Goal: Communication & Community: Share content

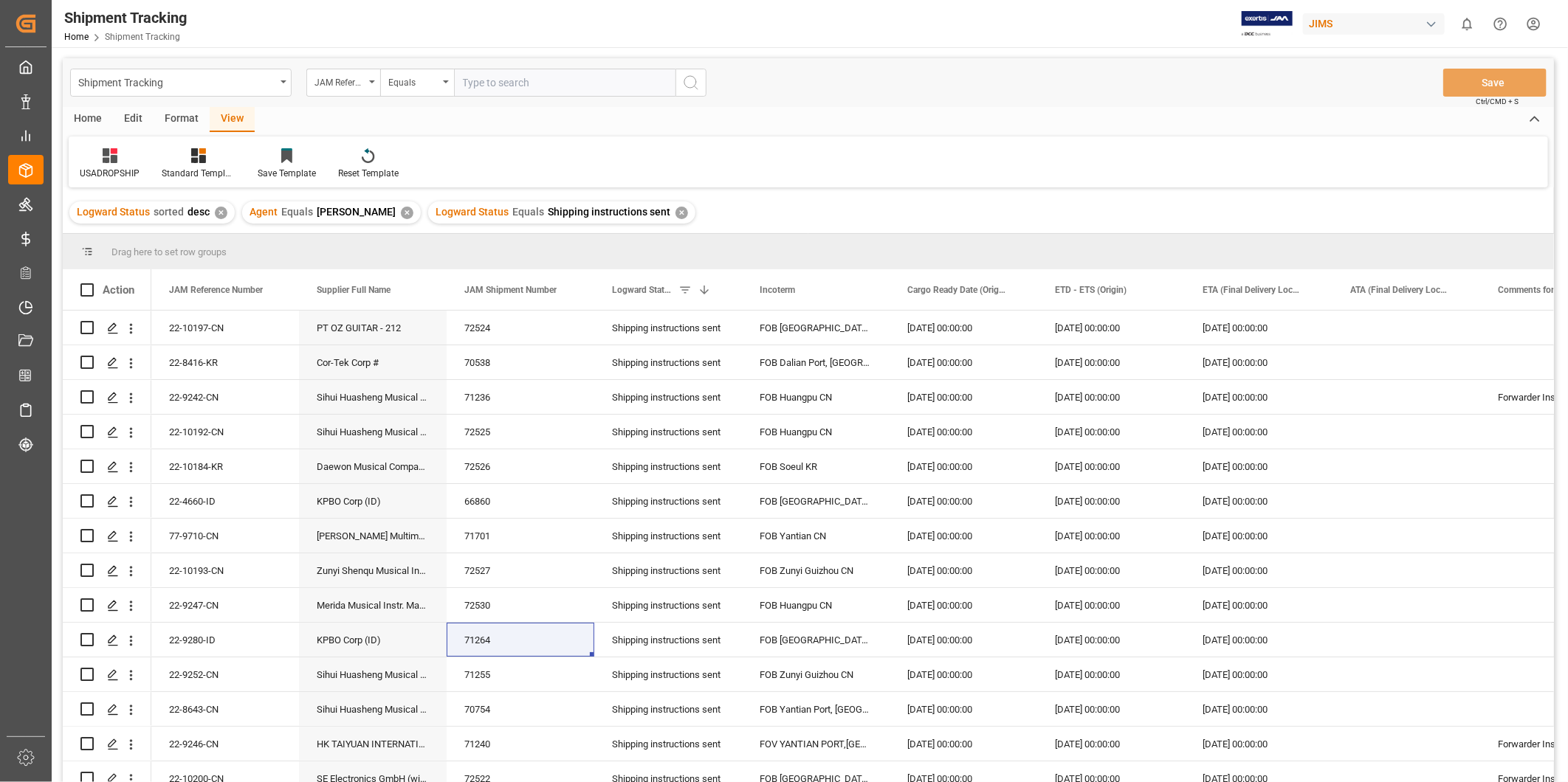
click at [489, 81] on input "text" at bounding box center [564, 82] width 222 height 28
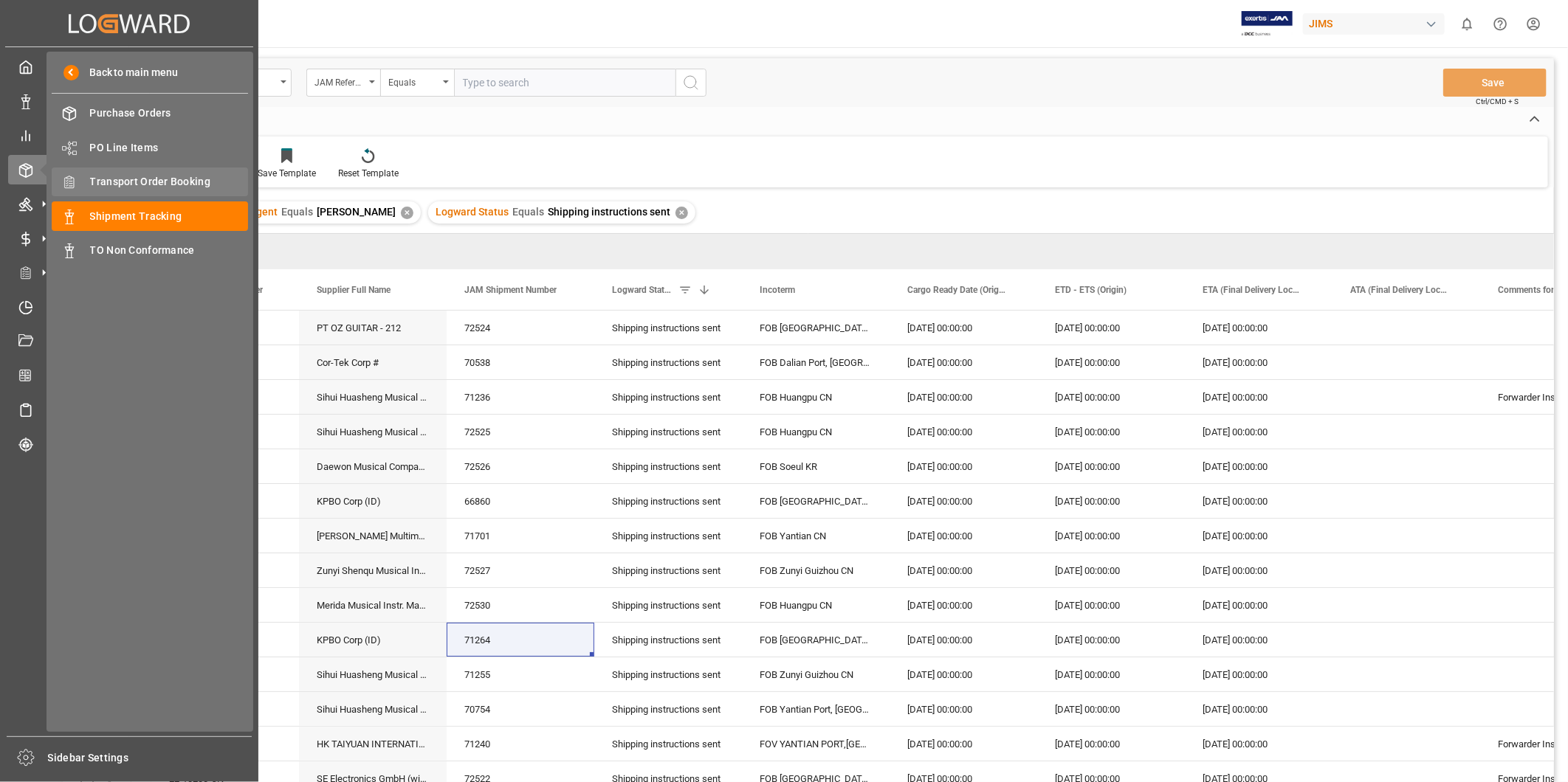
click at [160, 183] on span "Transport Order Booking" at bounding box center [169, 181] width 159 height 15
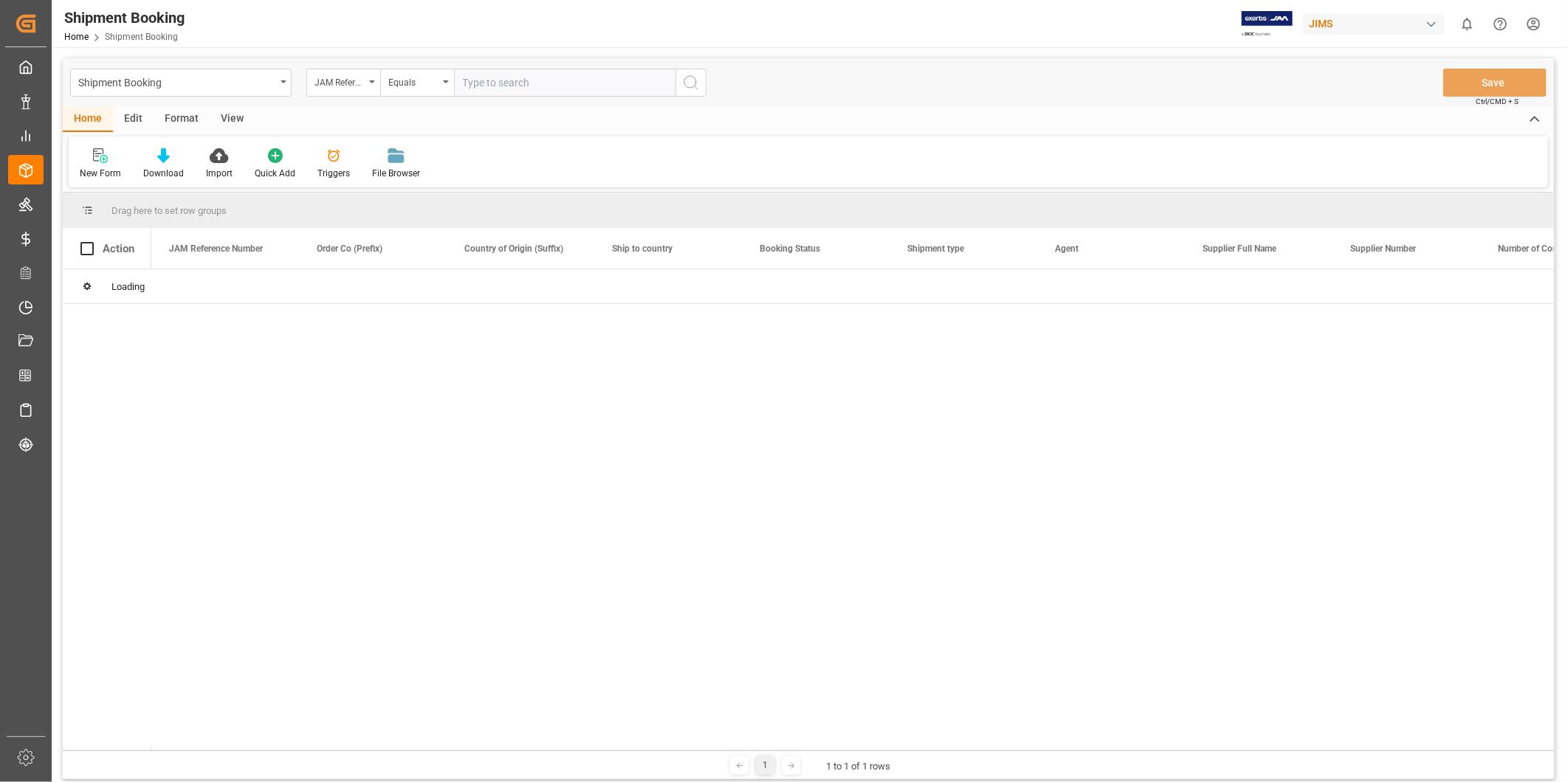
click at [488, 87] on input "text" at bounding box center [564, 82] width 222 height 28
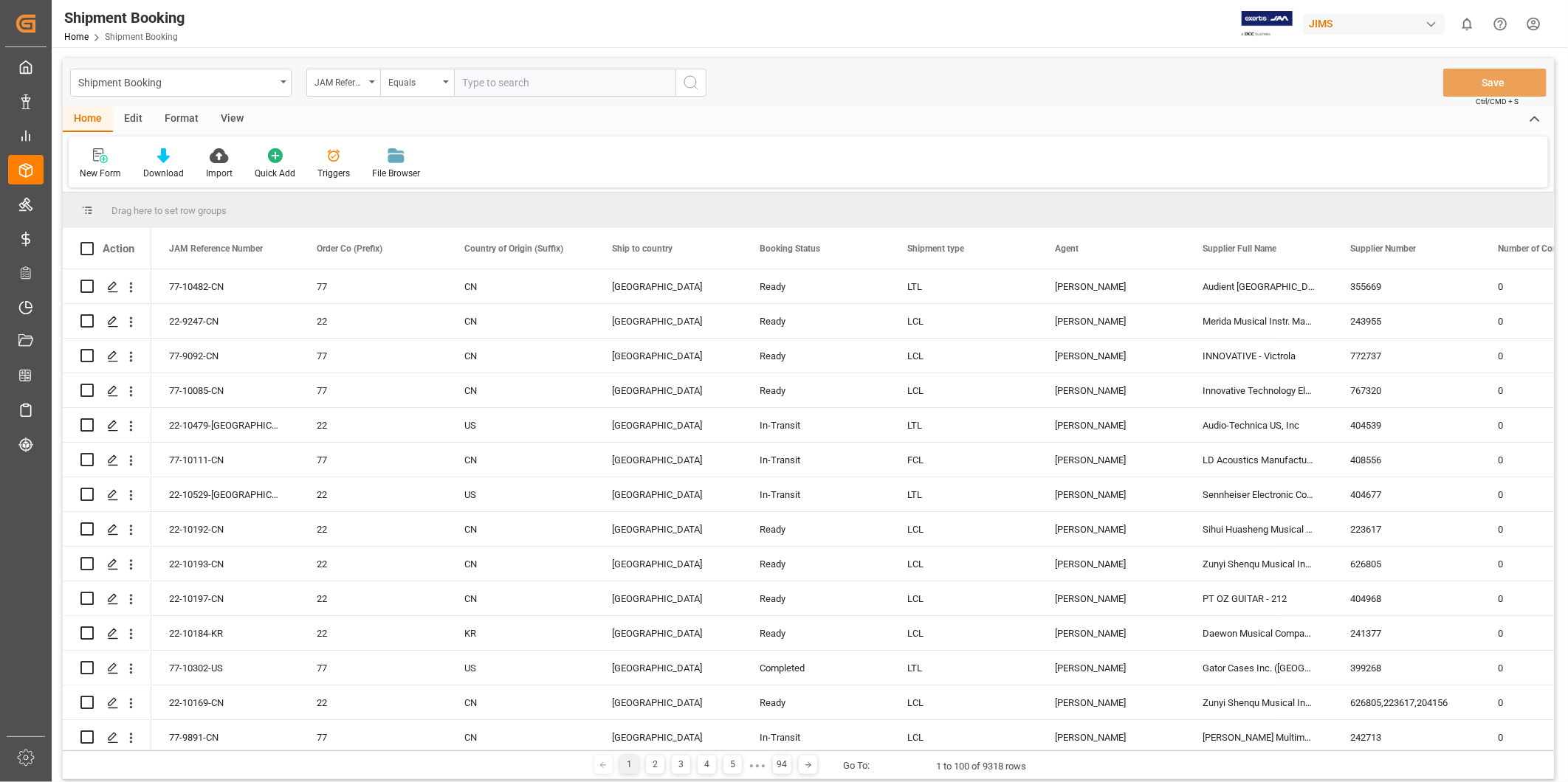
paste input "22-10200-CN"
type input "22-10200-CN"
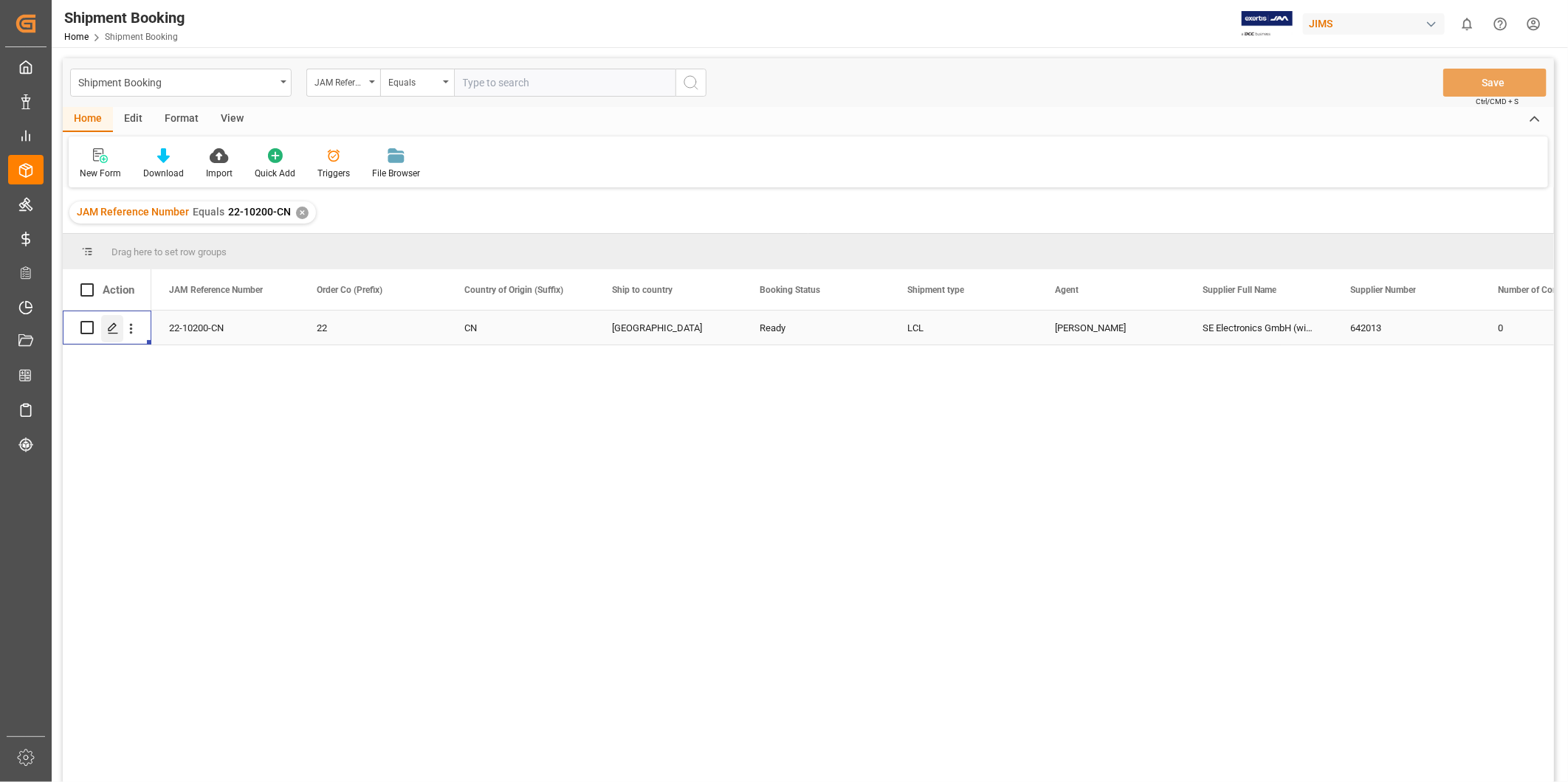
click at [115, 322] on icon "Press SPACE to select this row." at bounding box center [113, 328] width 12 height 12
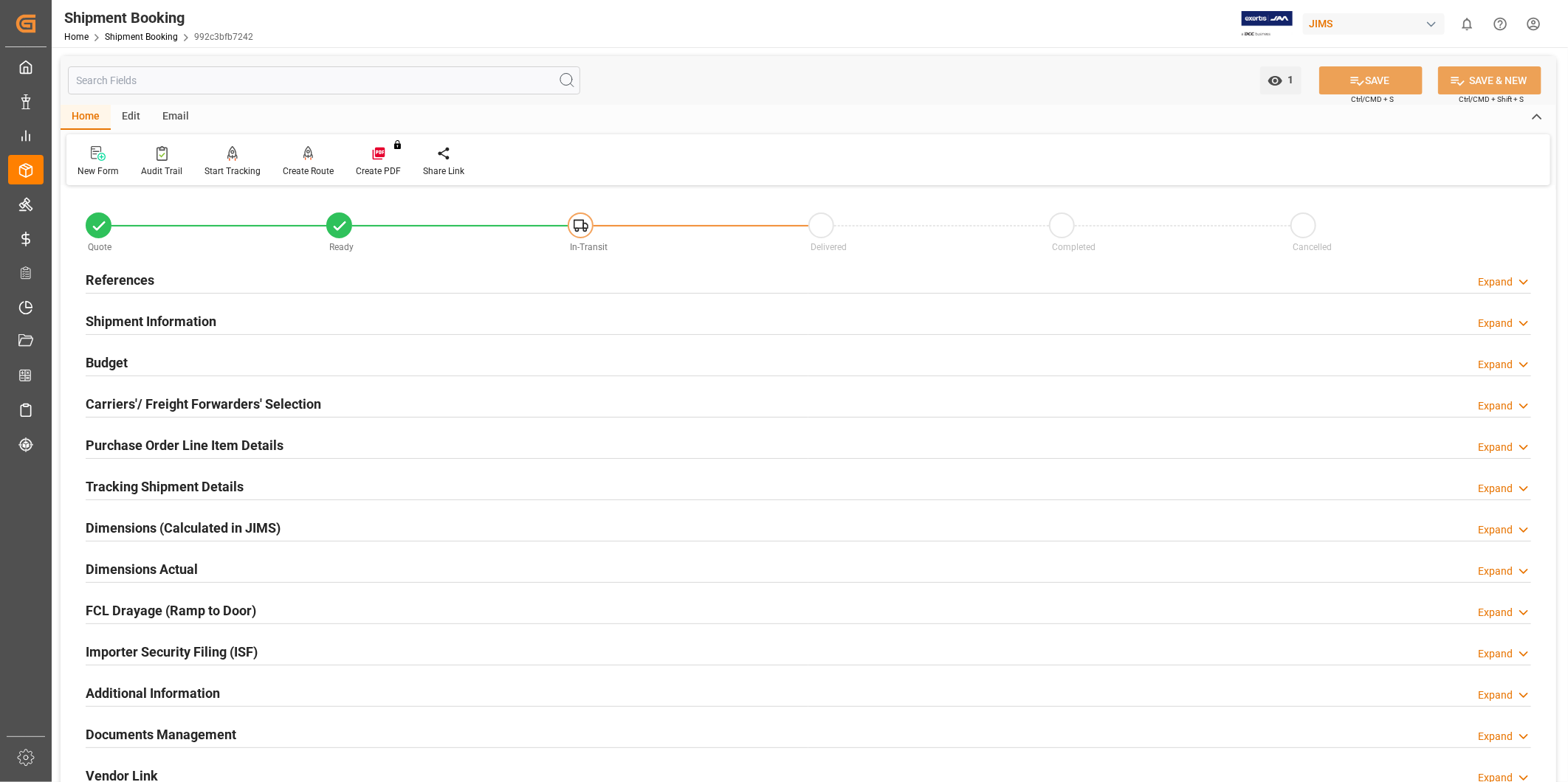
scroll to position [327, 0]
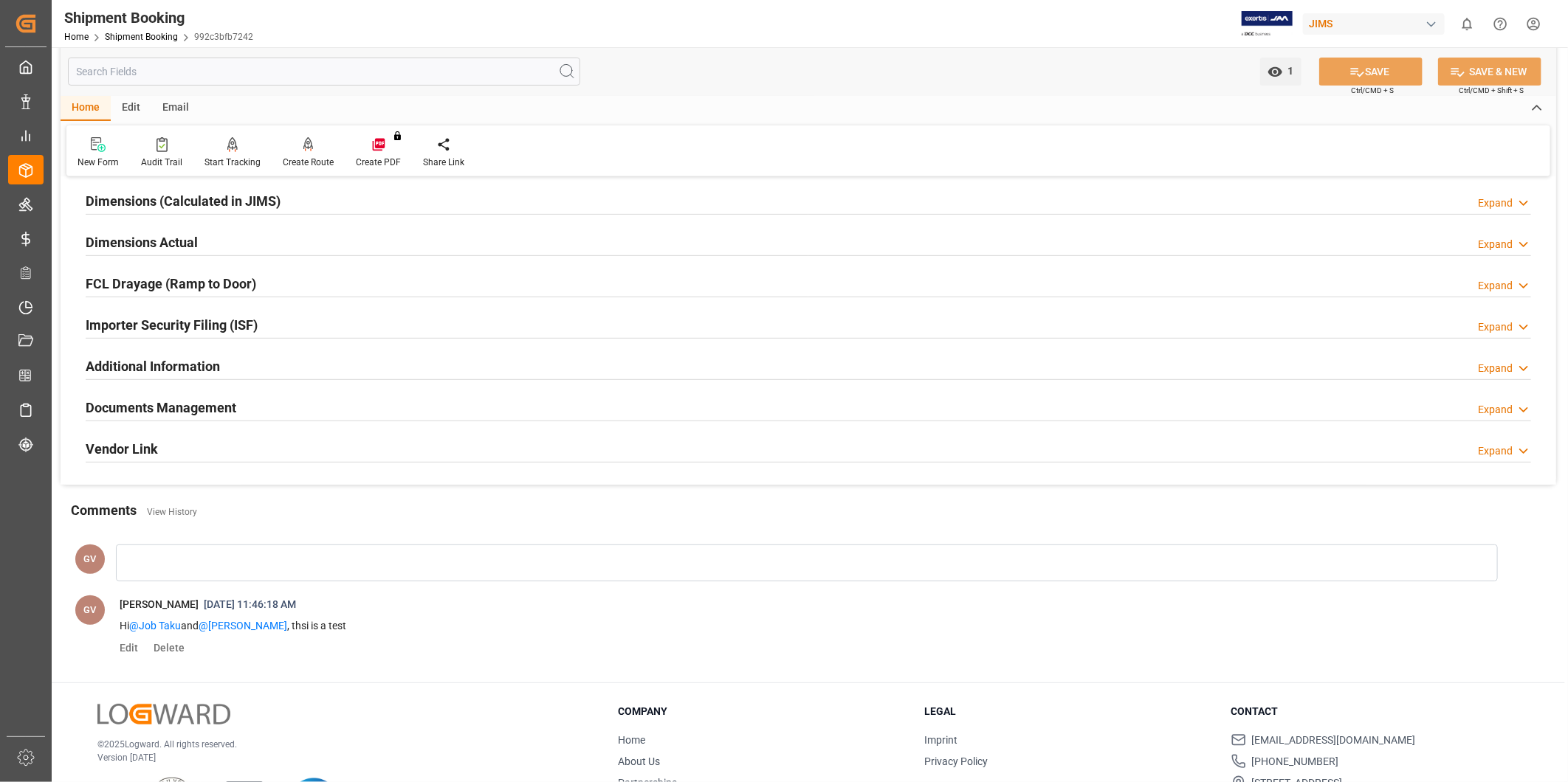
click at [406, 416] on div "Documents Management Expand" at bounding box center [808, 406] width 1446 height 28
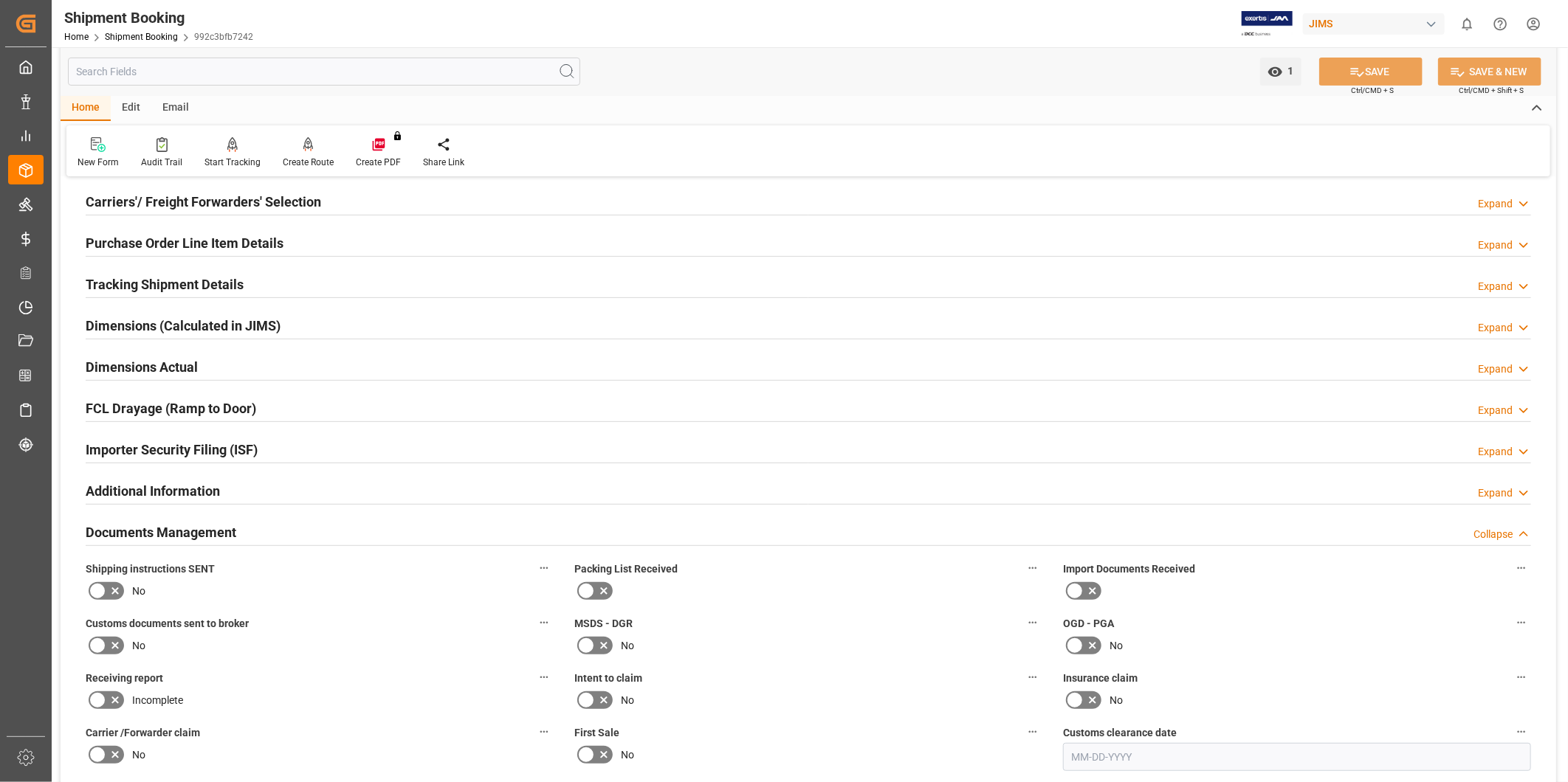
scroll to position [54, 0]
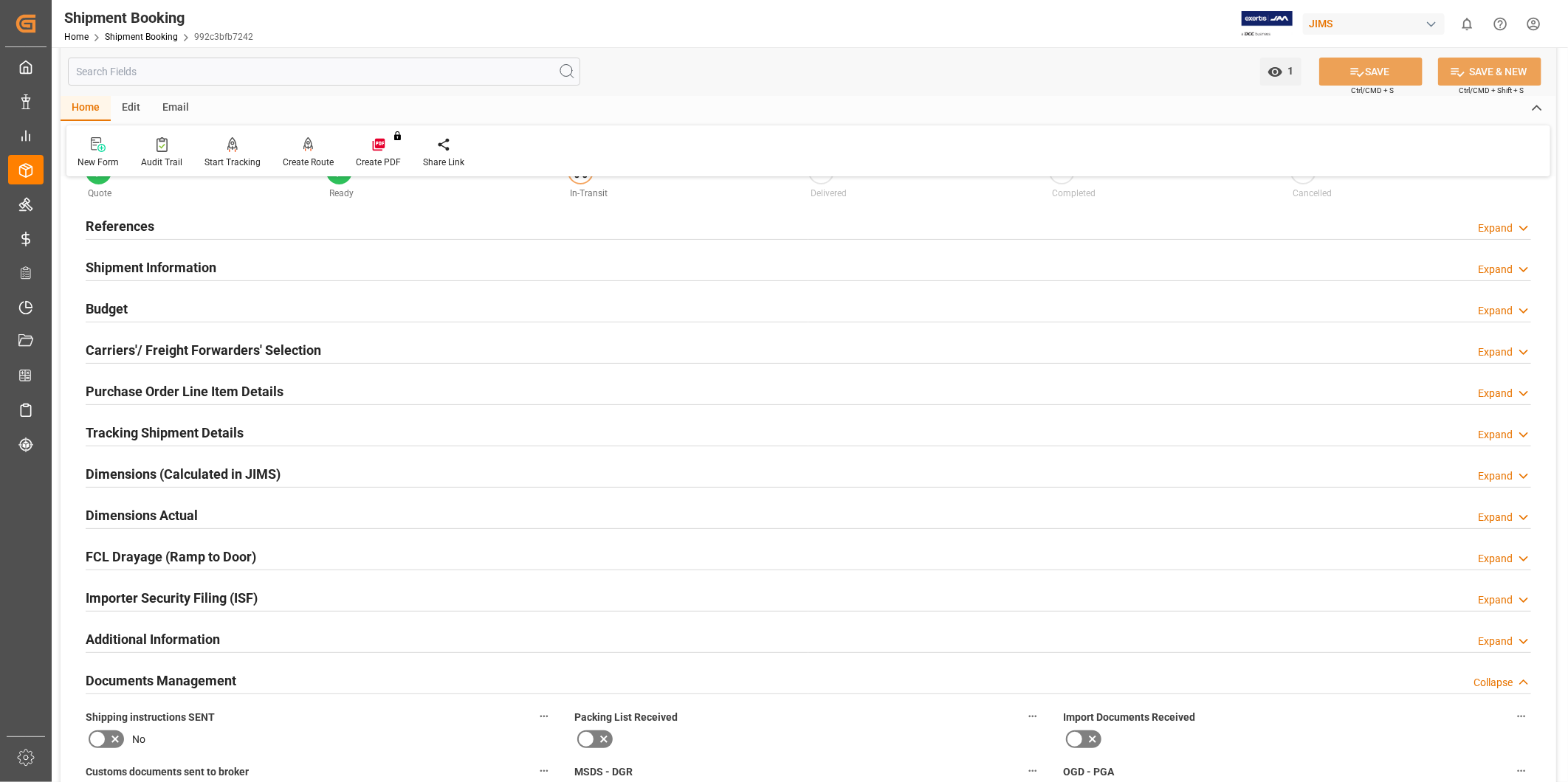
click at [301, 355] on h2 "Carriers'/ Freight Forwarders' Selection" at bounding box center [203, 350] width 235 height 20
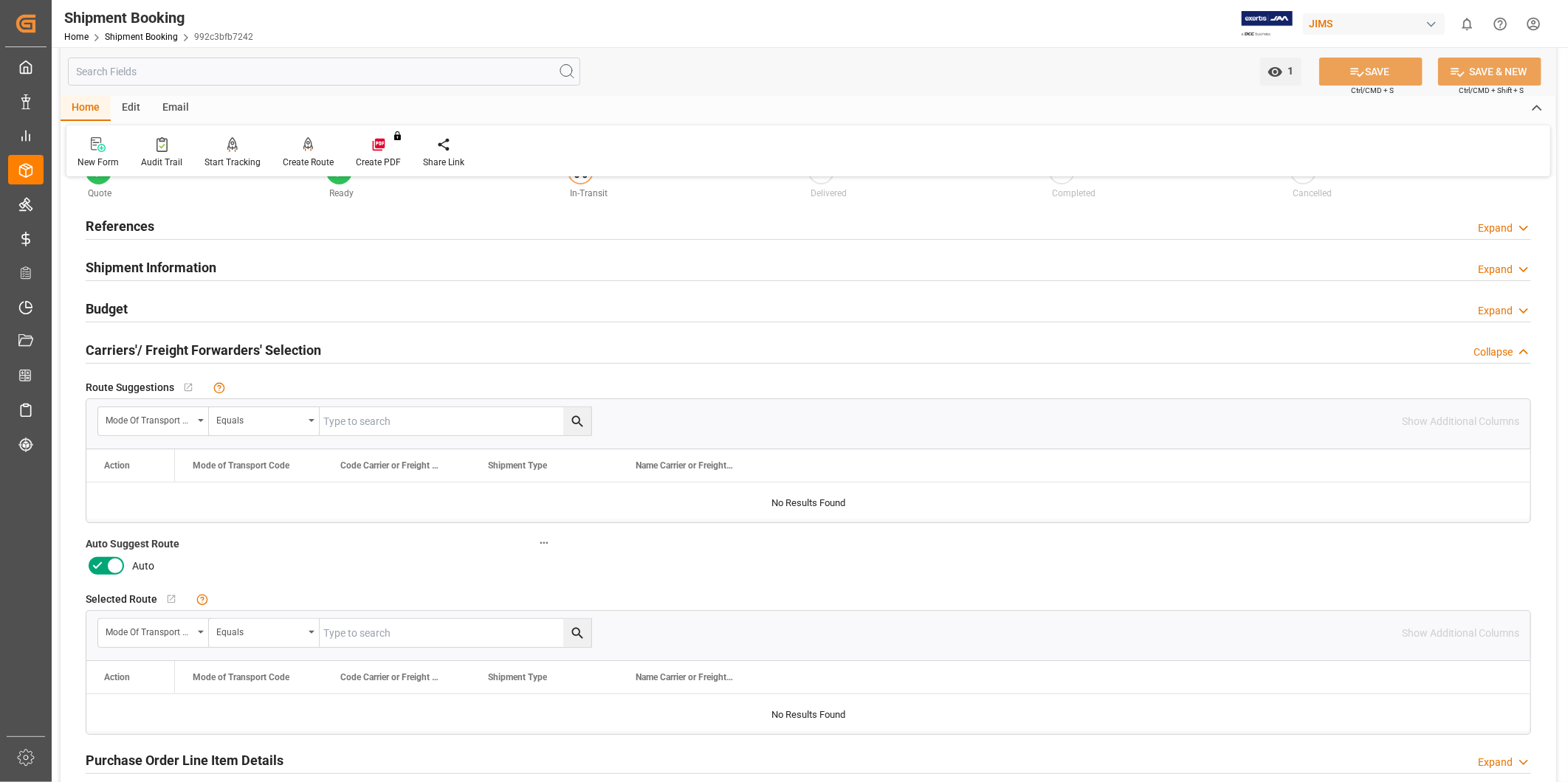
click at [120, 566] on icon at bounding box center [115, 566] width 18 height 18
click at [0, 0] on input "checkbox" at bounding box center [0, 0] width 0 height 0
click at [1339, 75] on button "SAVE" at bounding box center [1371, 71] width 103 height 28
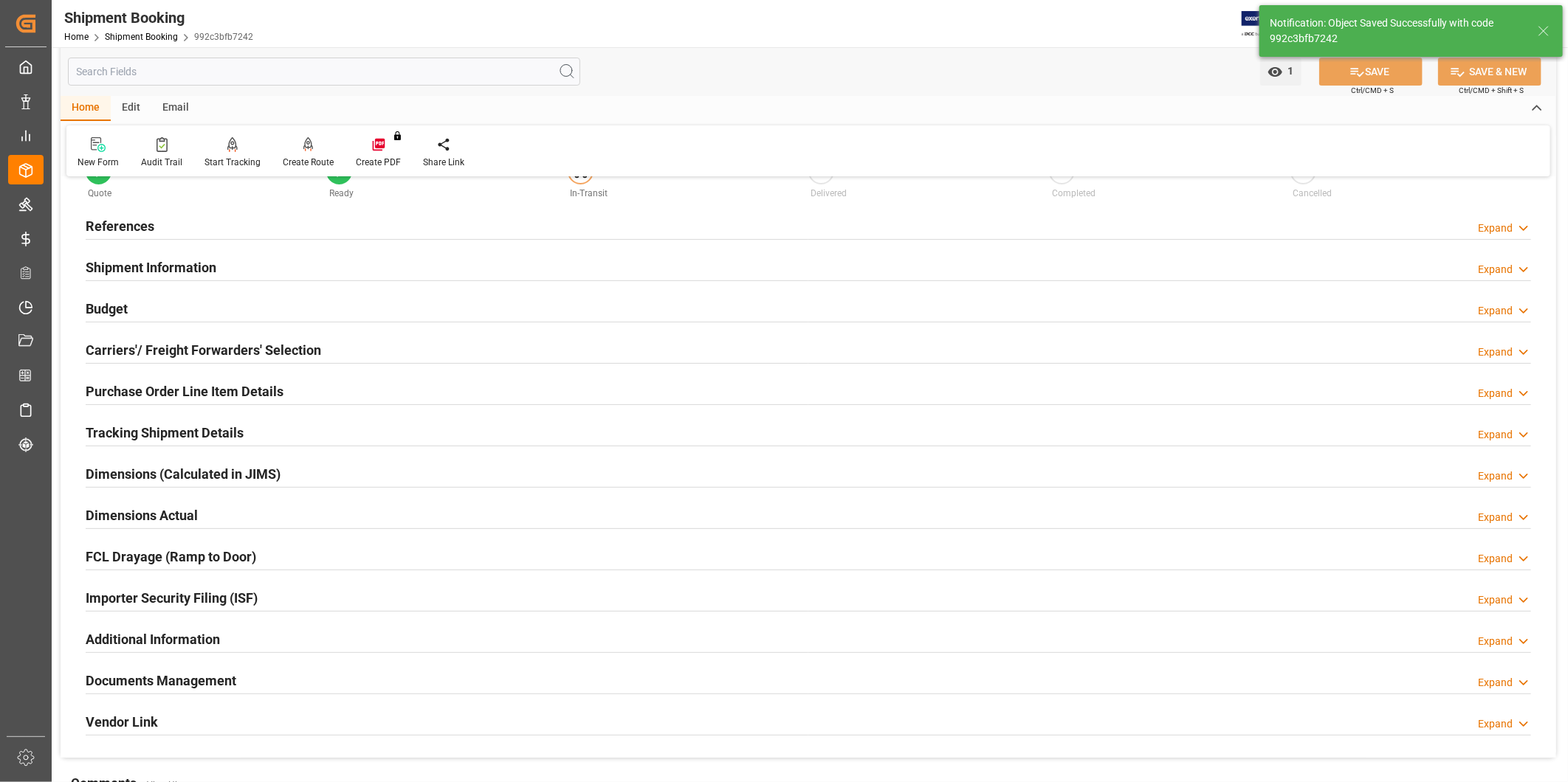
click at [247, 267] on div "Shipment Information Expand" at bounding box center [808, 266] width 1446 height 28
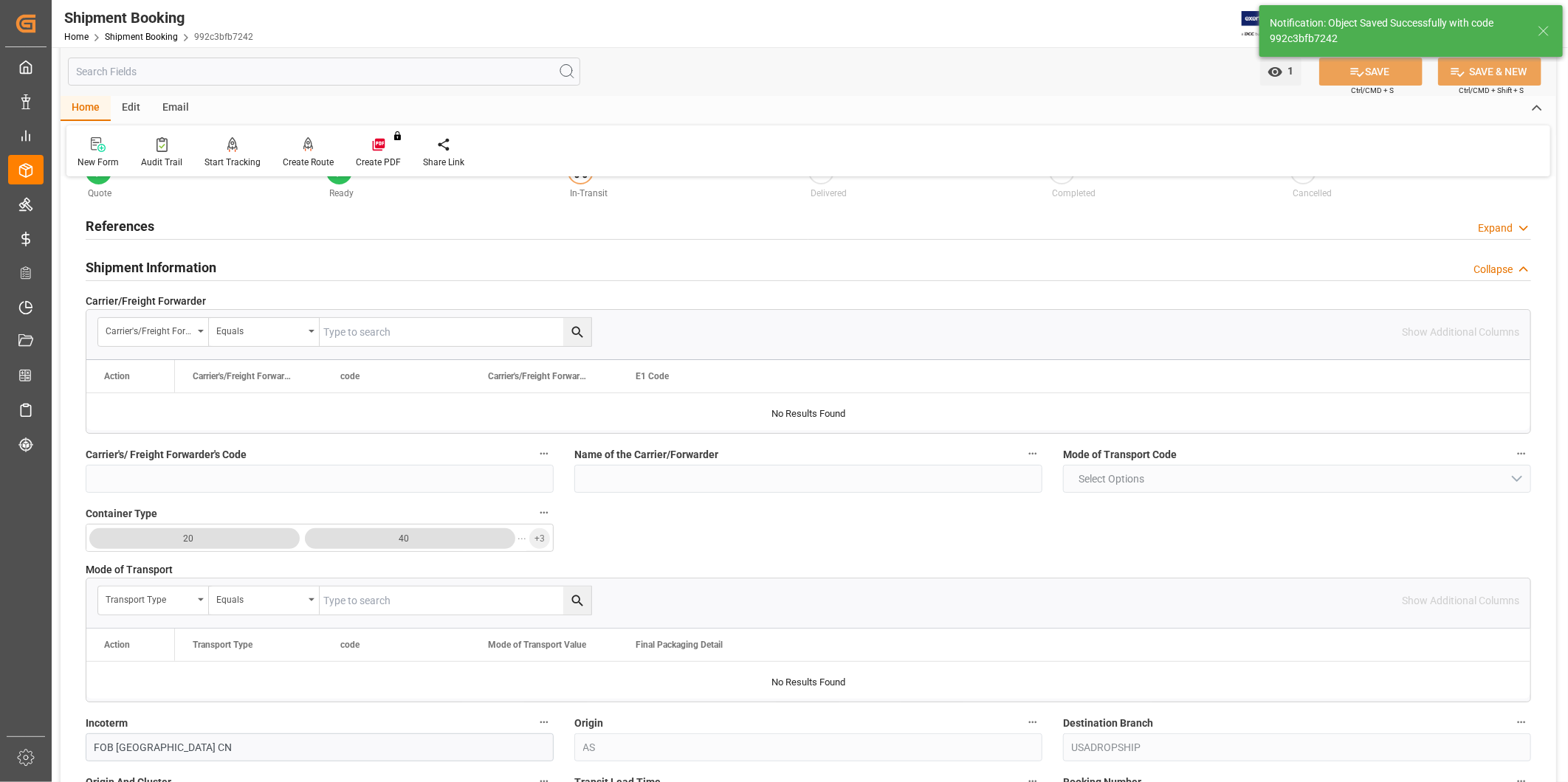
click at [247, 267] on div "Shipment Information Collapse" at bounding box center [808, 266] width 1446 height 28
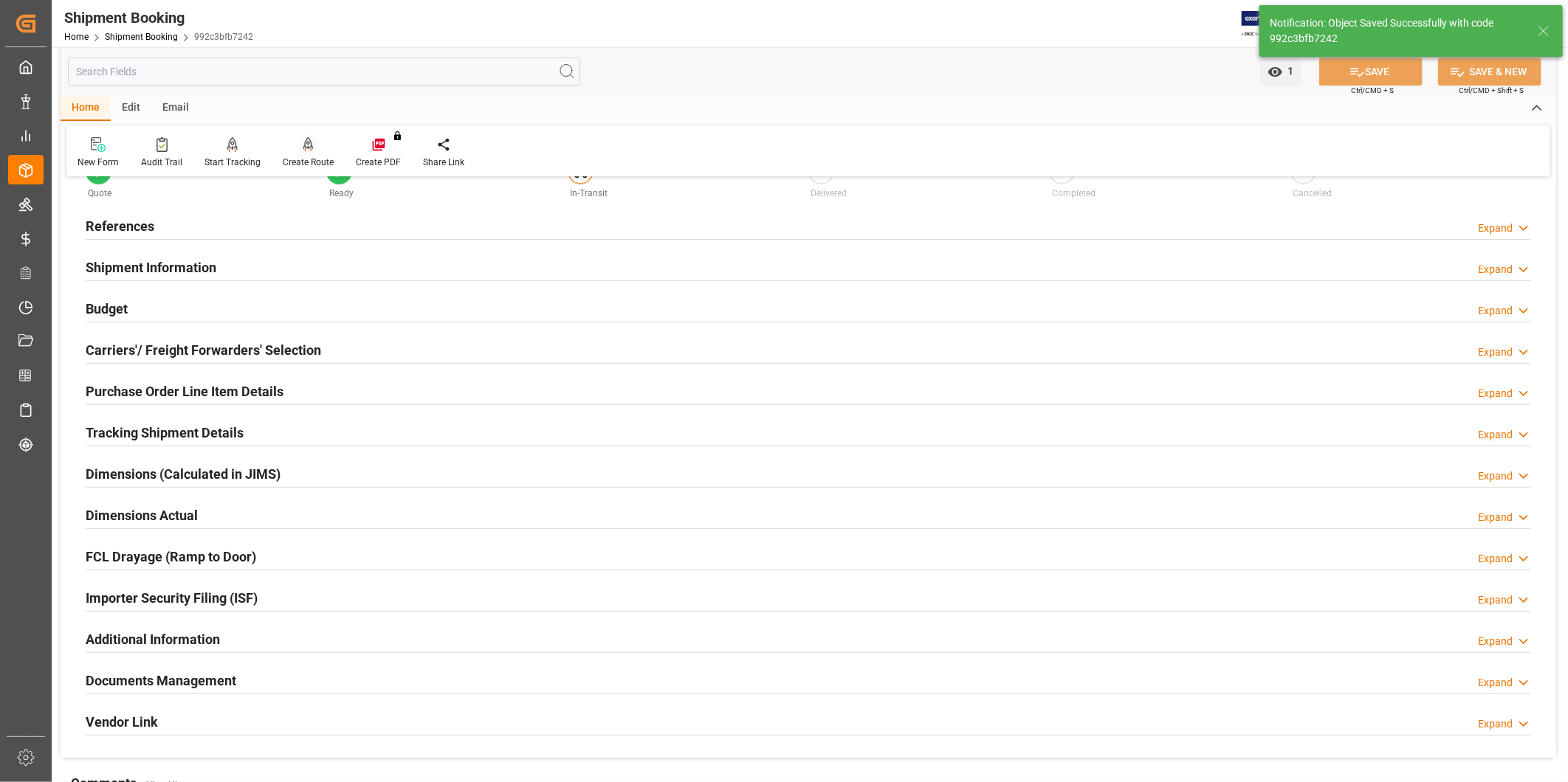
click at [305, 165] on div "Create Route" at bounding box center [308, 162] width 51 height 13
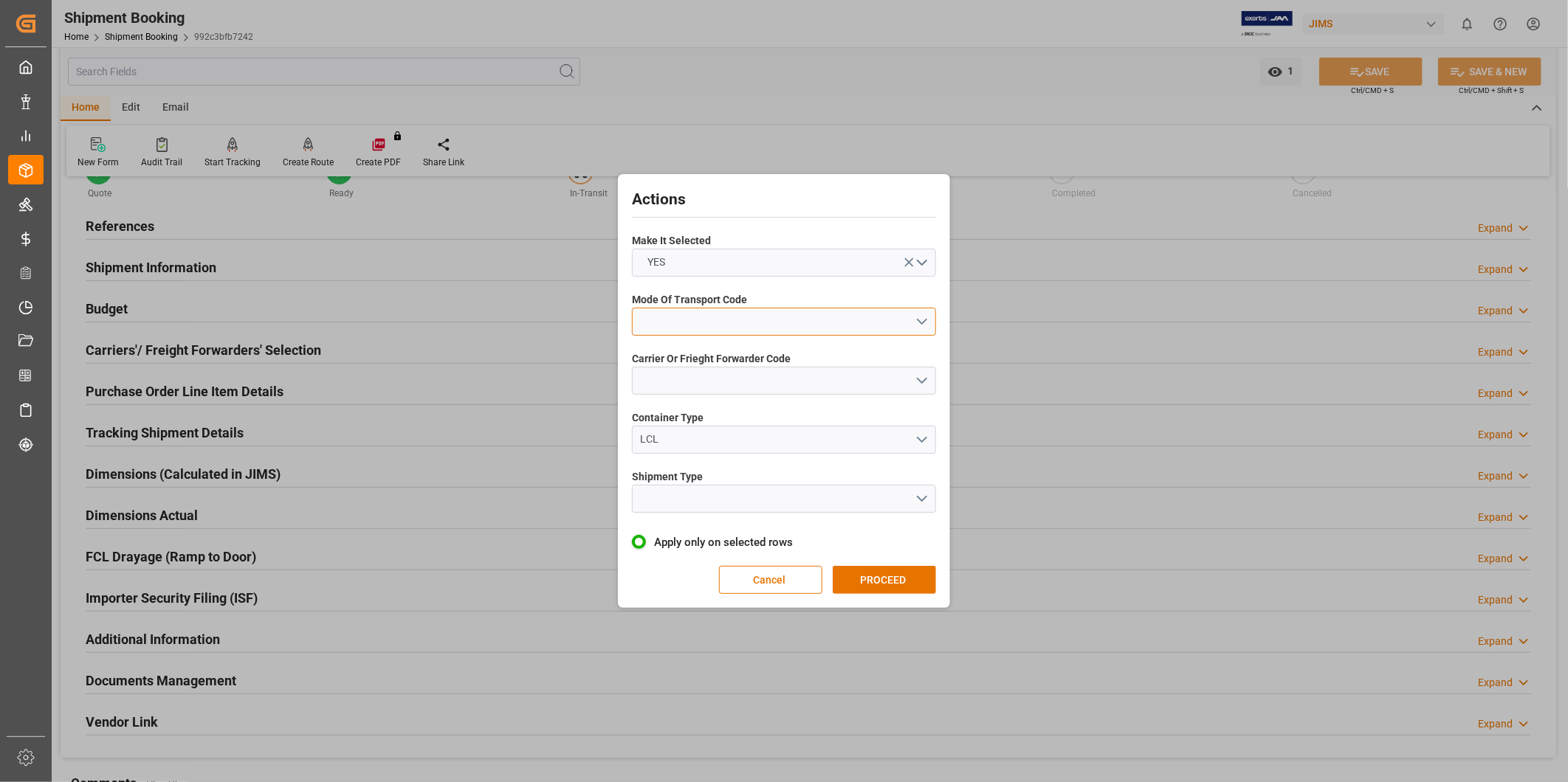
click at [823, 327] on button "open menu" at bounding box center [783, 321] width 304 height 28
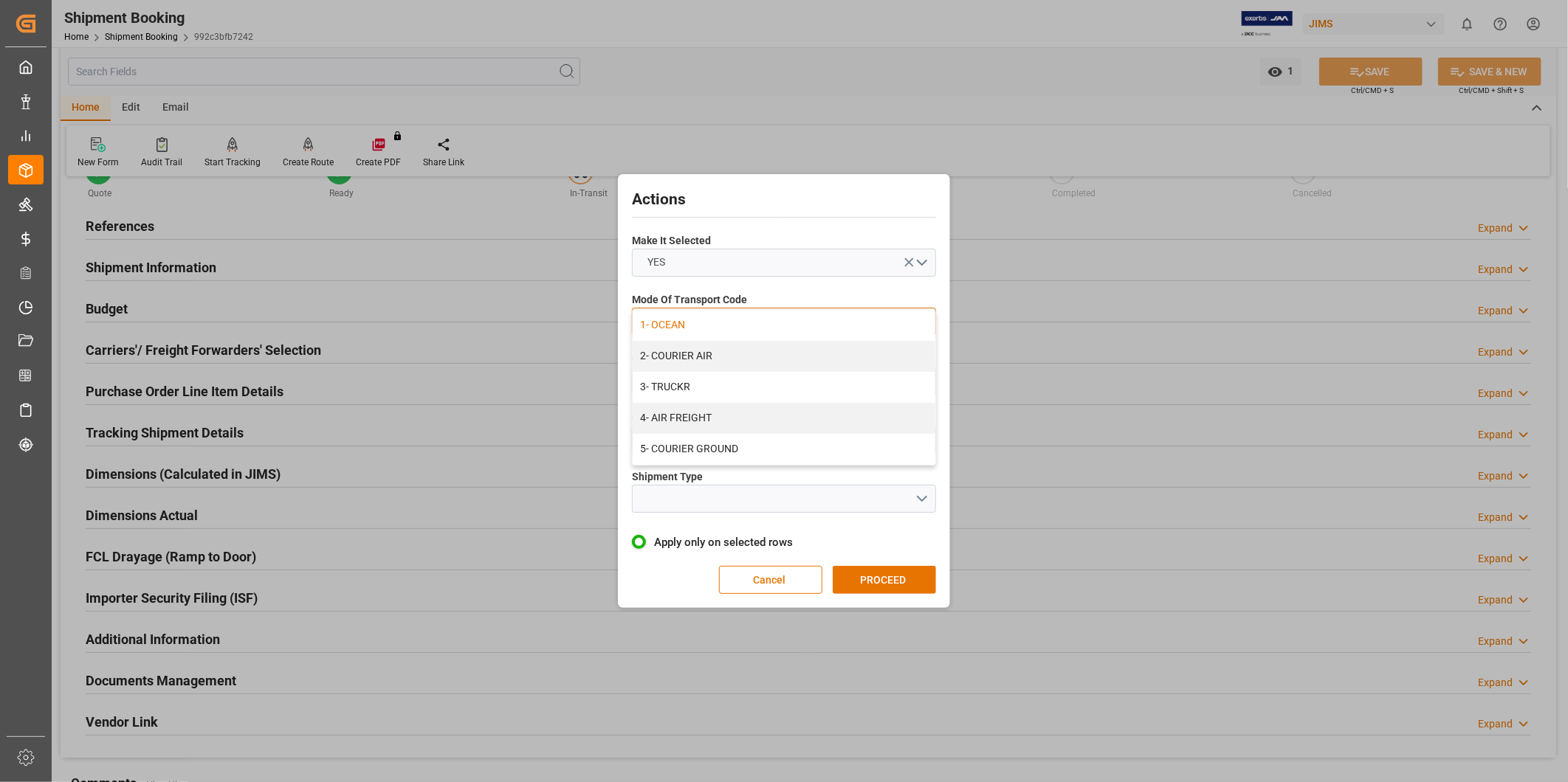
click at [807, 329] on div "1- OCEAN" at bounding box center [784, 325] width 303 height 31
click at [785, 382] on button "open menu" at bounding box center [783, 380] width 304 height 28
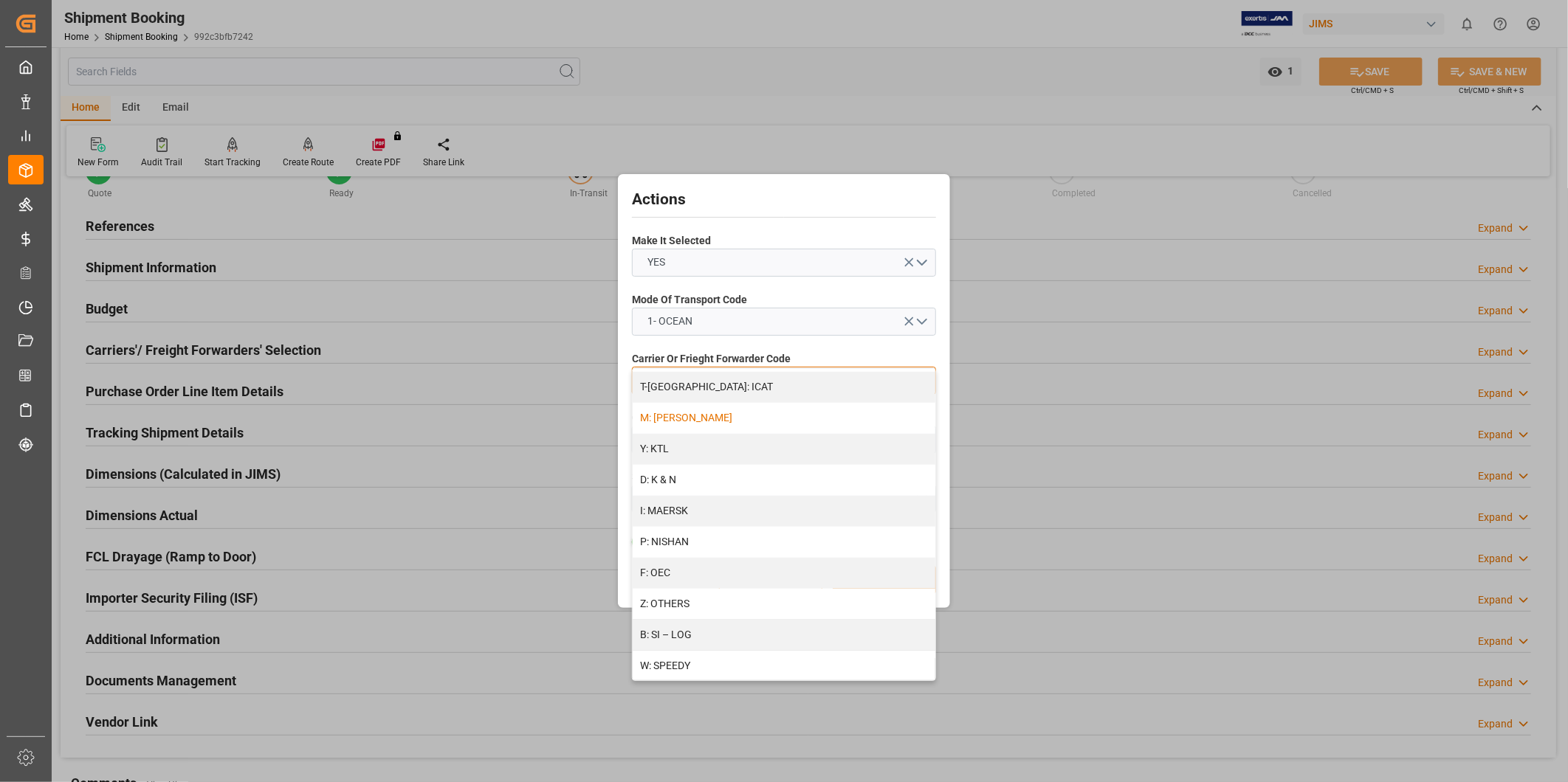
scroll to position [756, 0]
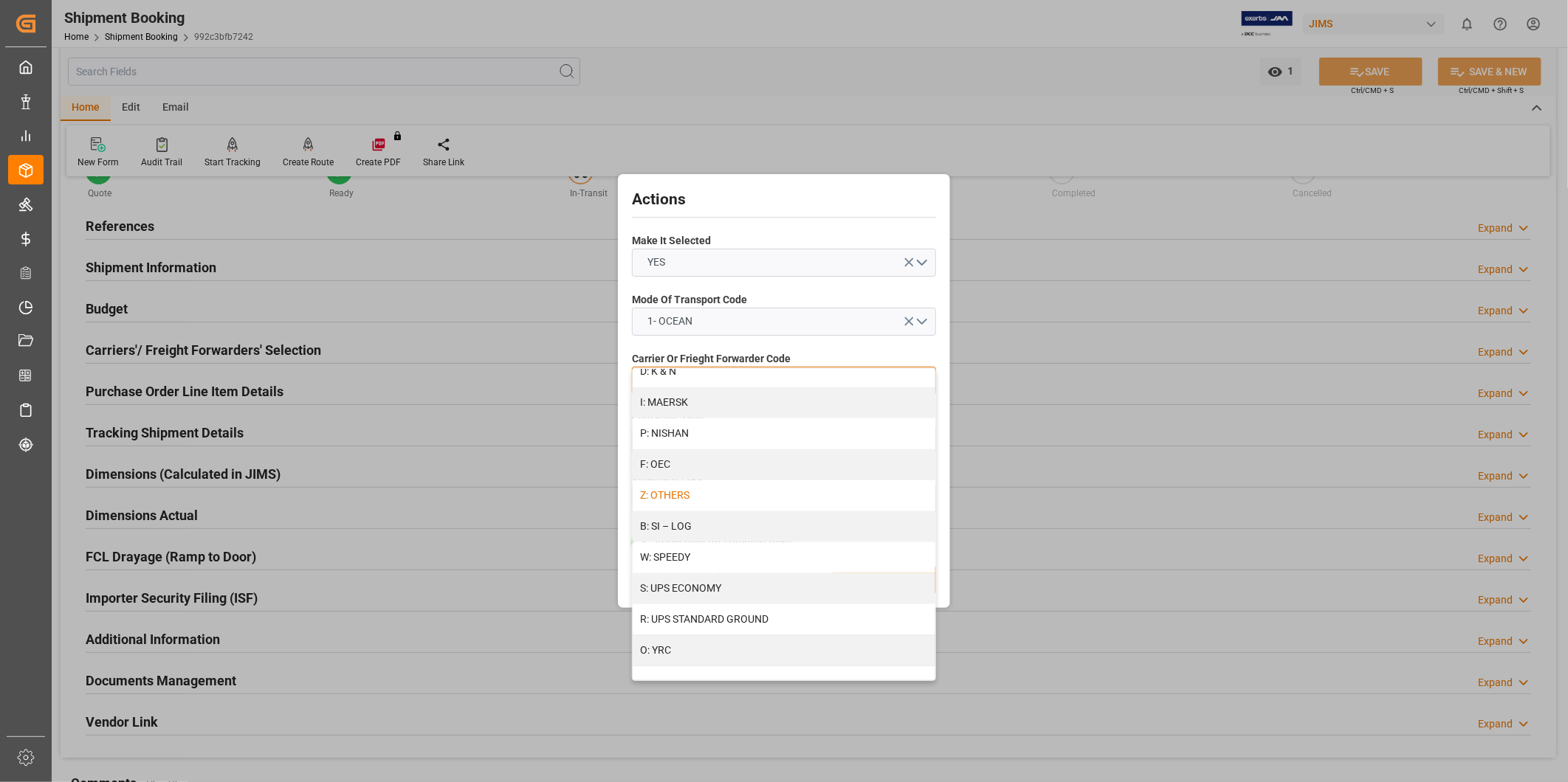
click at [732, 497] on div "Z: OTHERS" at bounding box center [784, 495] width 303 height 31
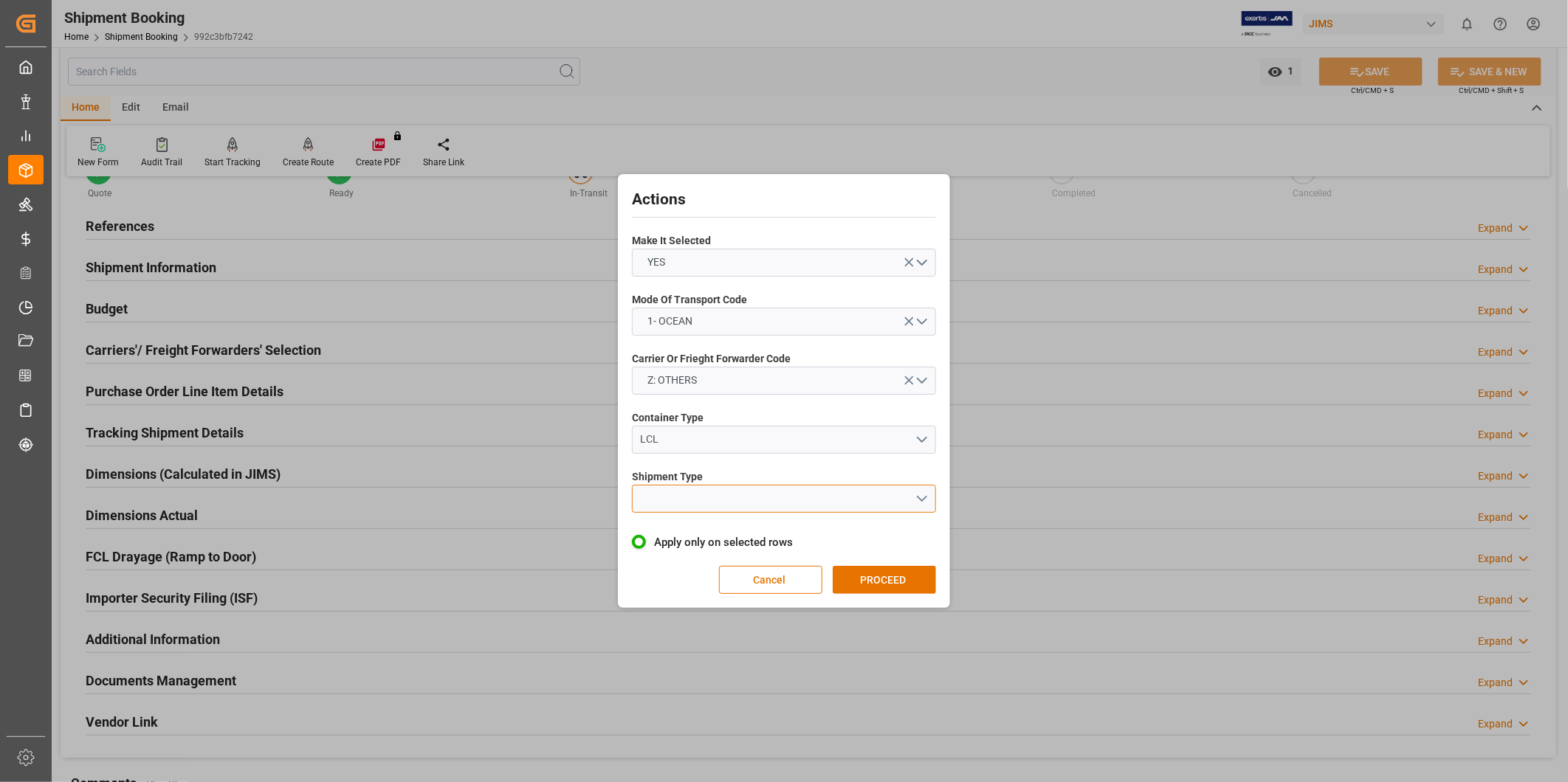
click at [726, 486] on button "open menu" at bounding box center [783, 499] width 304 height 28
click at [722, 503] on div "LTL" at bounding box center [784, 503] width 303 height 31
drag, startPoint x: 887, startPoint y: 587, endPoint x: 879, endPoint y: 581, distance: 10.0
click at [884, 585] on button "PROCEED" at bounding box center [884, 580] width 103 height 28
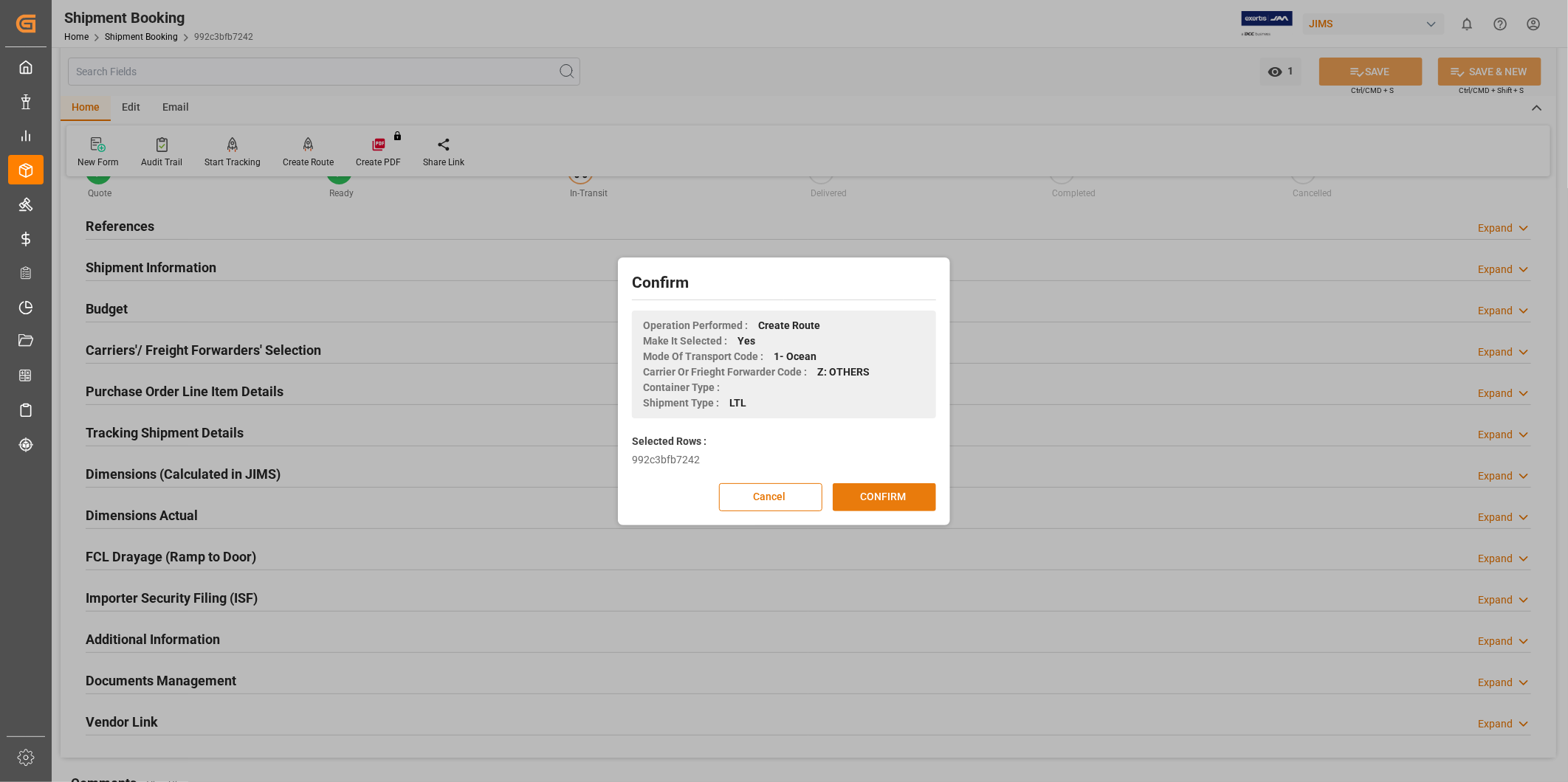
click at [883, 490] on button "CONFIRM" at bounding box center [884, 497] width 103 height 28
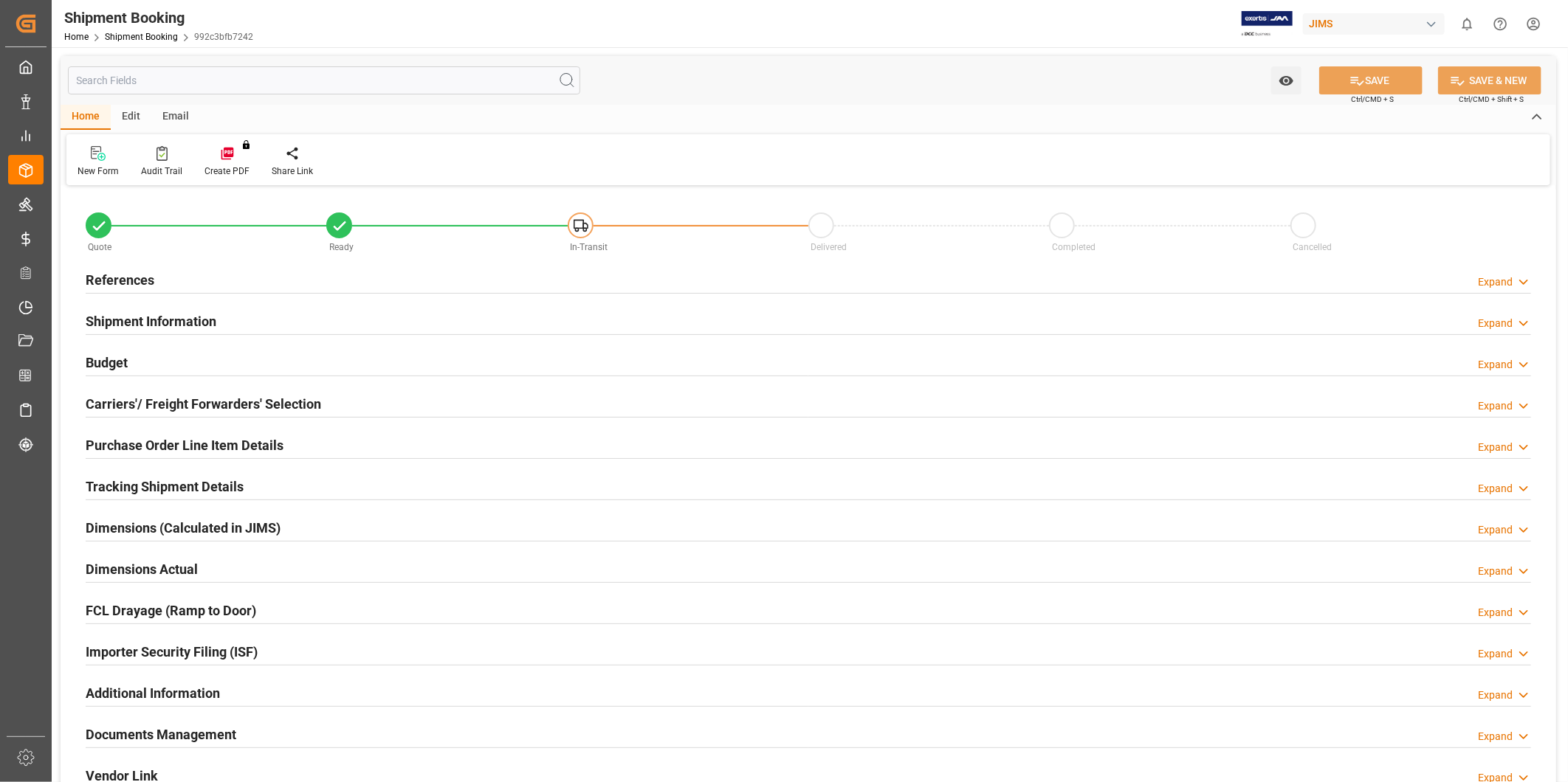
type input "13"
click at [201, 445] on h2 "Purchase Order Line Item Details" at bounding box center [185, 445] width 198 height 20
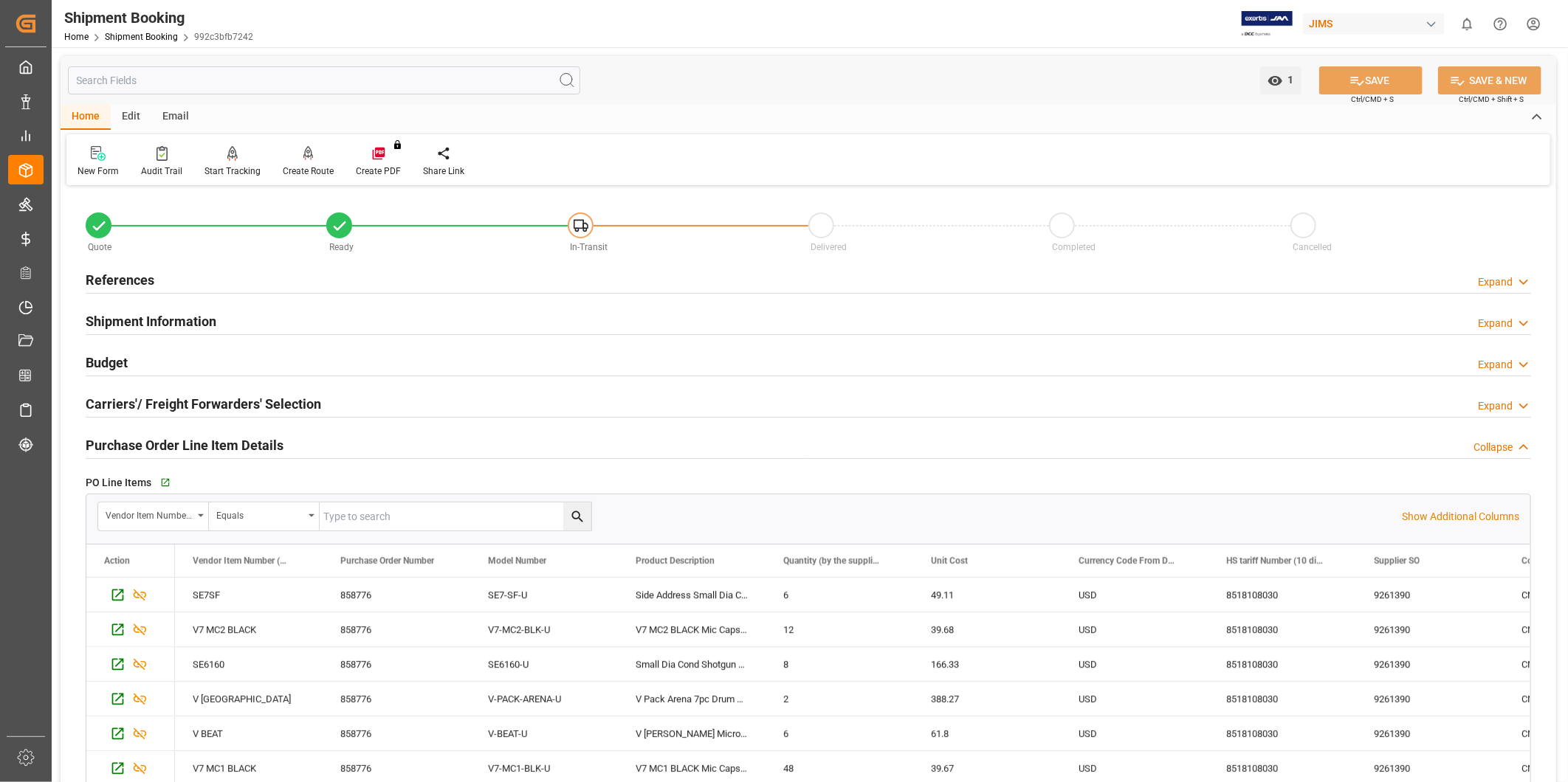
click at [201, 445] on h2 "Purchase Order Line Item Details" at bounding box center [185, 445] width 198 height 20
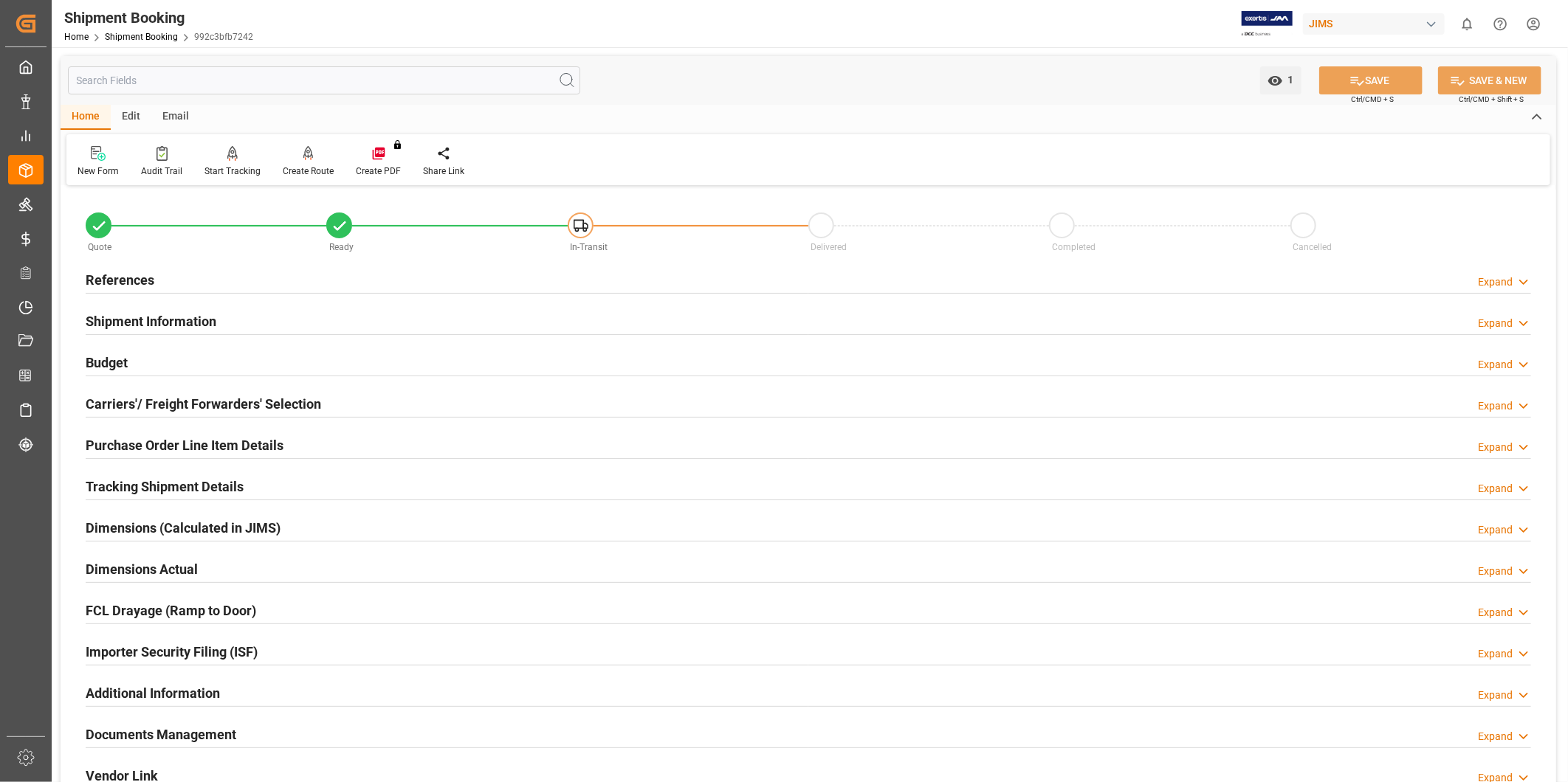
click at [186, 479] on h2 "Tracking Shipment Details" at bounding box center [164, 486] width 158 height 20
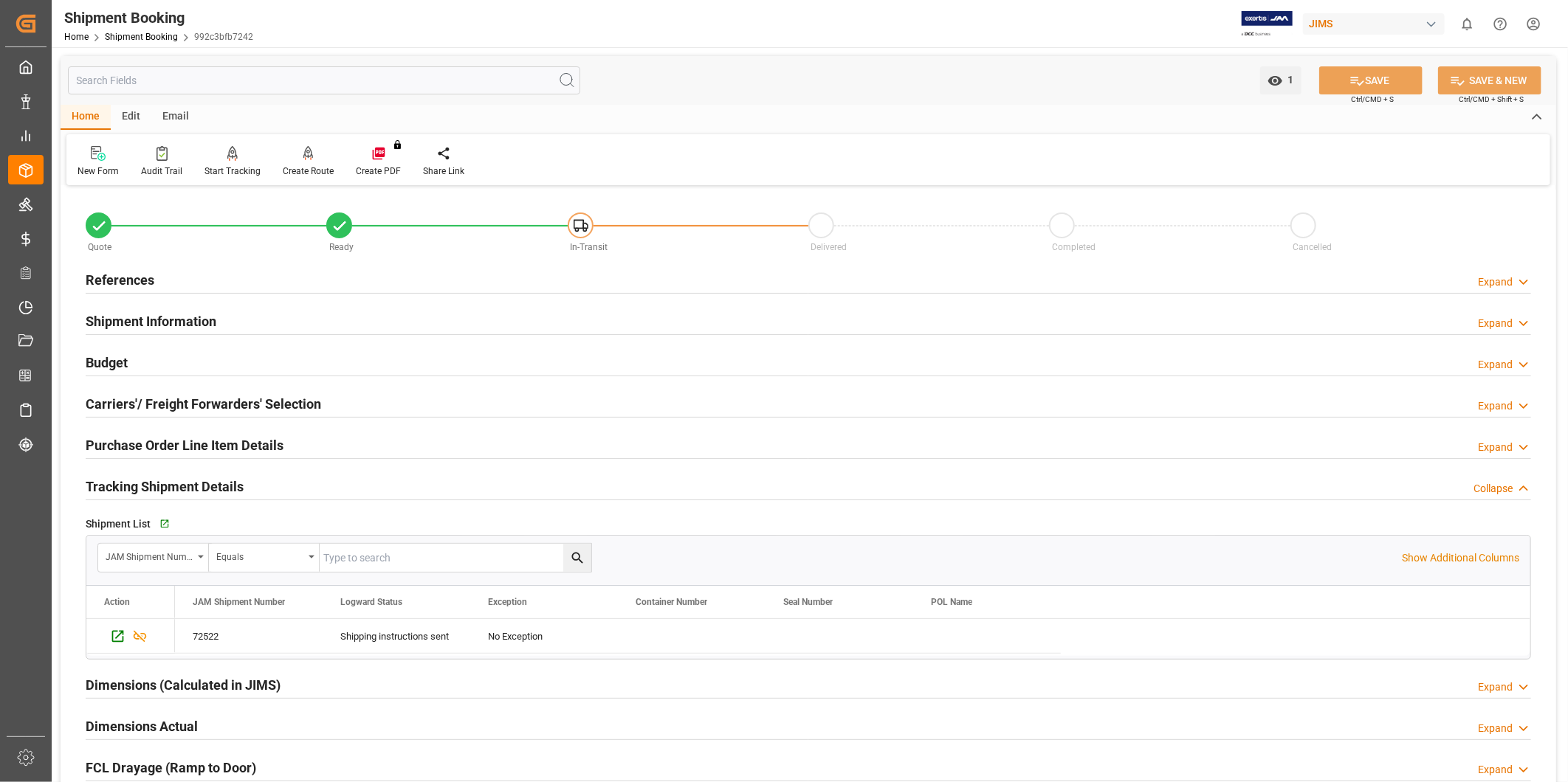
click at [186, 482] on h2 "Tracking Shipment Details" at bounding box center [164, 486] width 158 height 20
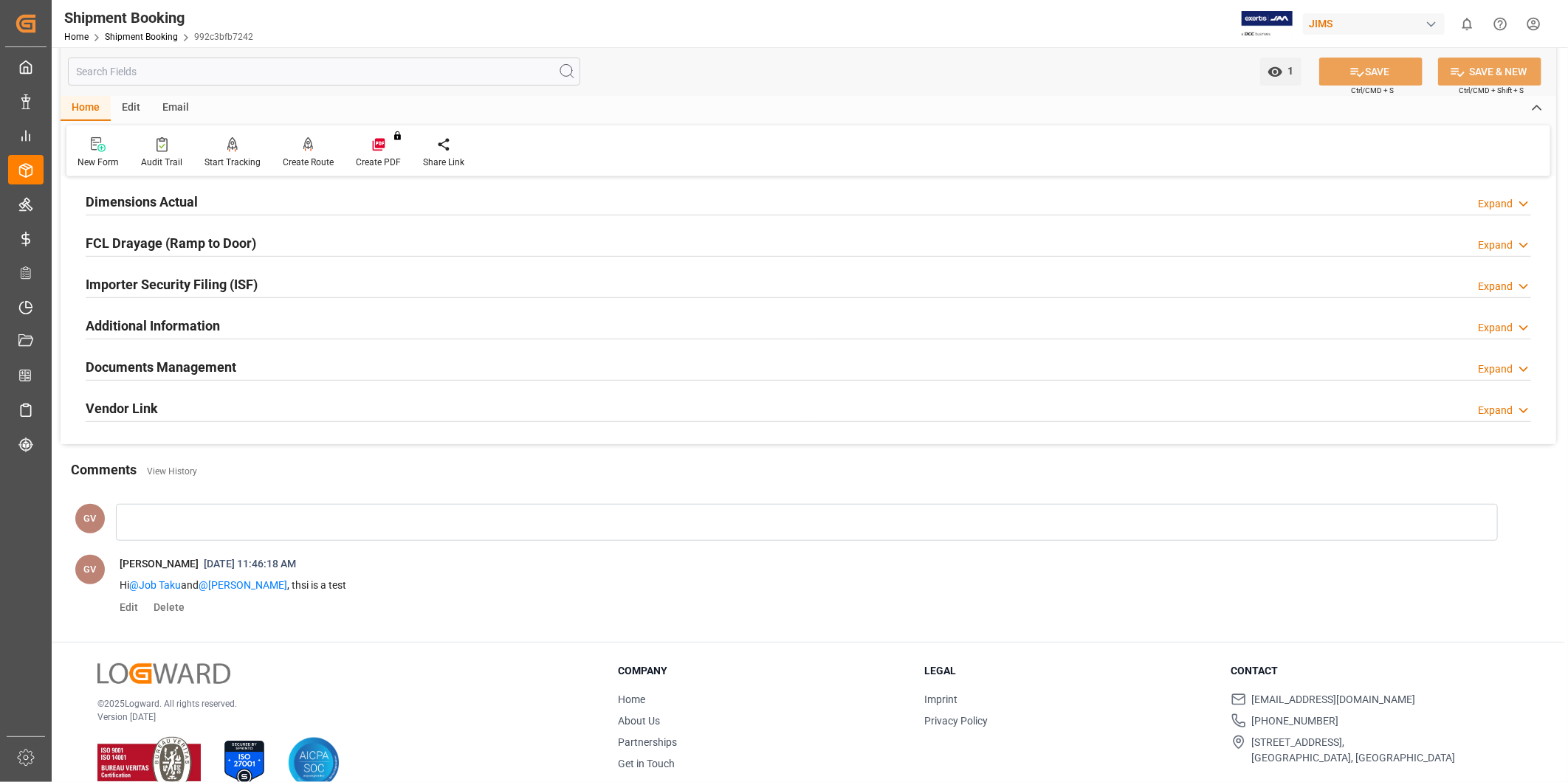
scroll to position [395, 0]
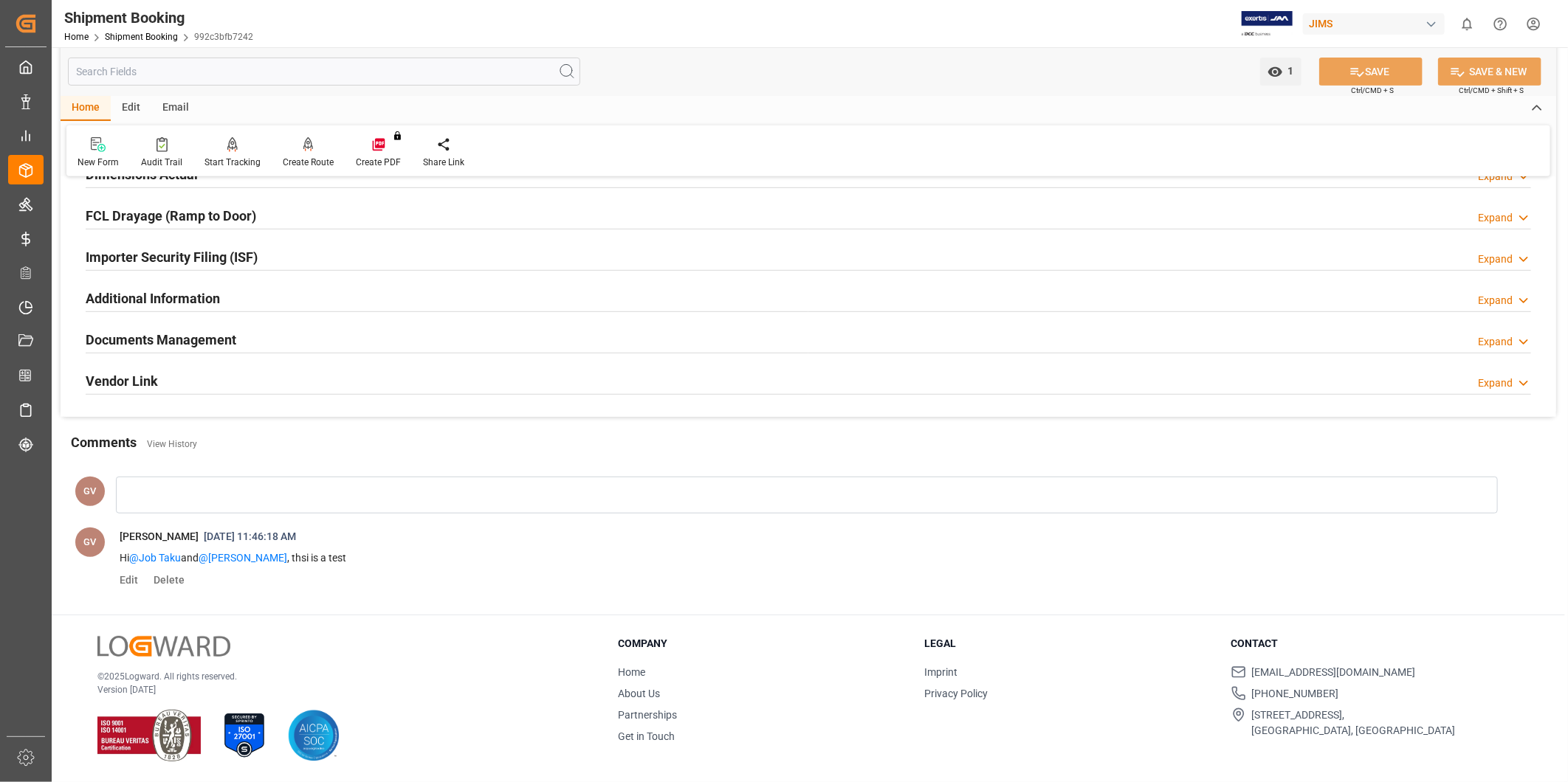
click at [255, 337] on div "Documents Management Expand" at bounding box center [808, 338] width 1446 height 28
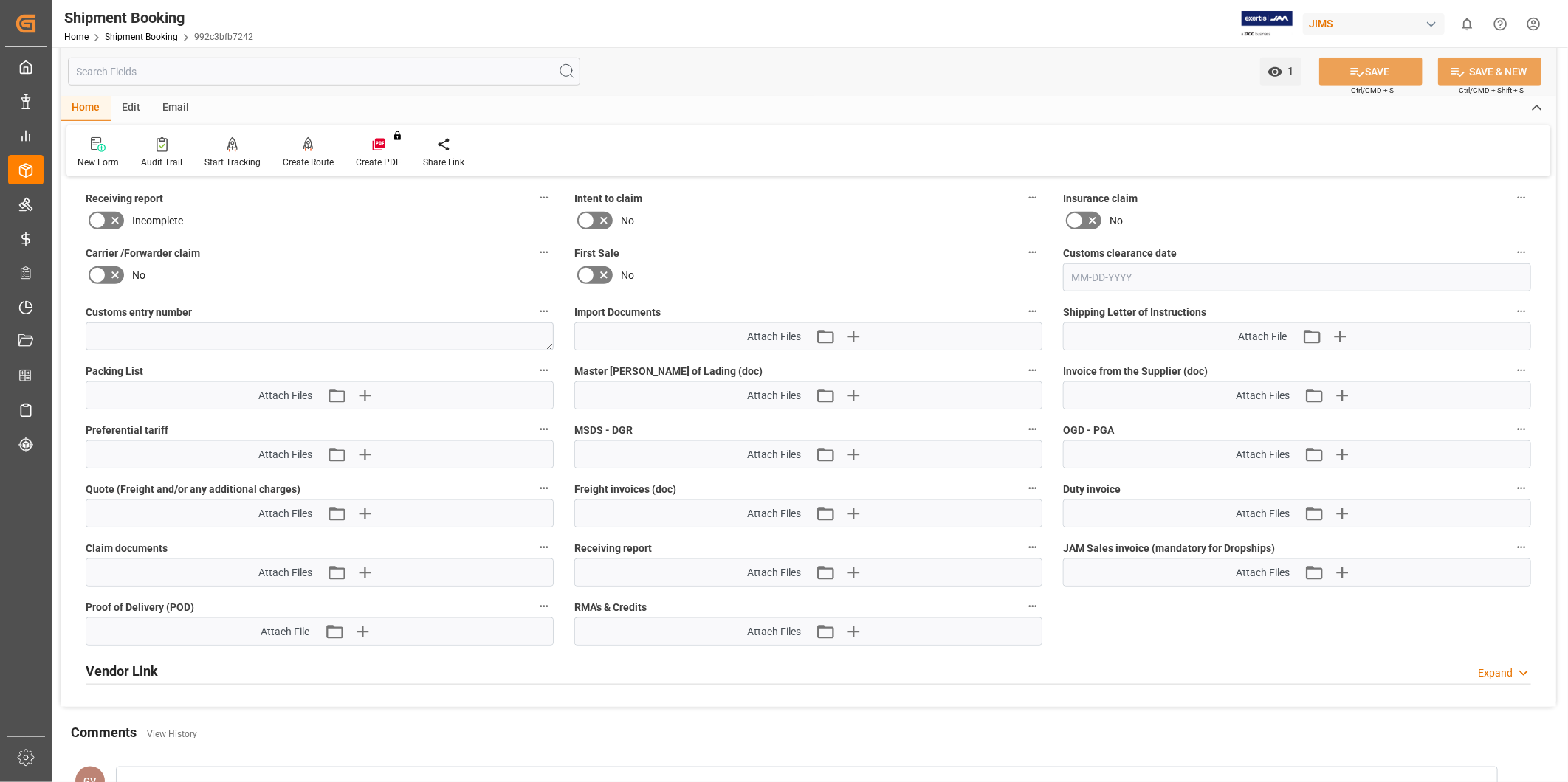
scroll to position [668, 0]
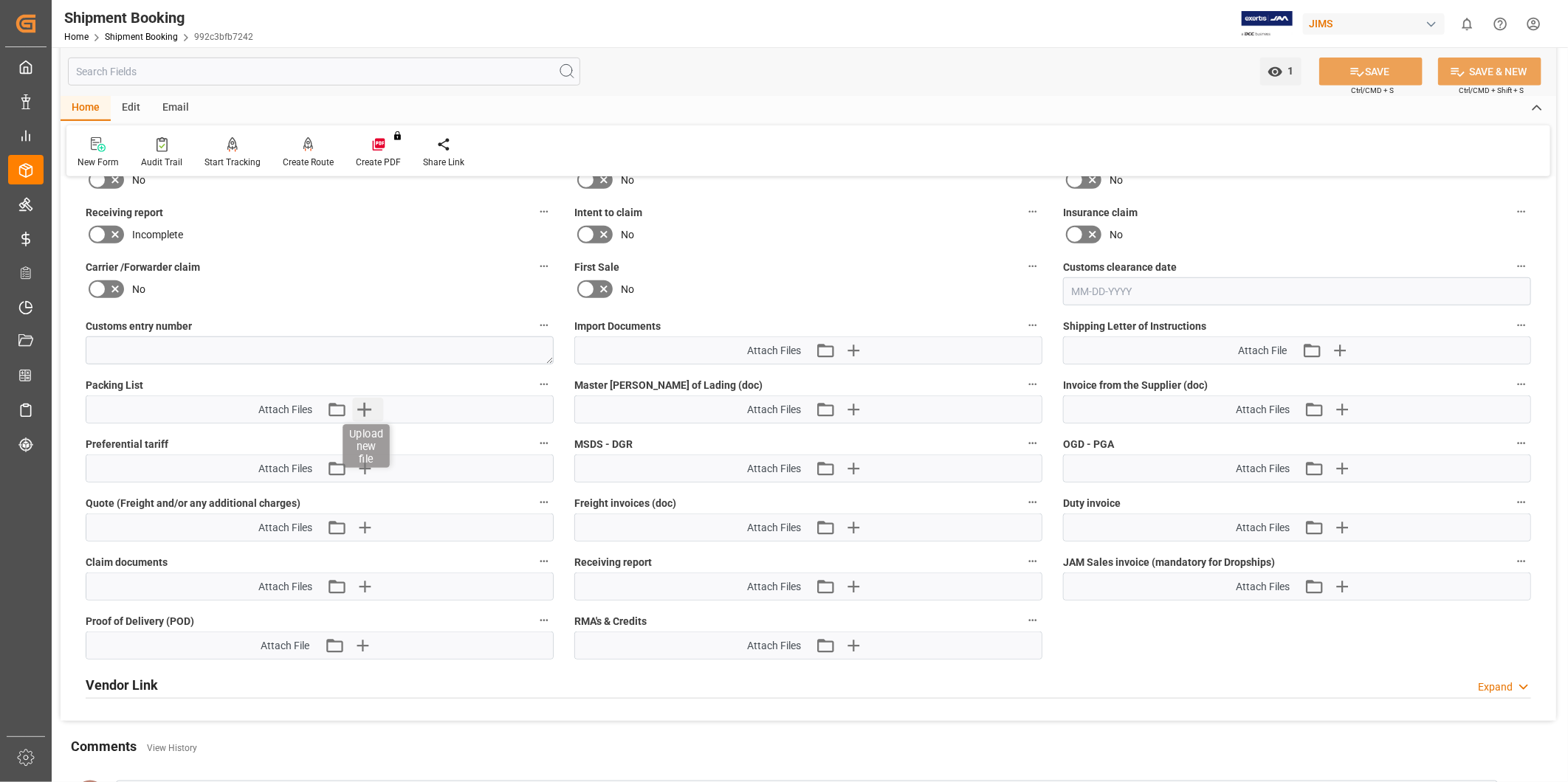
click at [362, 408] on icon "button" at bounding box center [364, 409] width 23 height 23
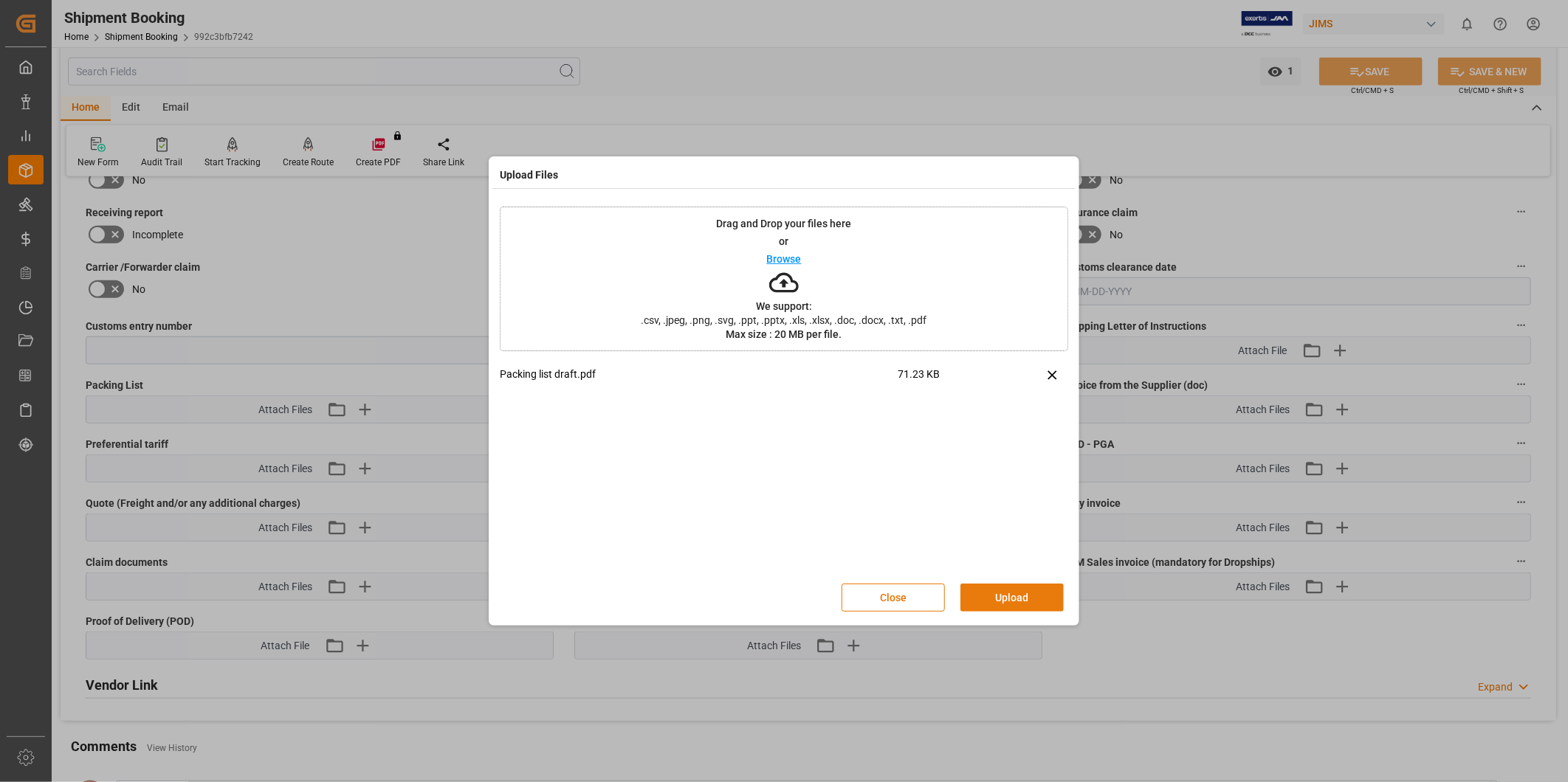
click at [1016, 598] on button "Upload" at bounding box center [1012, 598] width 103 height 28
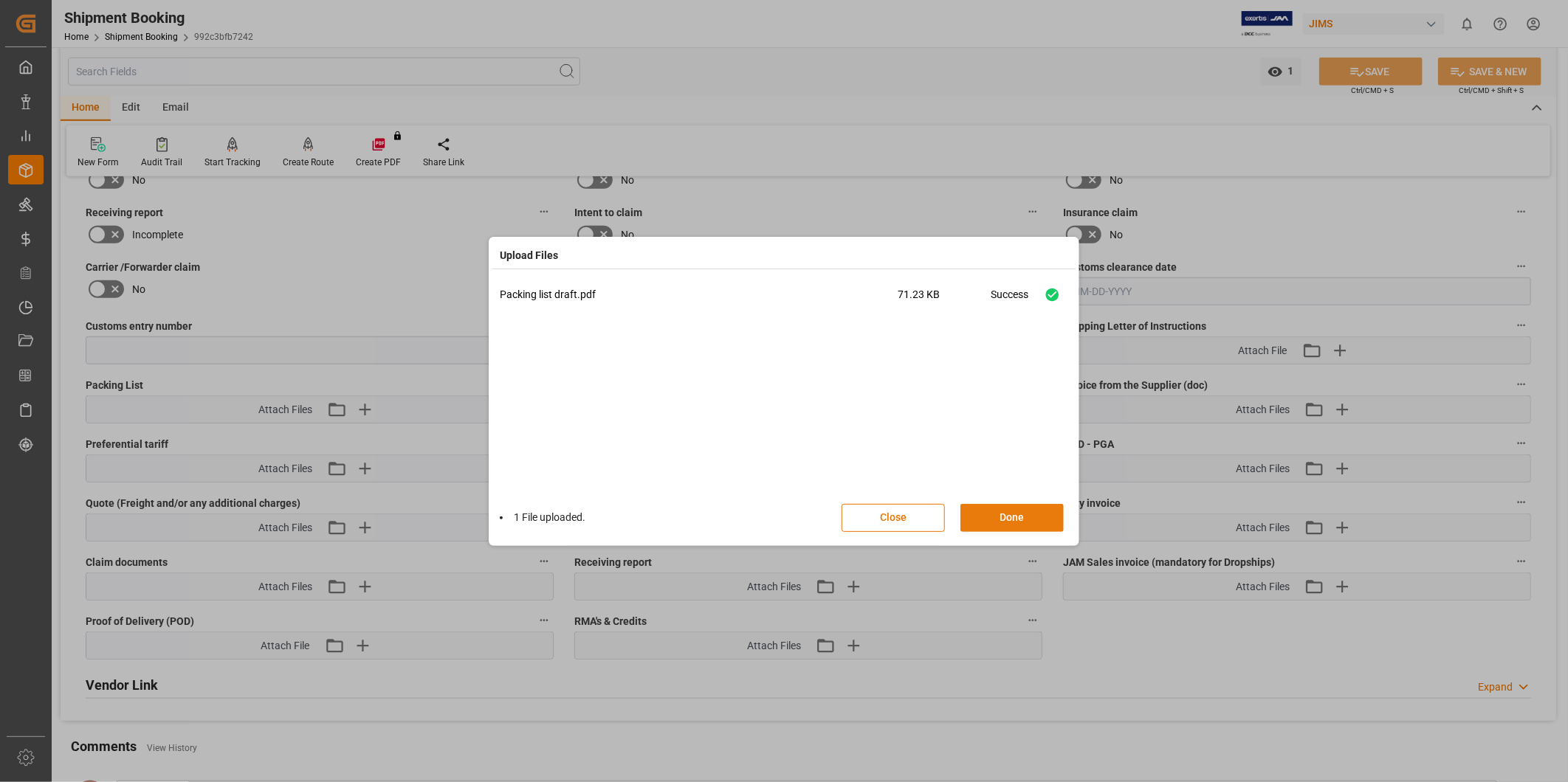
click at [1022, 519] on button "Done" at bounding box center [1012, 518] width 103 height 28
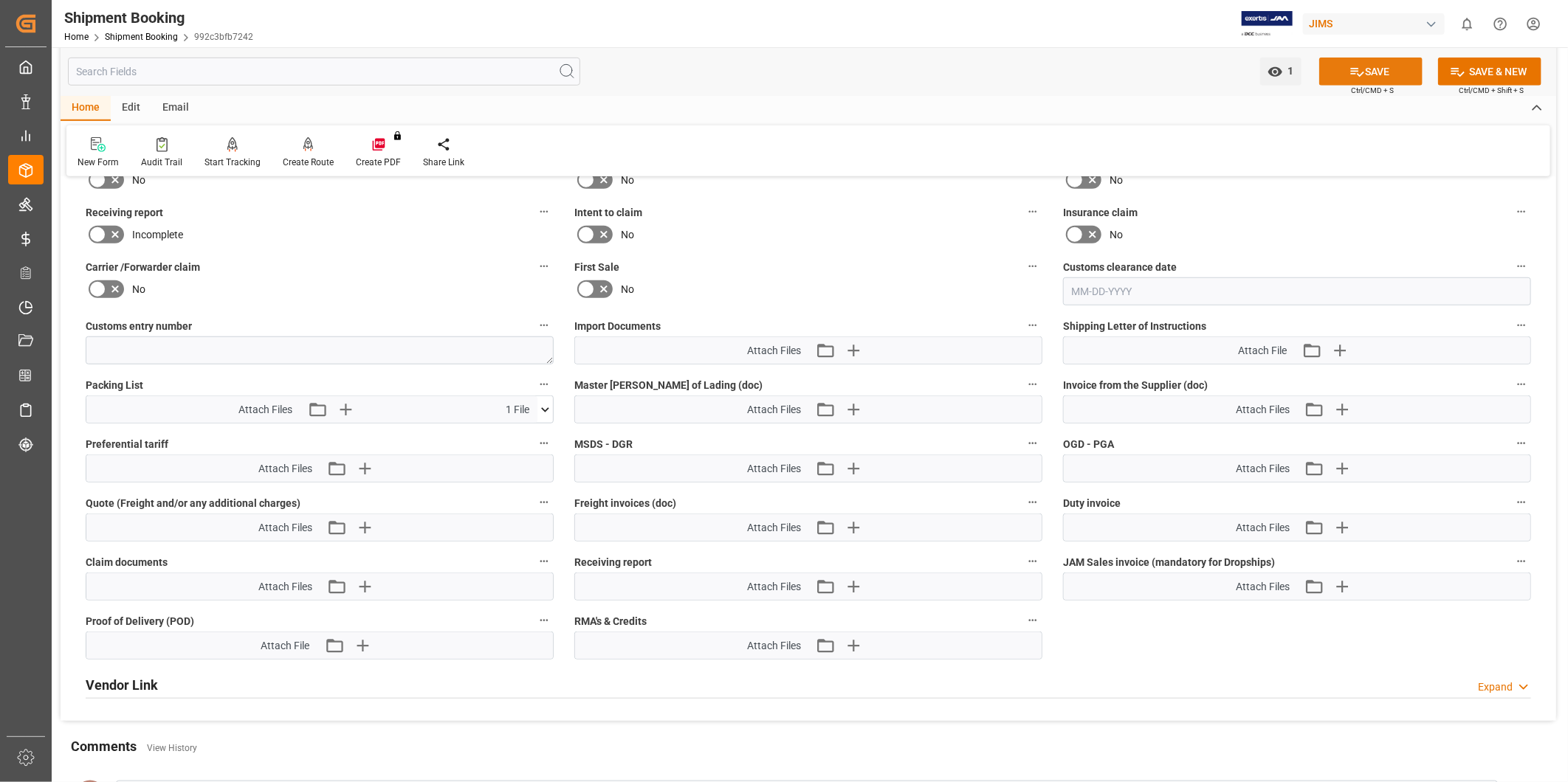
click at [1389, 82] on button "SAVE" at bounding box center [1371, 71] width 103 height 28
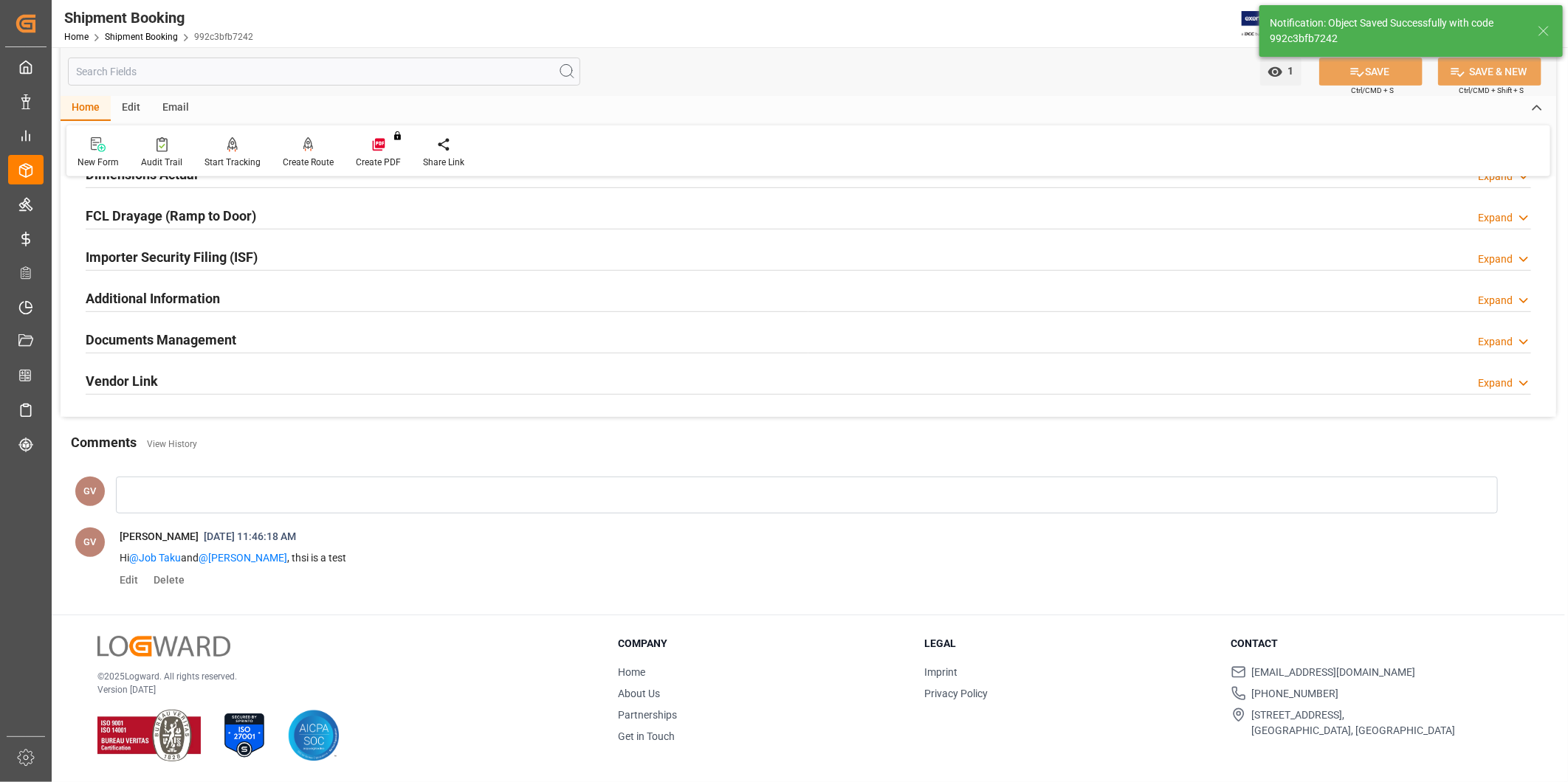
scroll to position [395, 0]
click at [845, 327] on div "Documents Management Expand" at bounding box center [808, 338] width 1446 height 28
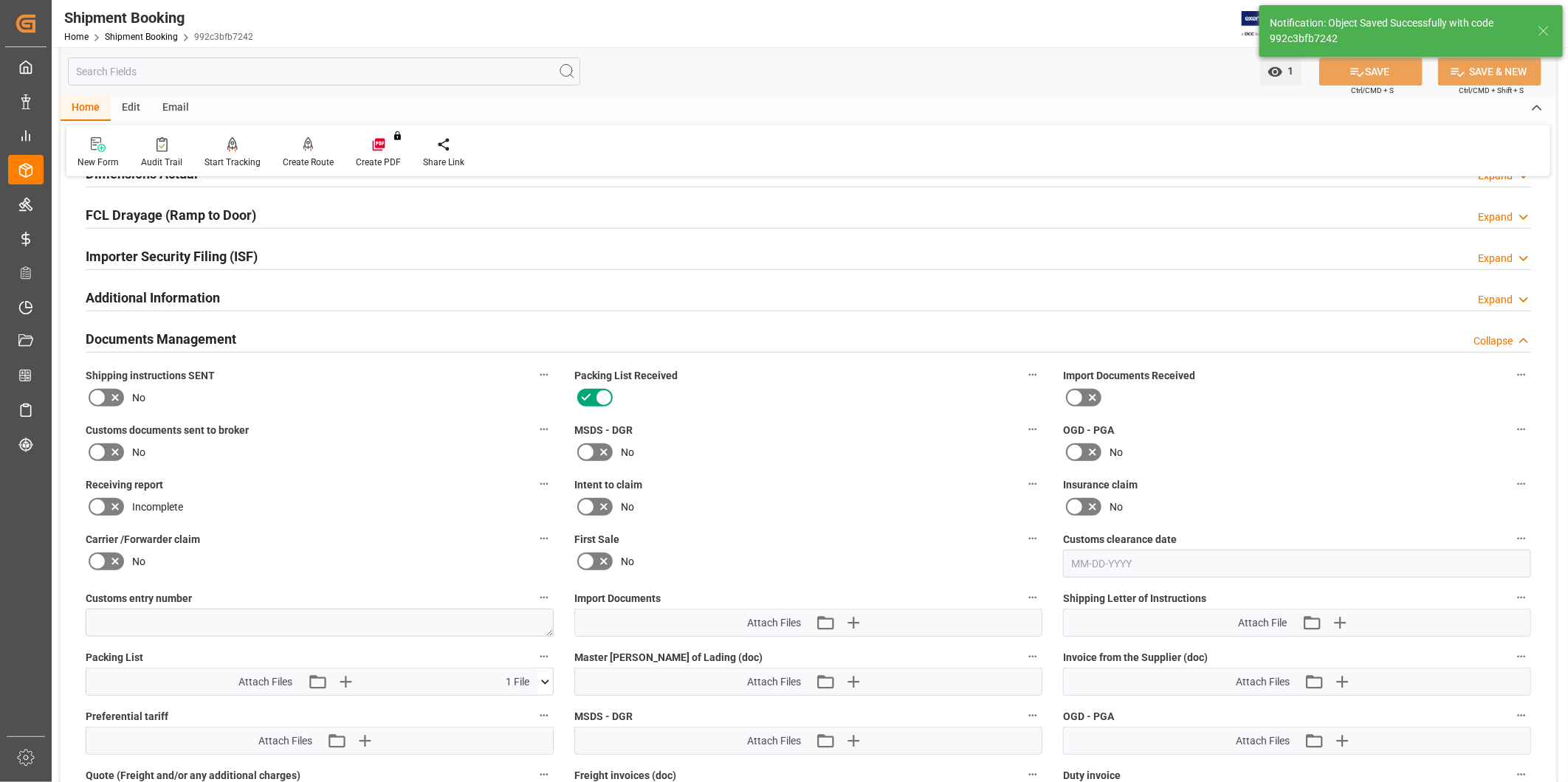
scroll to position [668, 0]
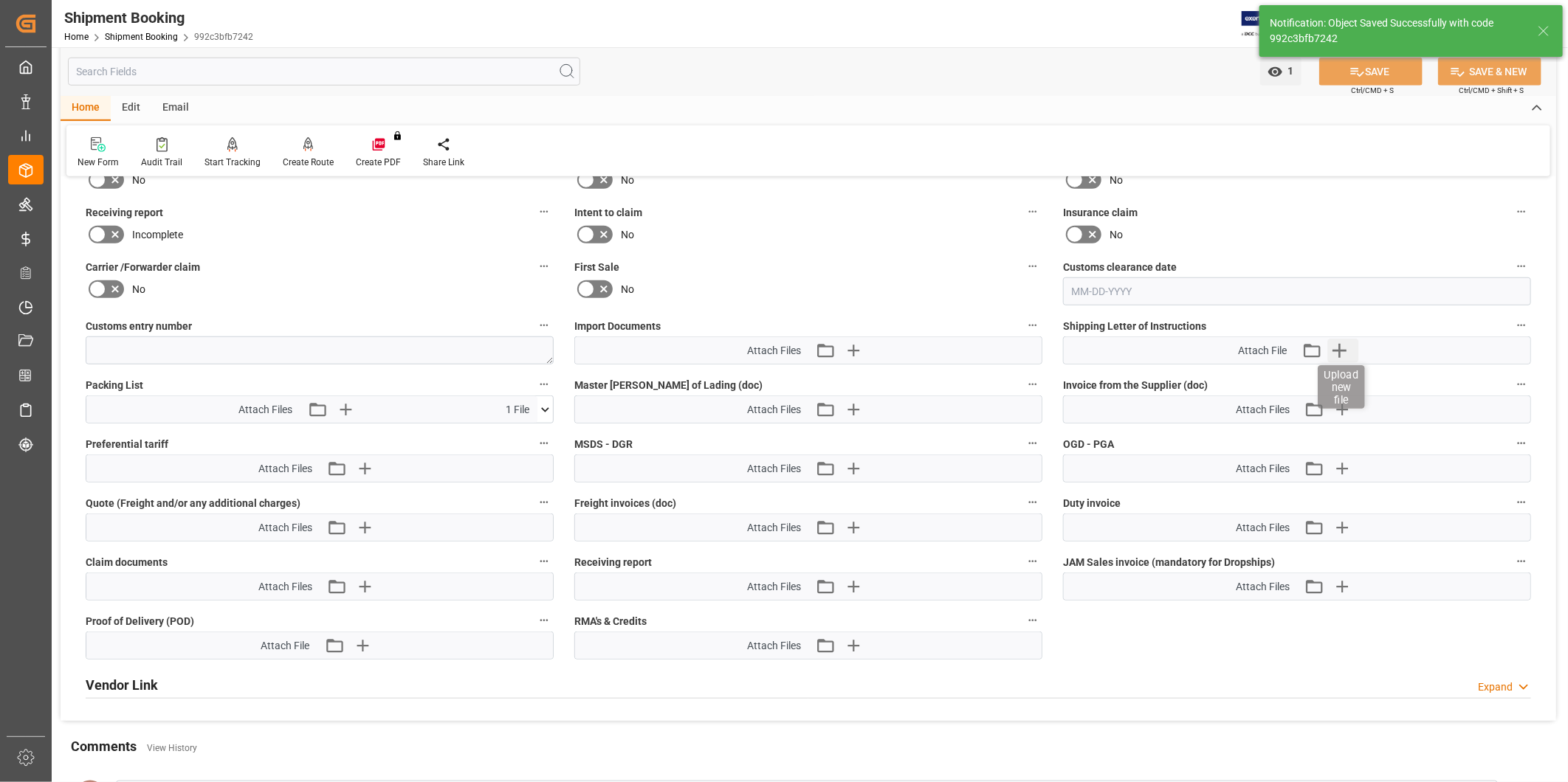
click at [1347, 347] on icon "button" at bounding box center [1338, 350] width 23 height 23
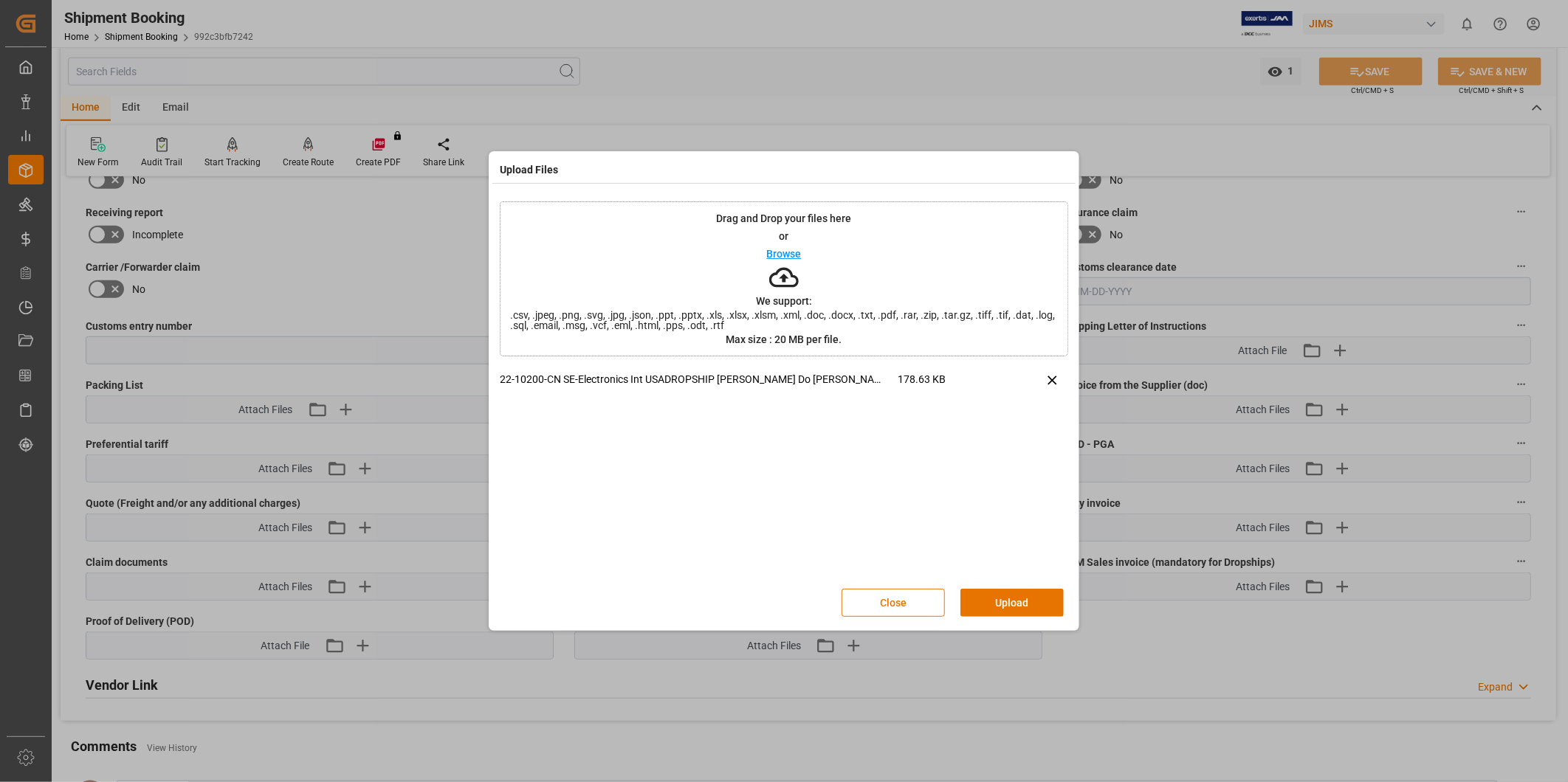
drag, startPoint x: 1023, startPoint y: 616, endPoint x: 1021, endPoint y: 605, distance: 11.2
click at [1020, 614] on button "Upload" at bounding box center [1012, 602] width 103 height 28
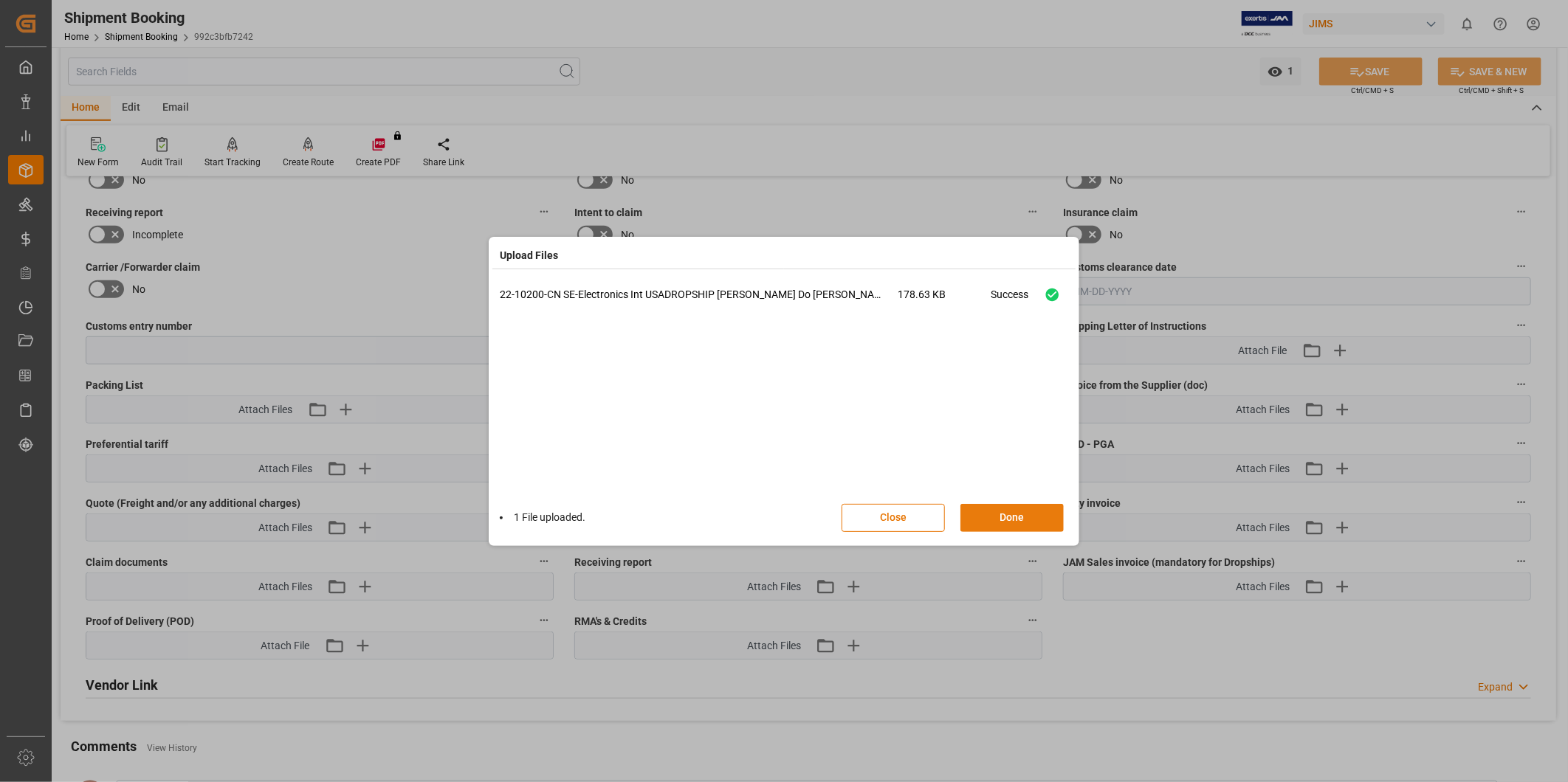
click at [1018, 527] on button "Done" at bounding box center [1012, 518] width 103 height 28
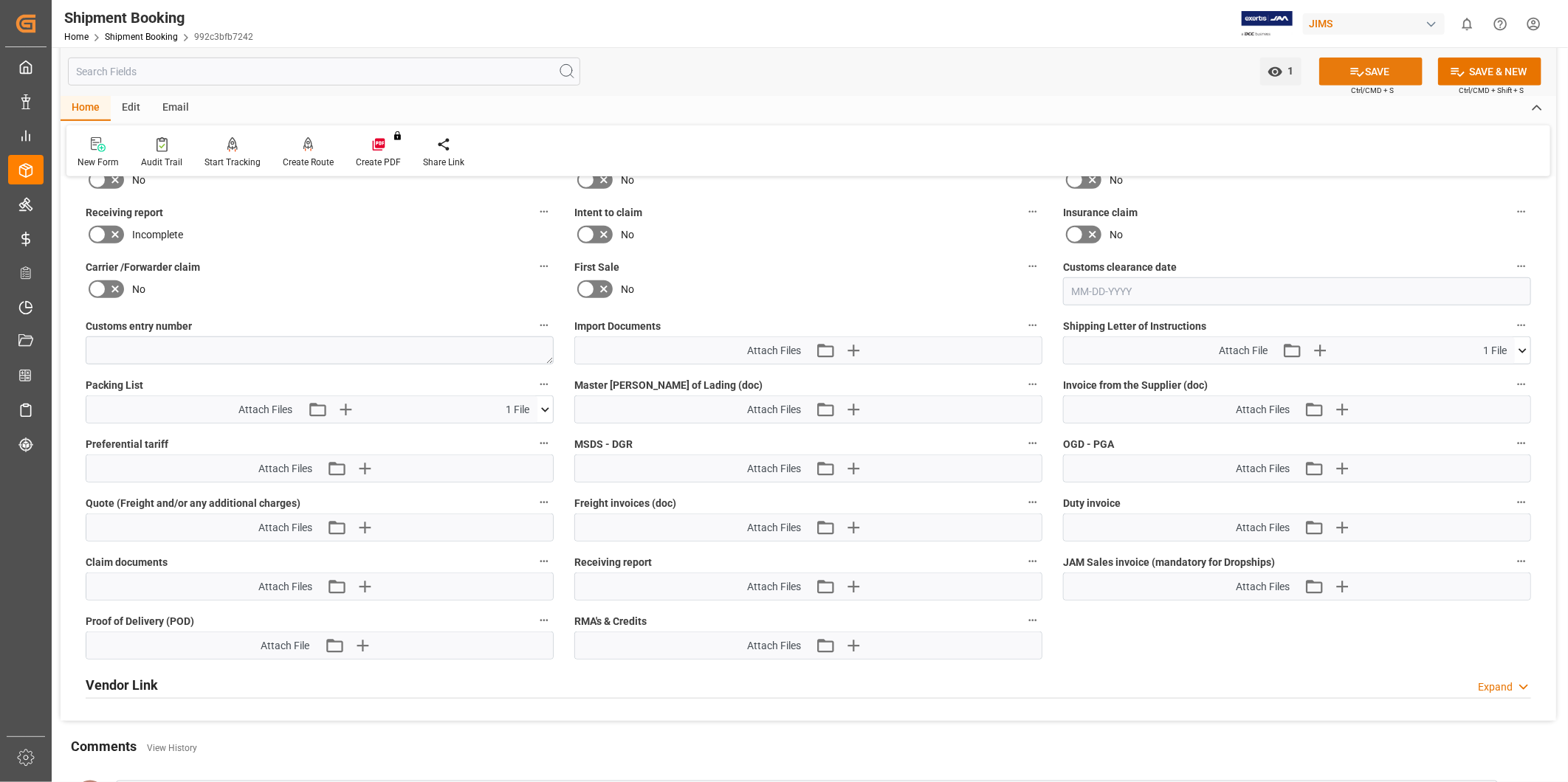
click at [1391, 83] on button "SAVE" at bounding box center [1371, 71] width 103 height 28
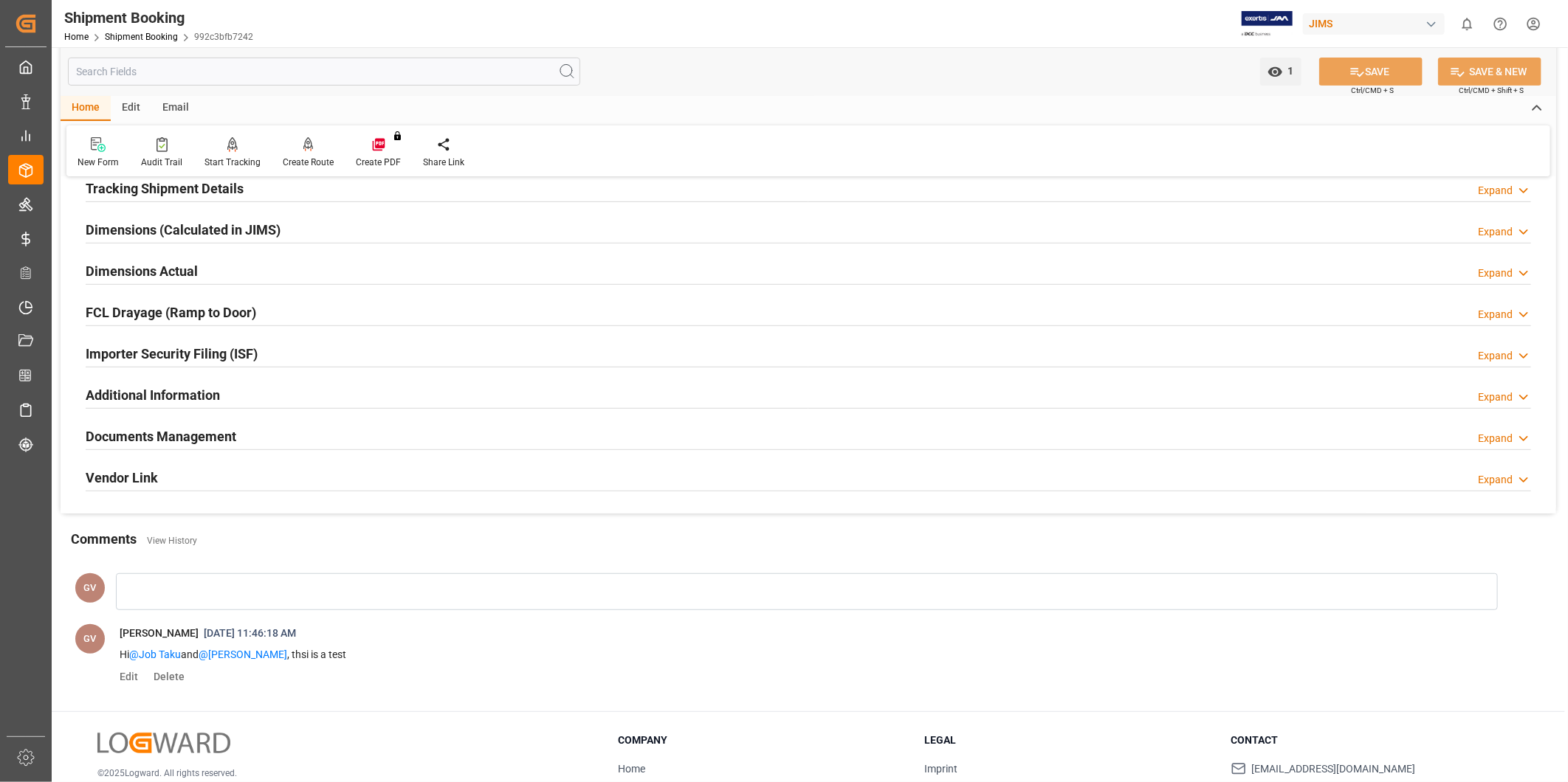
scroll to position [259, 0]
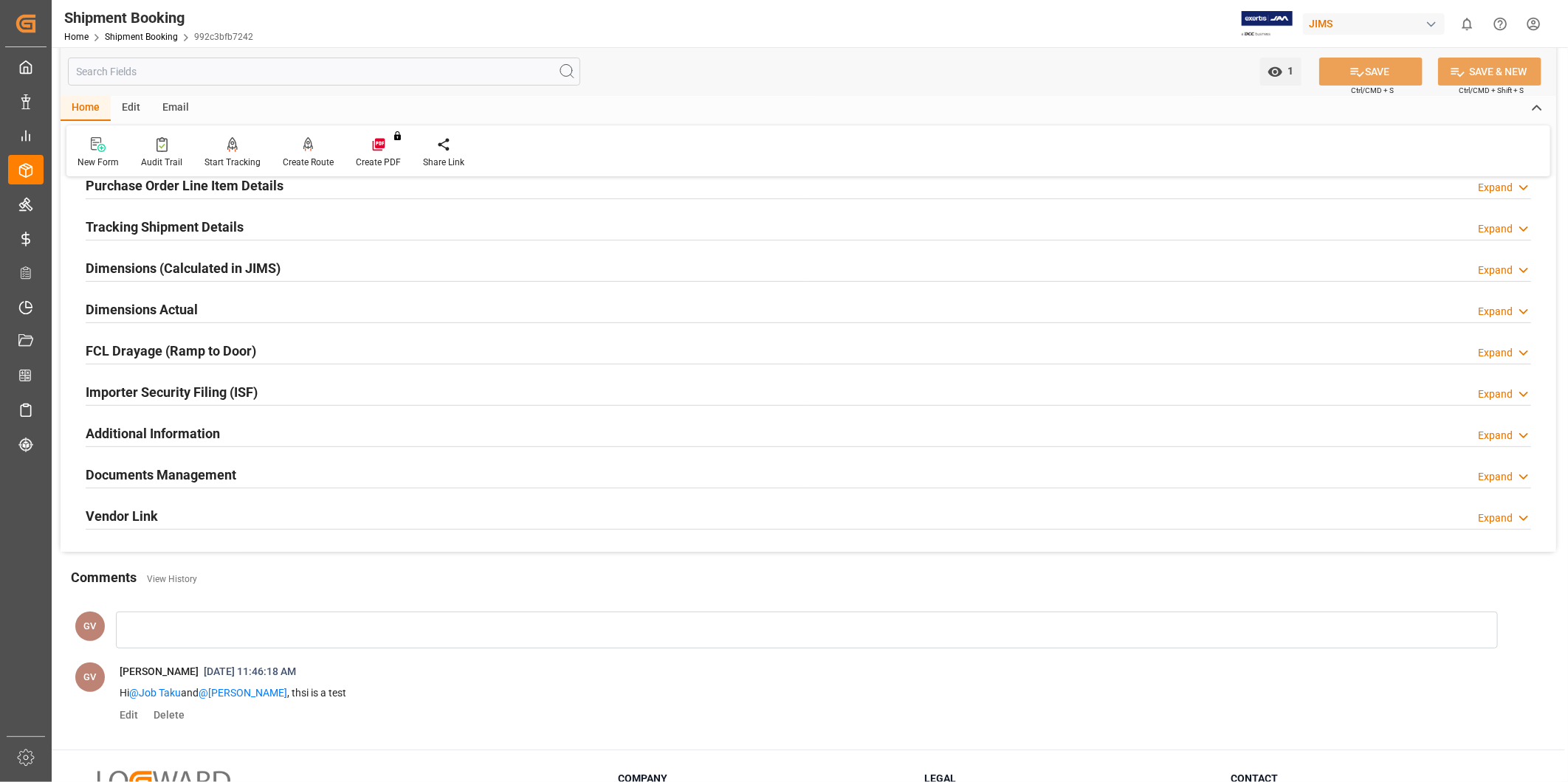
click at [180, 110] on div "Email" at bounding box center [176, 108] width 48 height 25
click at [118, 151] on div at bounding box center [100, 143] width 45 height 15
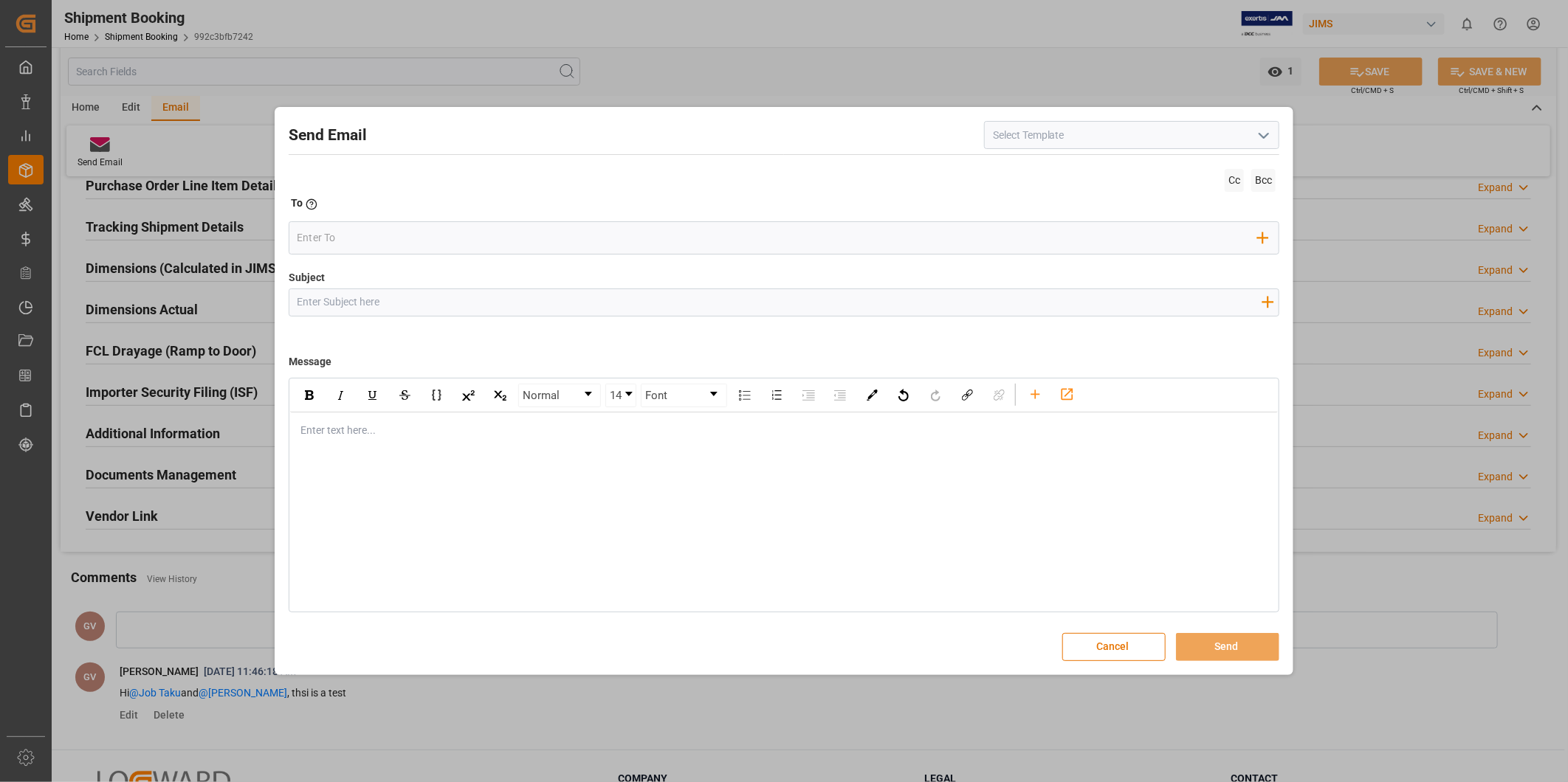
click at [1267, 133] on icon "open menu" at bounding box center [1263, 136] width 18 height 18
click at [1234, 168] on div "2BOOK - Ocean - Air freight" at bounding box center [1131, 168] width 294 height 33
type input "2BOOK - Ocean - Air freight"
type input "2BOOK {{jamReferenceNumber}} {{supplierFullName}} Ship from: {{country}} Ship t…"
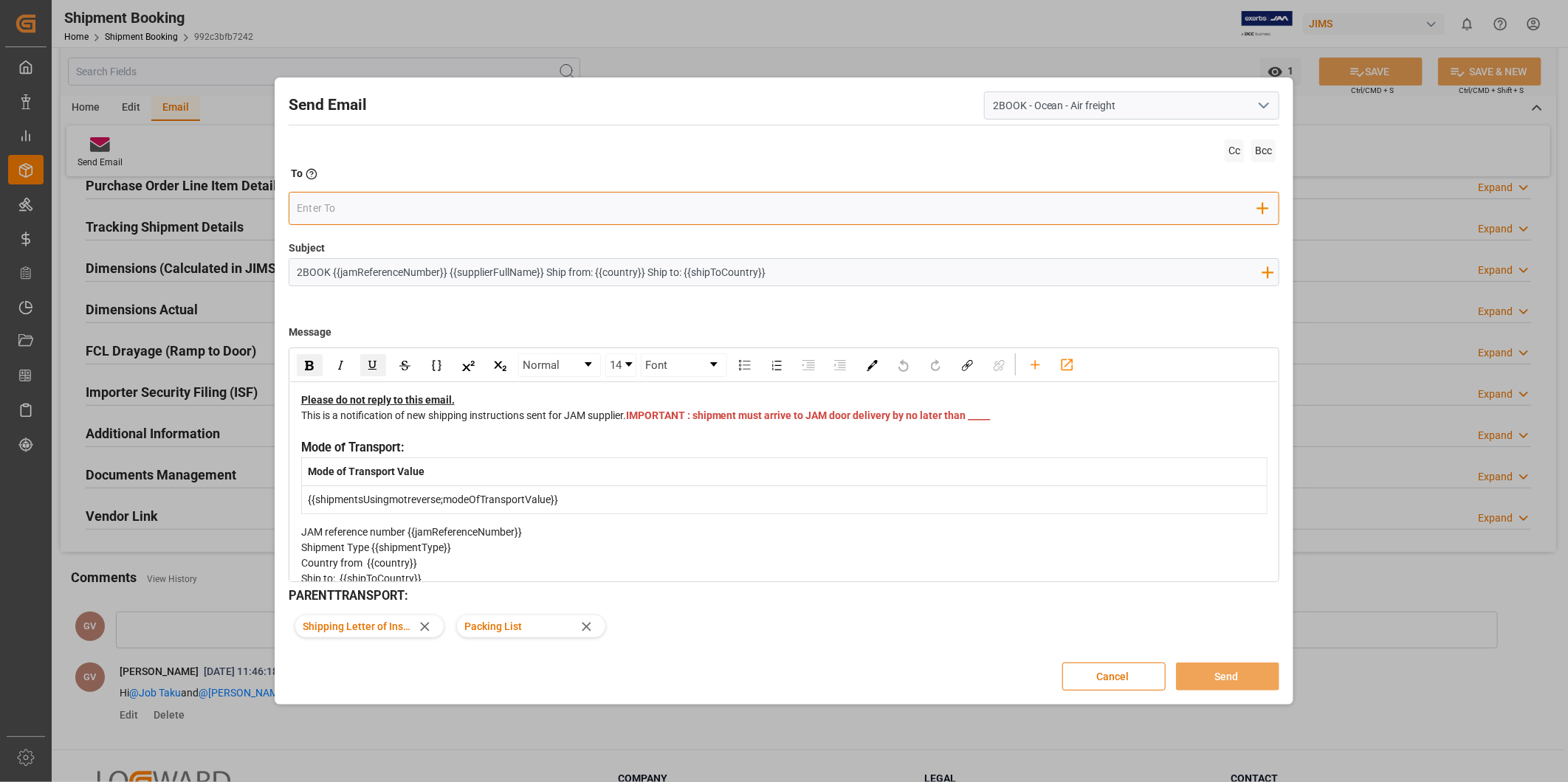
click at [384, 216] on input "email" at bounding box center [777, 209] width 961 height 22
paste input "[EMAIL_ADDRESS][DOMAIN_NAME]"
type input "[EMAIL_ADDRESS][DOMAIN_NAME]"
click at [376, 234] on span "[EMAIL_ADDRESS][DOMAIN_NAME]" at bounding box center [409, 238] width 164 height 15
click at [1234, 158] on span "Cc" at bounding box center [1234, 151] width 19 height 23
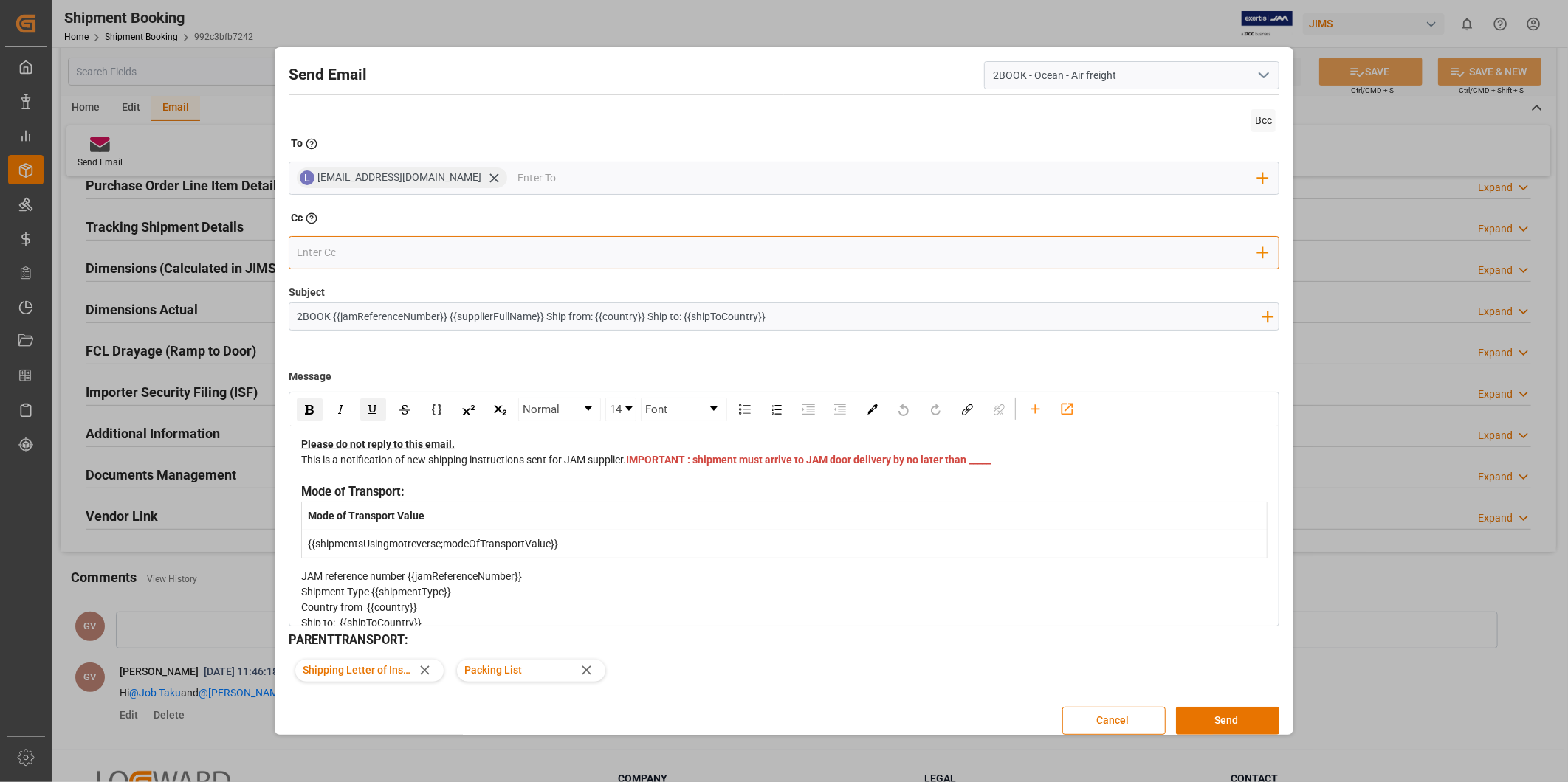
click at [392, 260] on input "email" at bounding box center [777, 252] width 961 height 22
paste input "[EMAIL_ADDRESS][DOMAIN_NAME]"
type input "[EMAIL_ADDRESS][DOMAIN_NAME]"
click at [380, 292] on div "[EMAIL_ADDRESS][DOMAIN_NAME]" at bounding box center [409, 281] width 174 height 26
click at [562, 249] on input "email" at bounding box center [887, 252] width 740 height 22
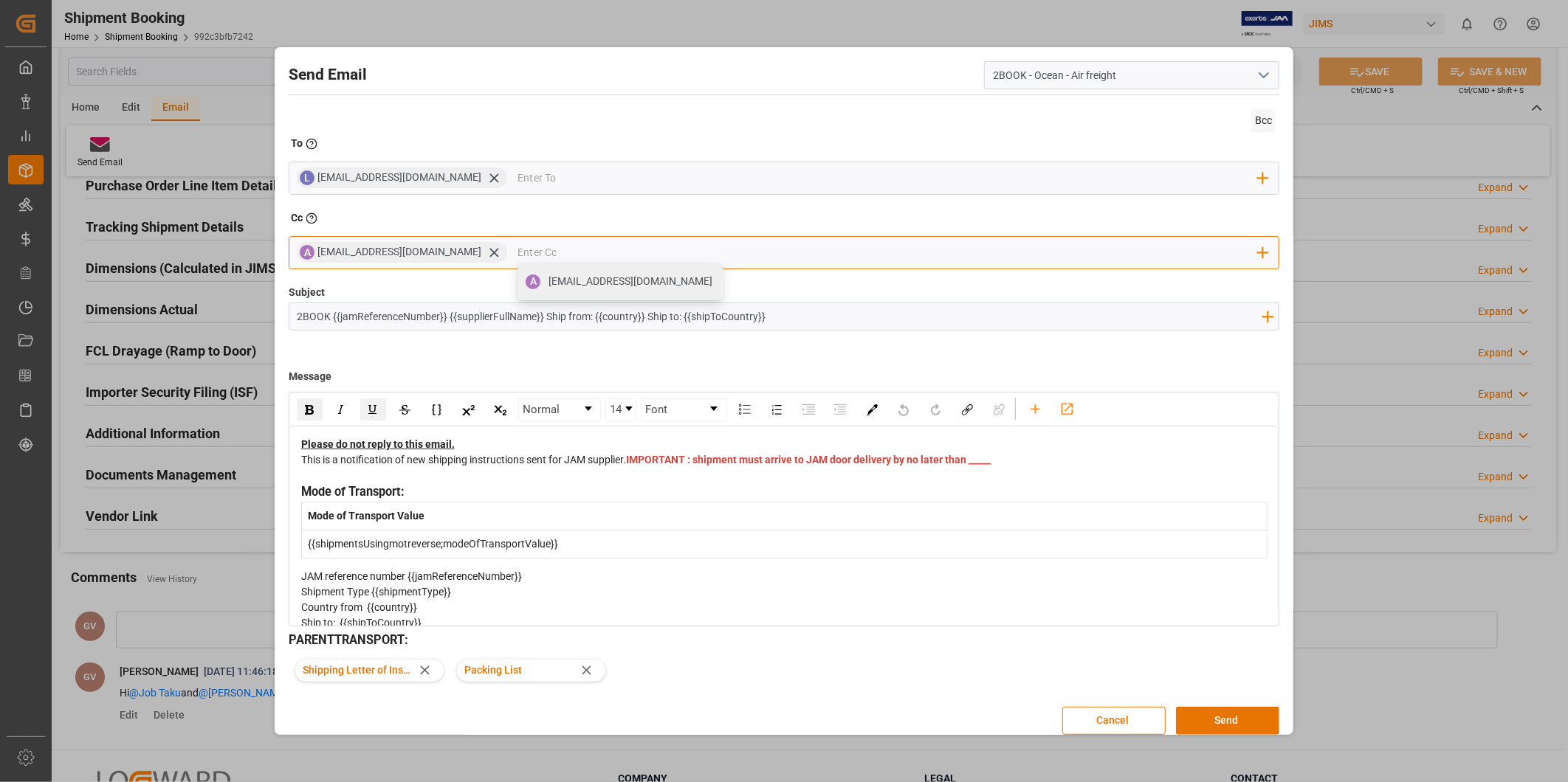
paste input "[PERSON_NAME][EMAIL_ADDRESS][DOMAIN_NAME]"
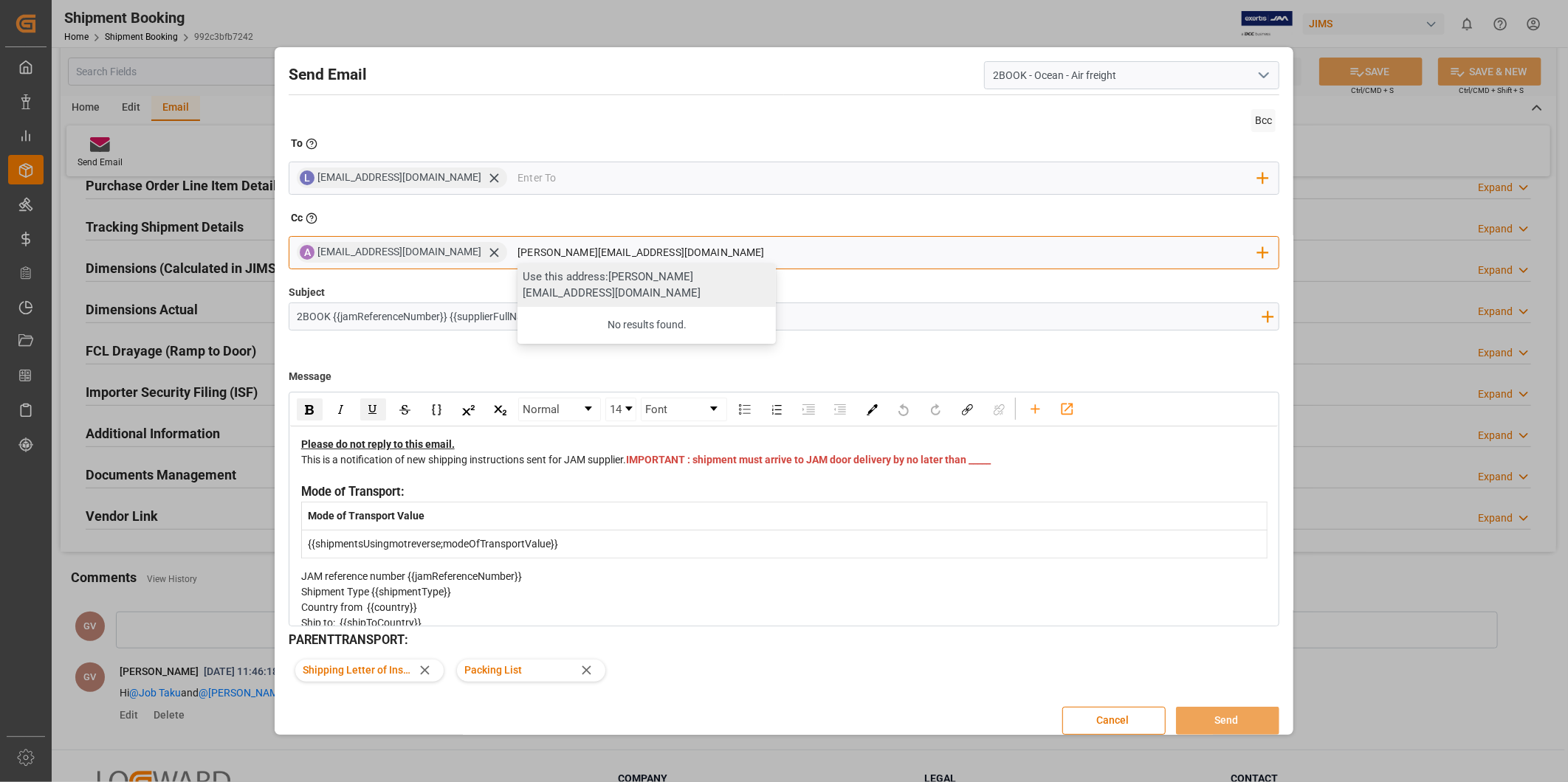
type input "[PERSON_NAME][EMAIL_ADDRESS][DOMAIN_NAME]"
click at [569, 285] on div "Use this address: [PERSON_NAME][EMAIL_ADDRESS][DOMAIN_NAME]" at bounding box center [646, 285] width 259 height 43
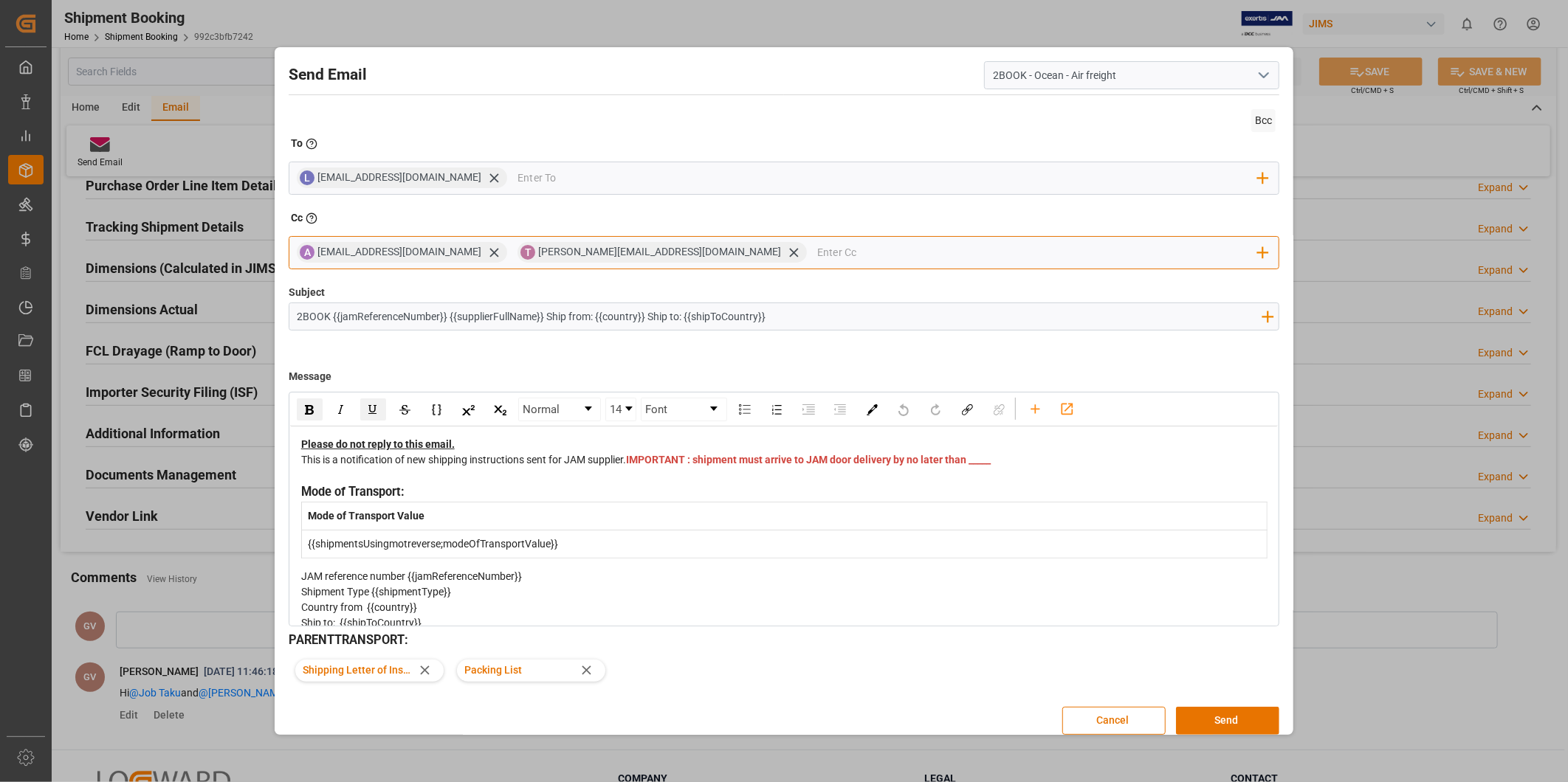
click at [817, 246] on input "email" at bounding box center [1037, 252] width 441 height 22
paste input "[PERSON_NAME][EMAIL_ADDRESS][DOMAIN_NAME]"
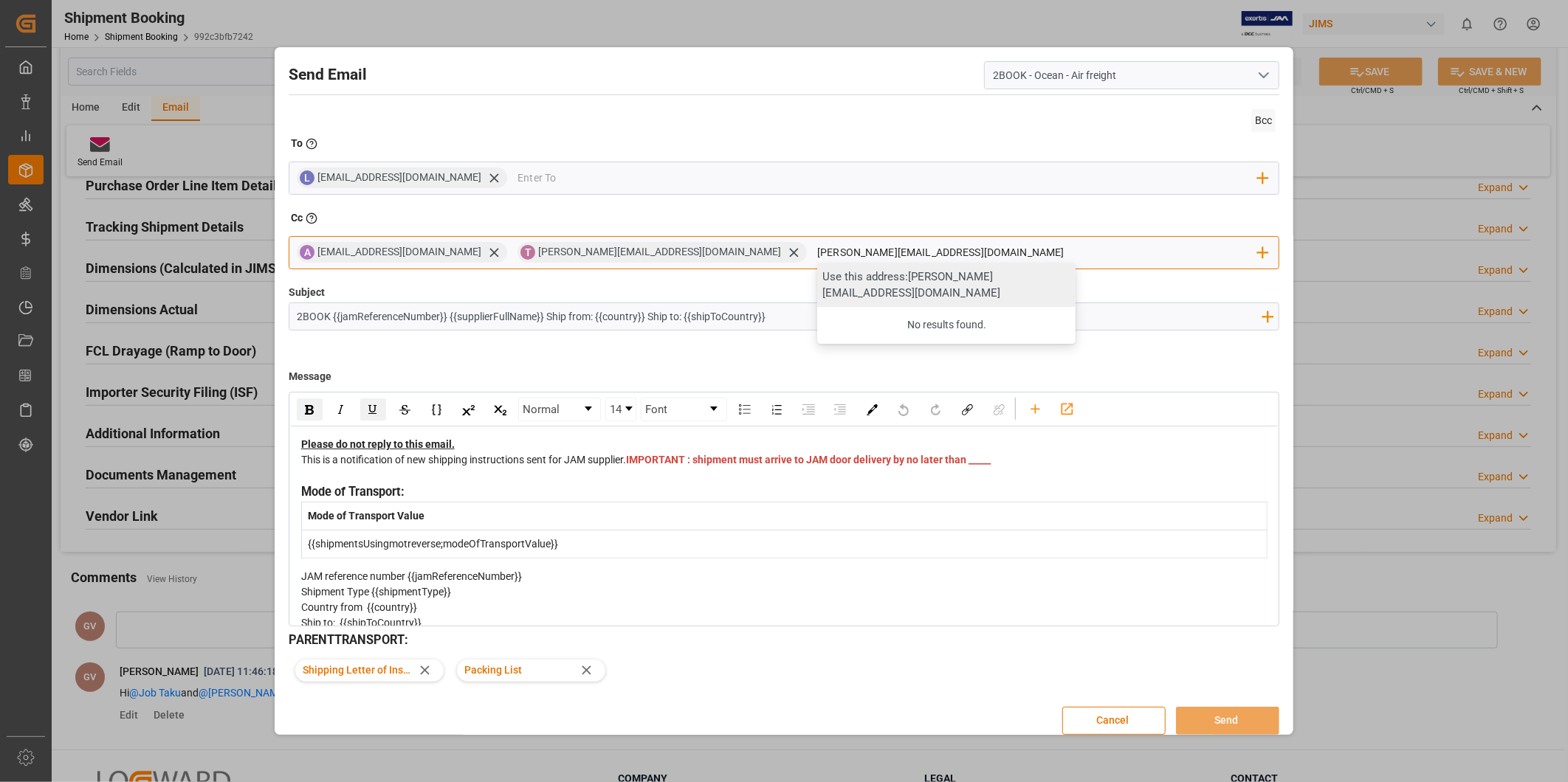
type input "[PERSON_NAME][EMAIL_ADDRESS][DOMAIN_NAME]"
click at [817, 285] on div "Use this address: [PERSON_NAME][EMAIL_ADDRESS][DOMAIN_NAME]" at bounding box center [946, 285] width 259 height 43
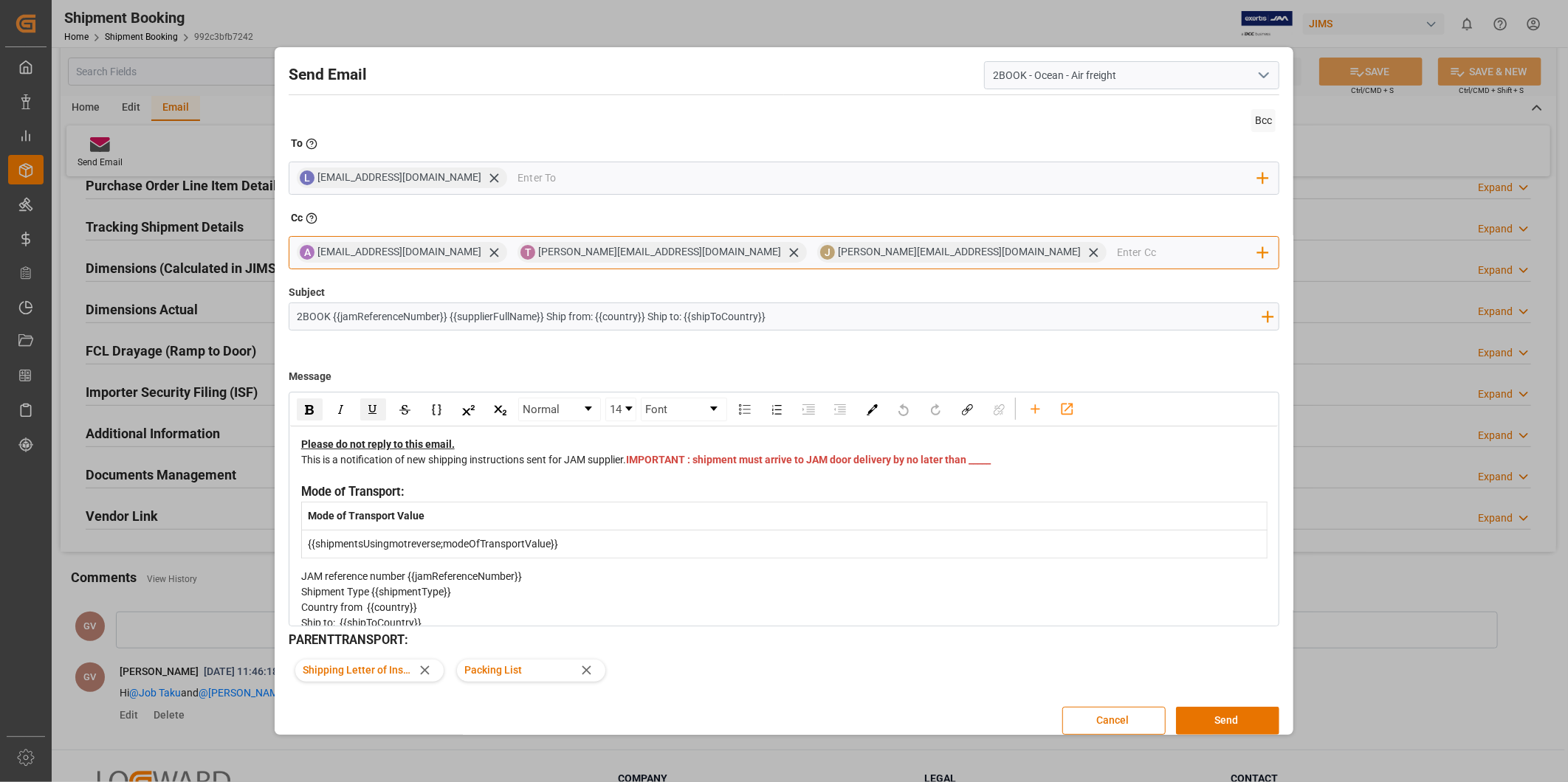
click at [1117, 252] on input "email" at bounding box center [1187, 252] width 141 height 22
paste input "[PERSON_NAME] <[PERSON_NAME][EMAIL_ADDRESS][PERSON_NAME][DOMAIN_NAME]>"
click at [1117, 250] on input "[PERSON_NAME] <[PERSON_NAME][EMAIL_ADDRESS][PERSON_NAME][DOMAIN_NAME]>" at bounding box center [1187, 252] width 141 height 22
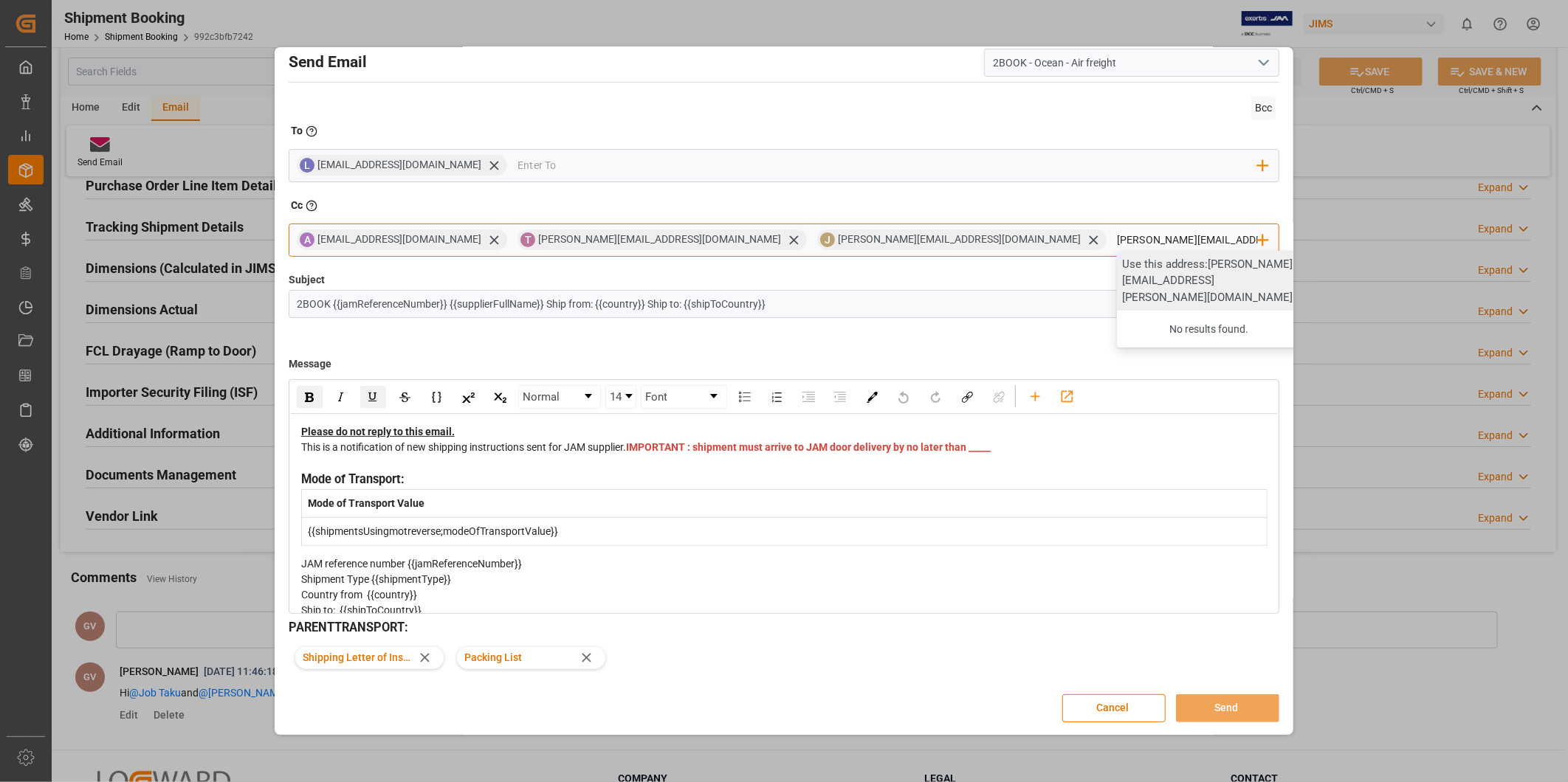
type input "[PERSON_NAME][EMAIL_ADDRESS][PERSON_NAME][DOMAIN_NAME]"
click at [1117, 264] on div "Use this address: [PERSON_NAME][EMAIL_ADDRESS][PERSON_NAME][DOMAIN_NAME]" at bounding box center [1209, 280] width 185 height 60
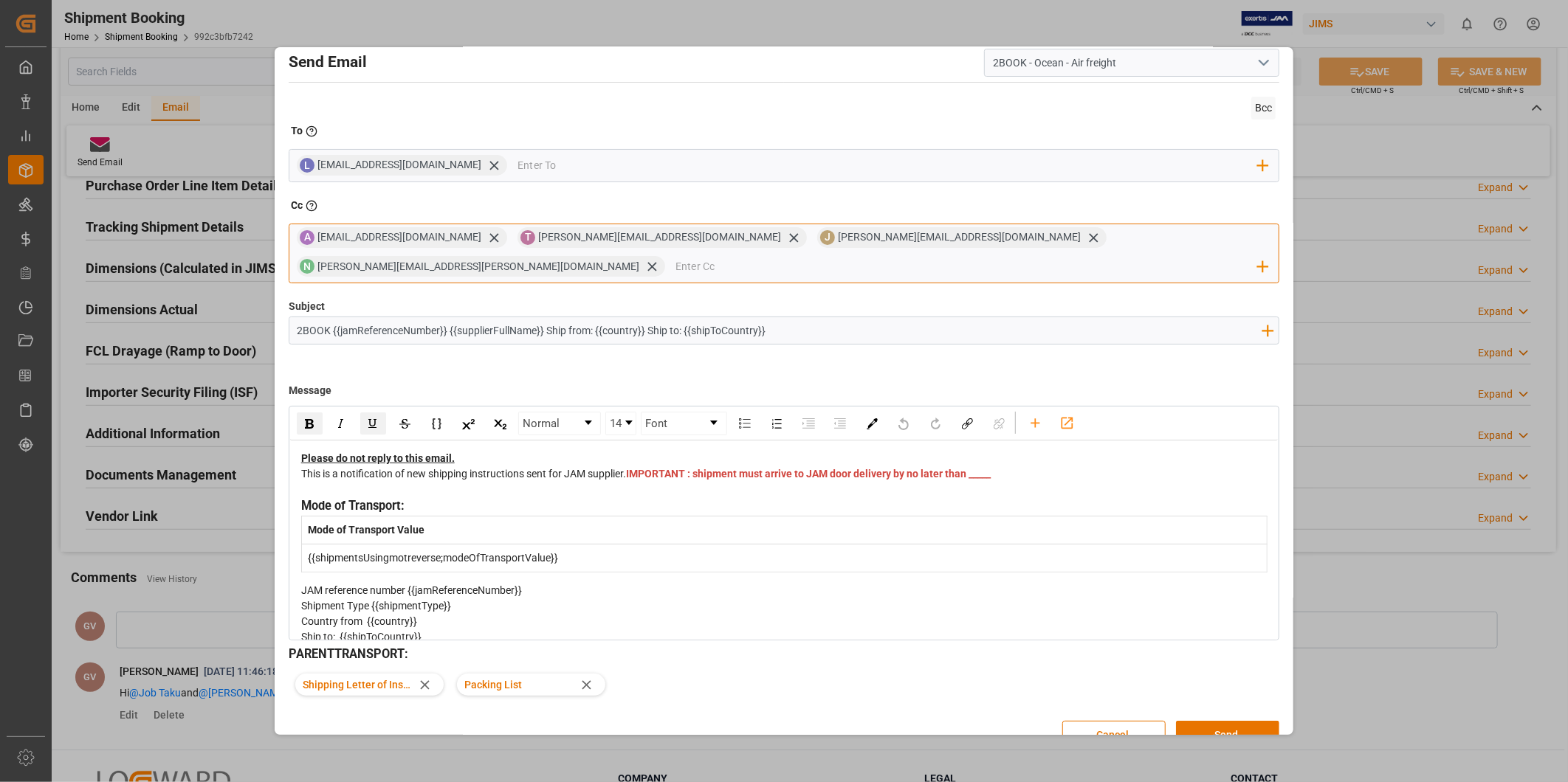
click at [1058, 256] on input "email" at bounding box center [966, 267] width 583 height 22
type input "[PERSON_NAME][EMAIL_ADDRESS][DOMAIN_NAME]"
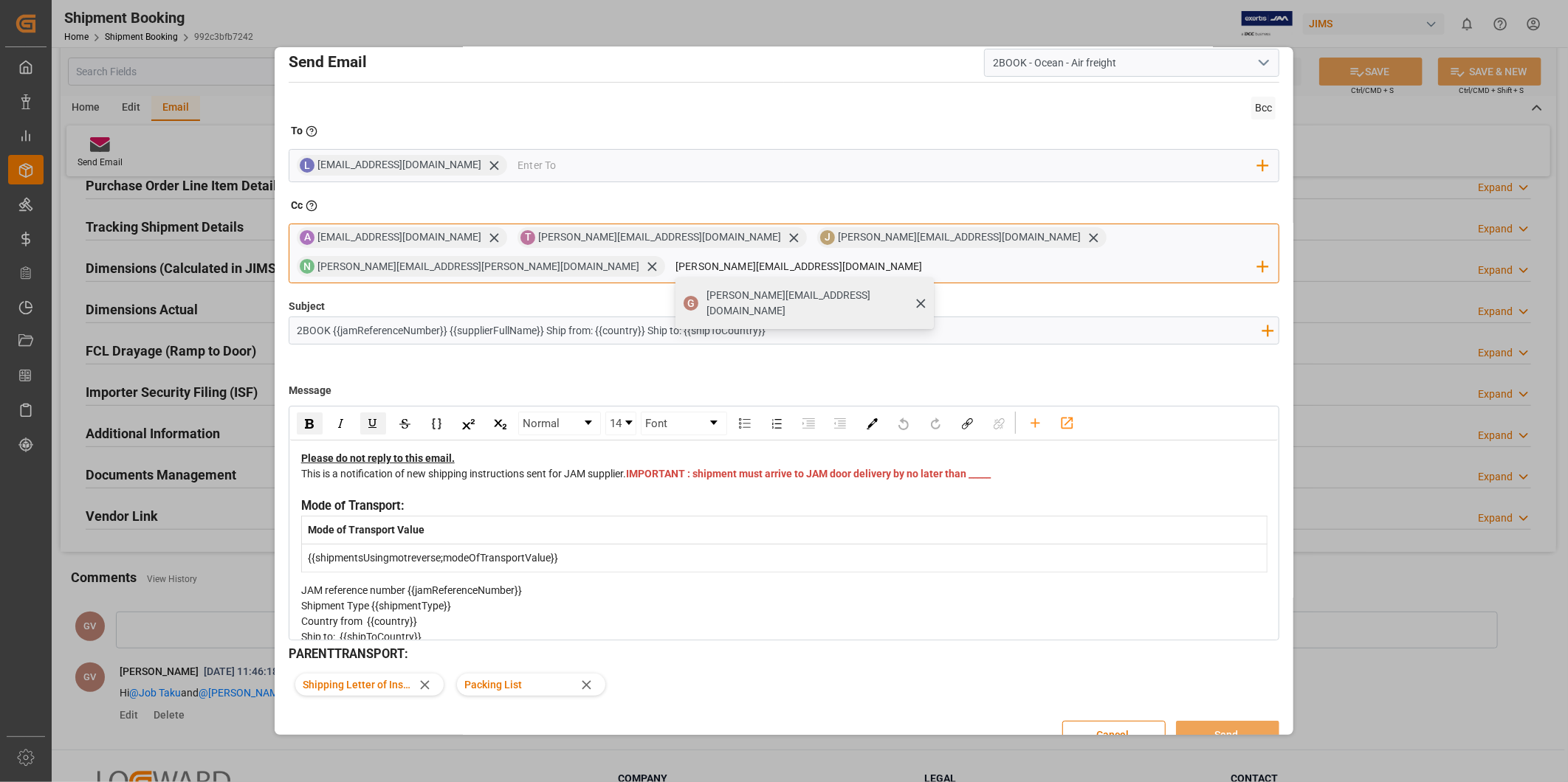
click at [928, 283] on div "[PERSON_NAME][EMAIL_ADDRESS][DOMAIN_NAME]" at bounding box center [815, 303] width 227 height 41
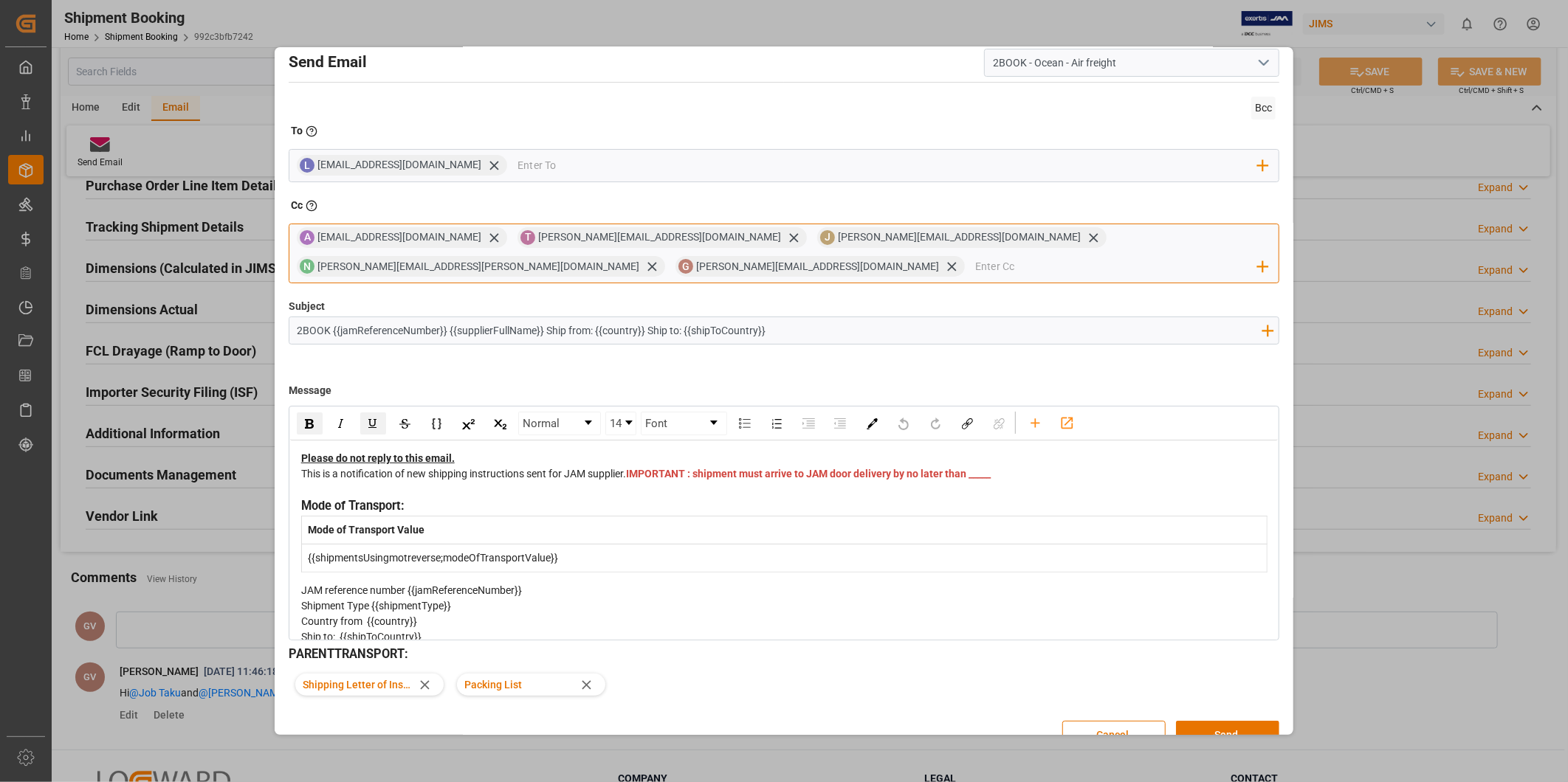
scroll to position [0, 0]
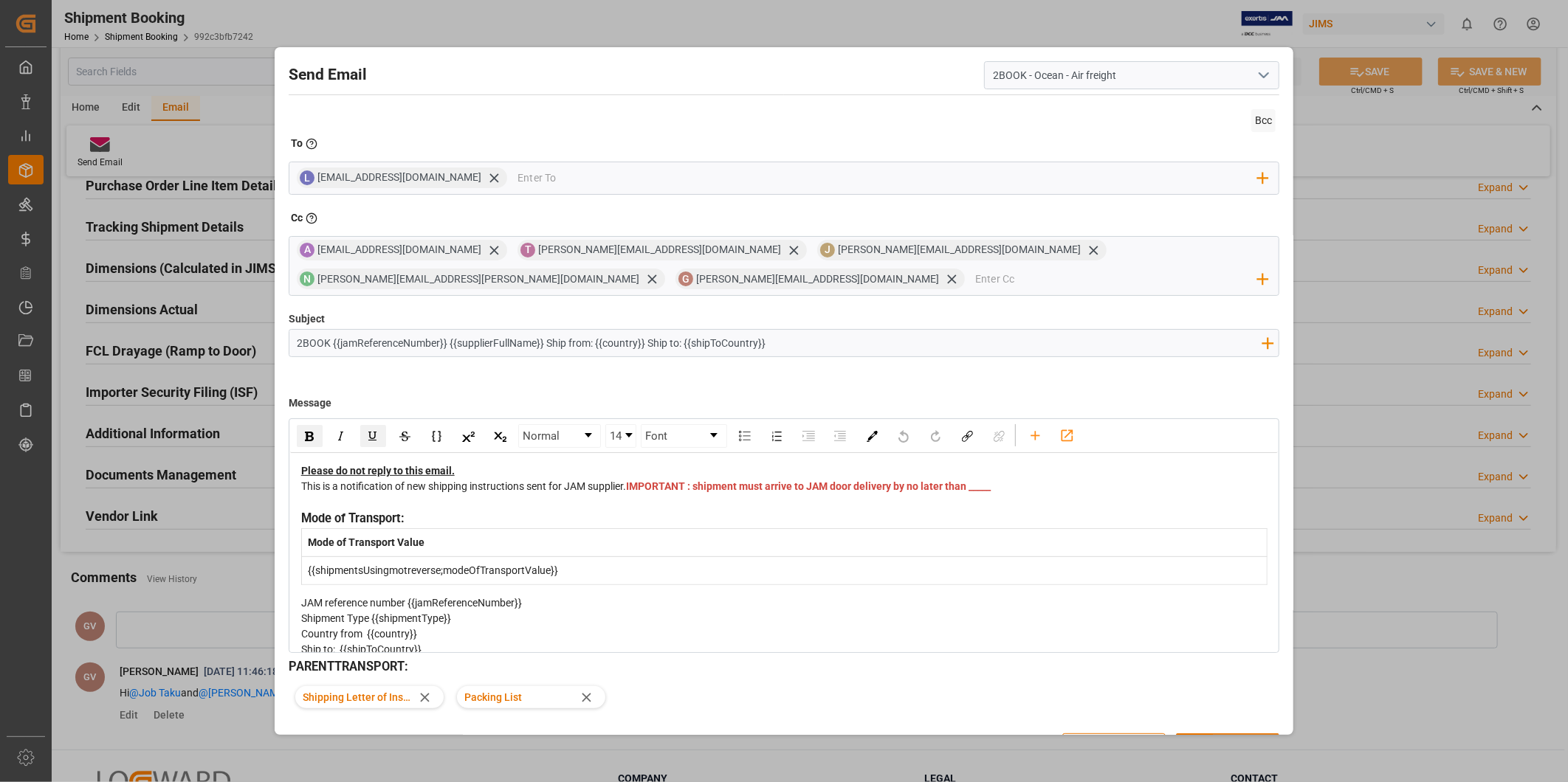
click at [639, 492] on span "IMPORTANT : shipment must arrive to JAM door delivery by no later than _____" at bounding box center [808, 486] width 365 height 12
click at [657, 492] on span "IMPORTANT : shipment must arrive to JAM door delivery by no later than _____" at bounding box center [808, 486] width 365 height 12
click at [655, 492] on span "IMPORTANT : shipment must arrive to JAM door delivery by no later than _____" at bounding box center [808, 486] width 365 height 12
drag, startPoint x: 687, startPoint y: 503, endPoint x: 643, endPoint y: 497, distance: 44.4
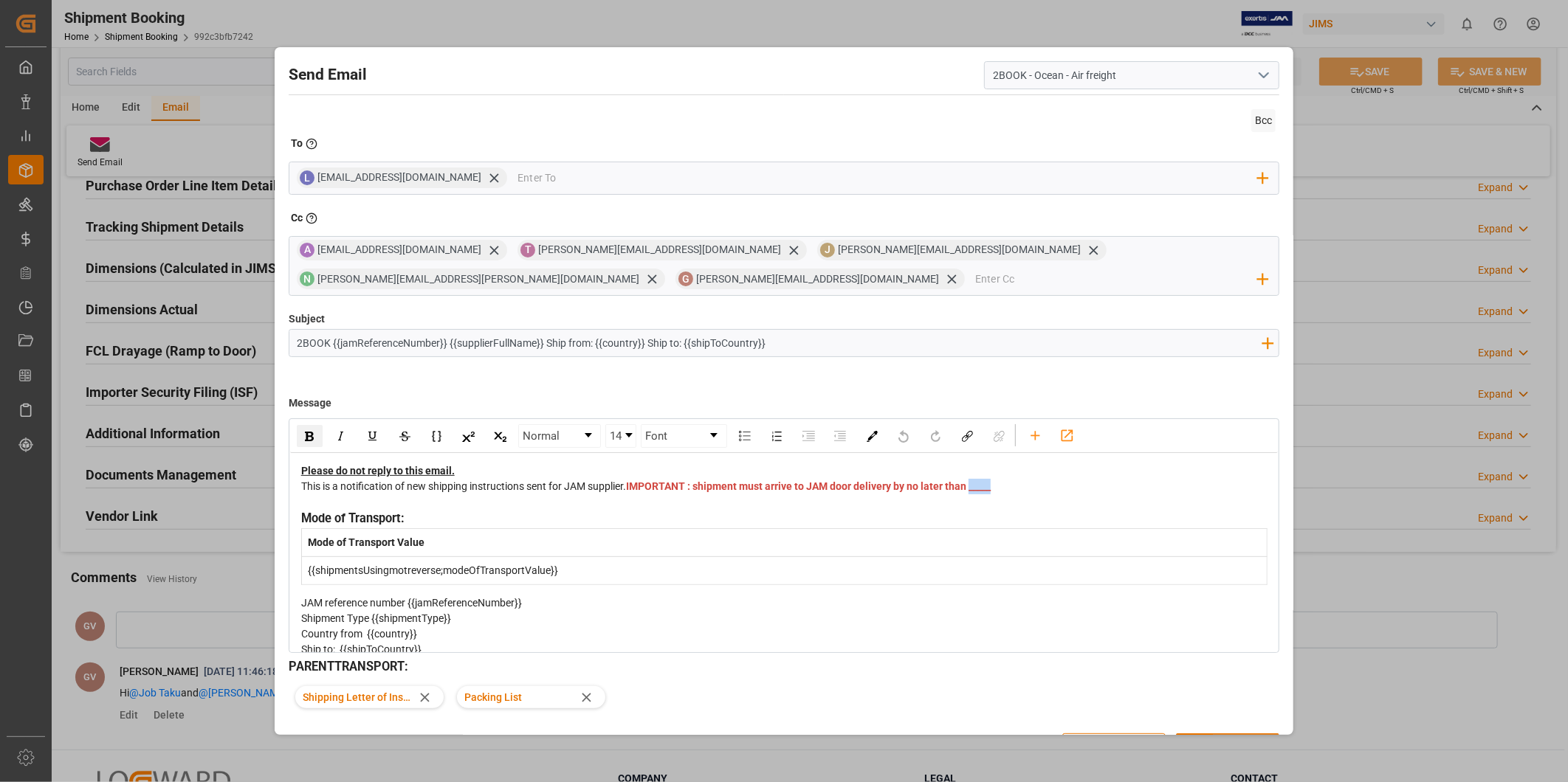
click at [643, 497] on div "This is a notification of new shipping instructions sent for JAM supplier. IMPO…" at bounding box center [785, 494] width 967 height 31
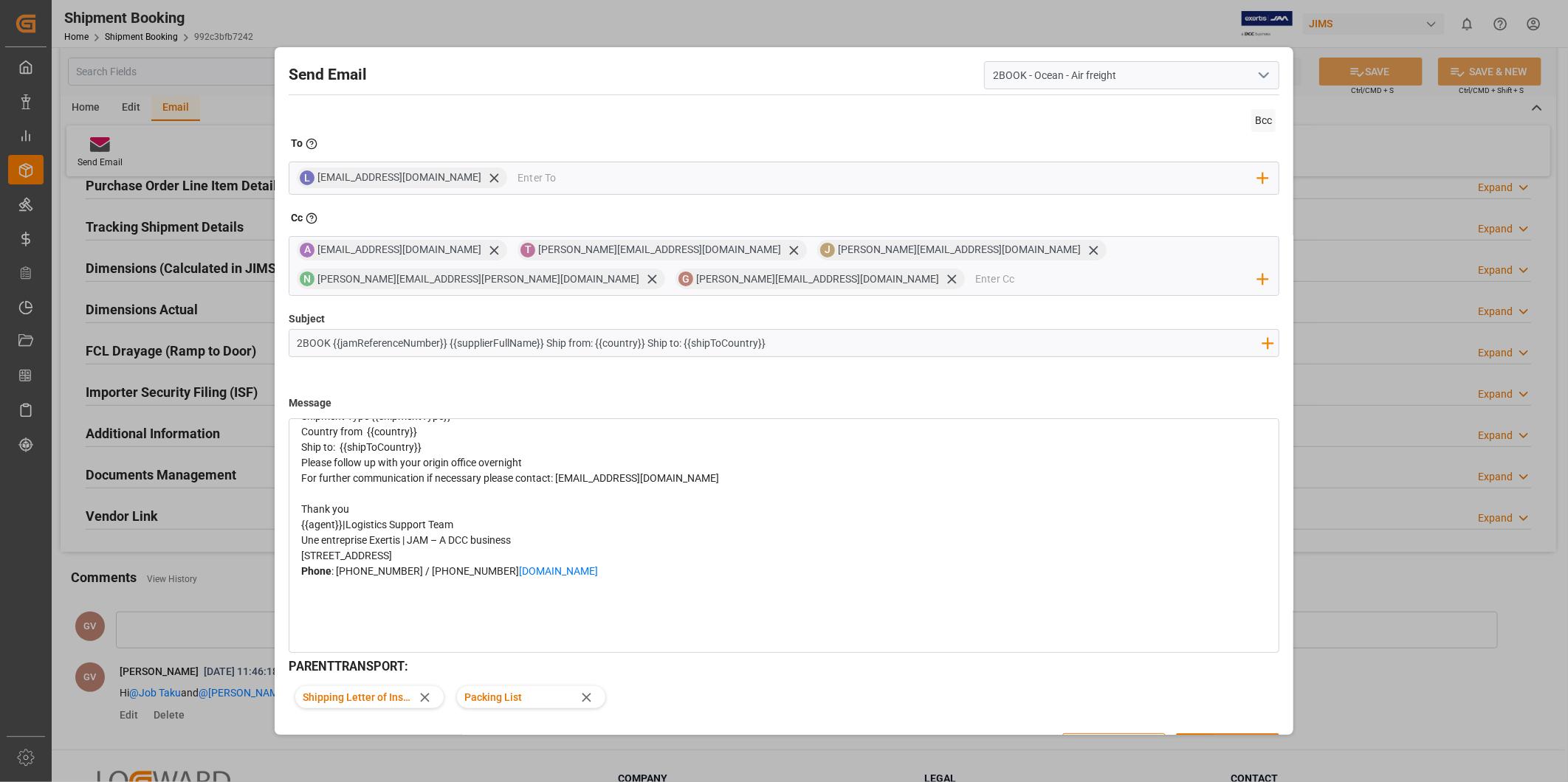
scroll to position [39, 0]
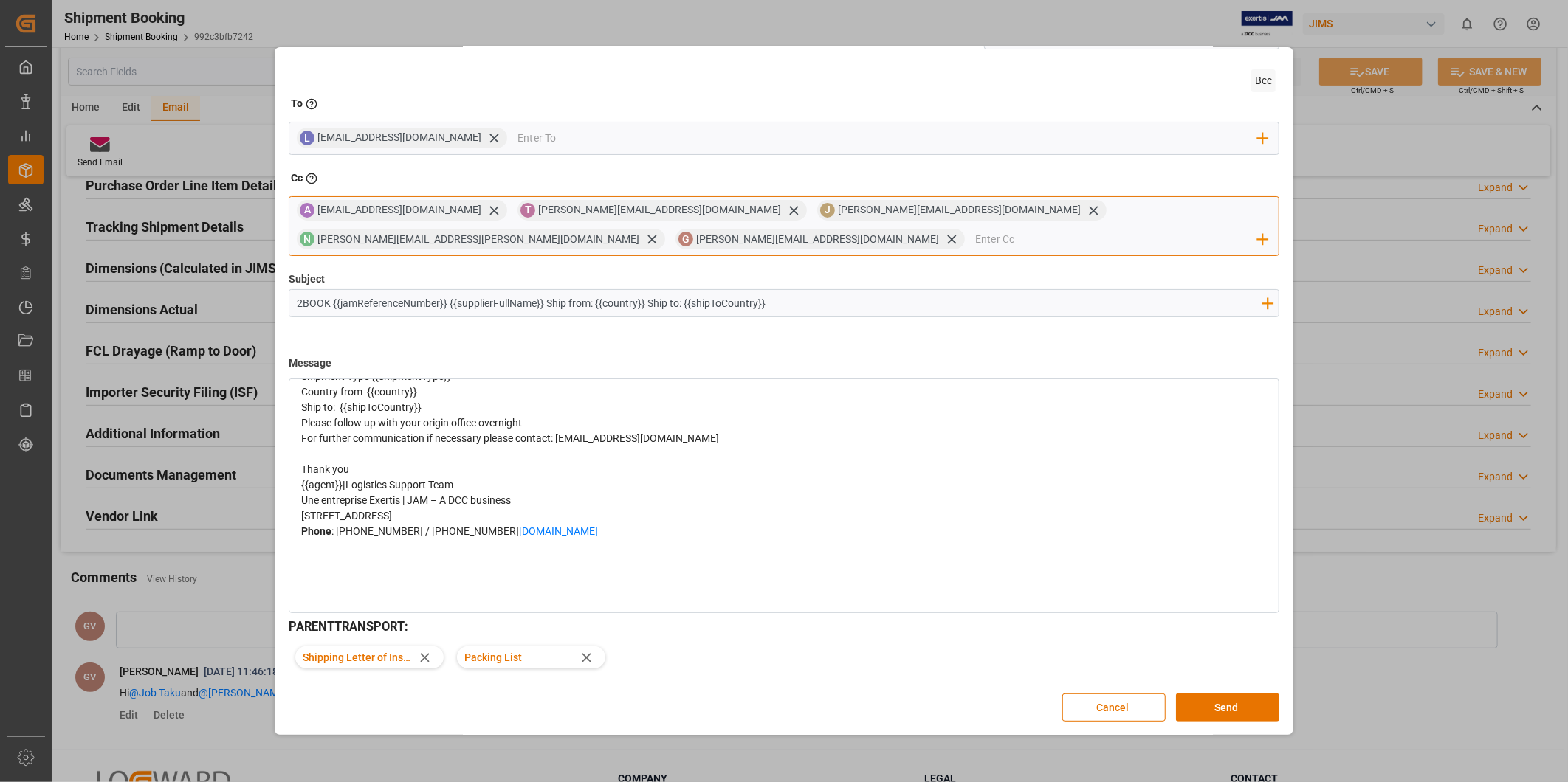
click at [975, 243] on input "email" at bounding box center [1116, 239] width 283 height 22
type input "[EMAIL_ADDRESS][DOMAIN_NAME]"
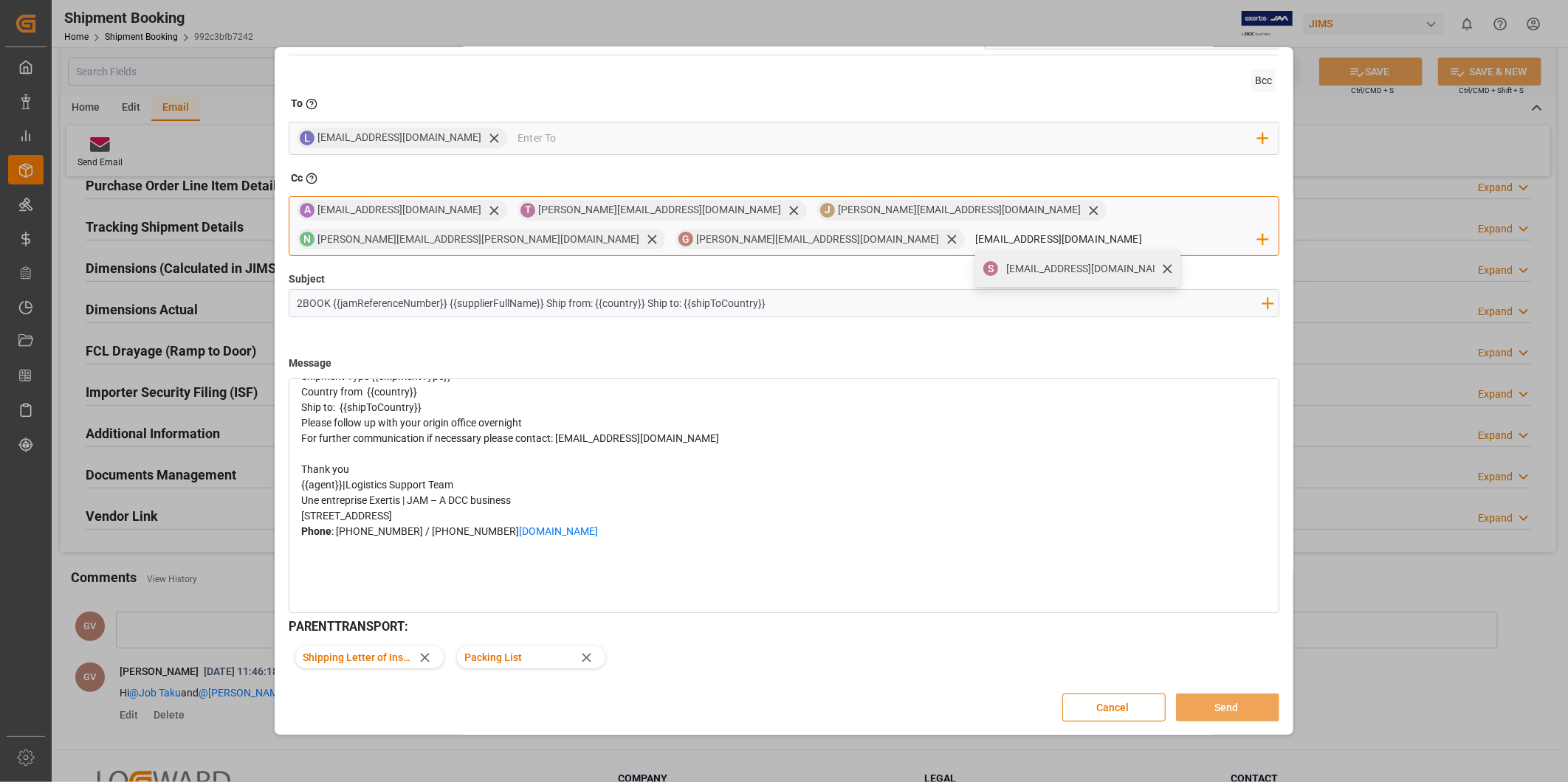
click at [1006, 268] on span "[EMAIL_ADDRESS][DOMAIN_NAME]" at bounding box center [1088, 268] width 164 height 15
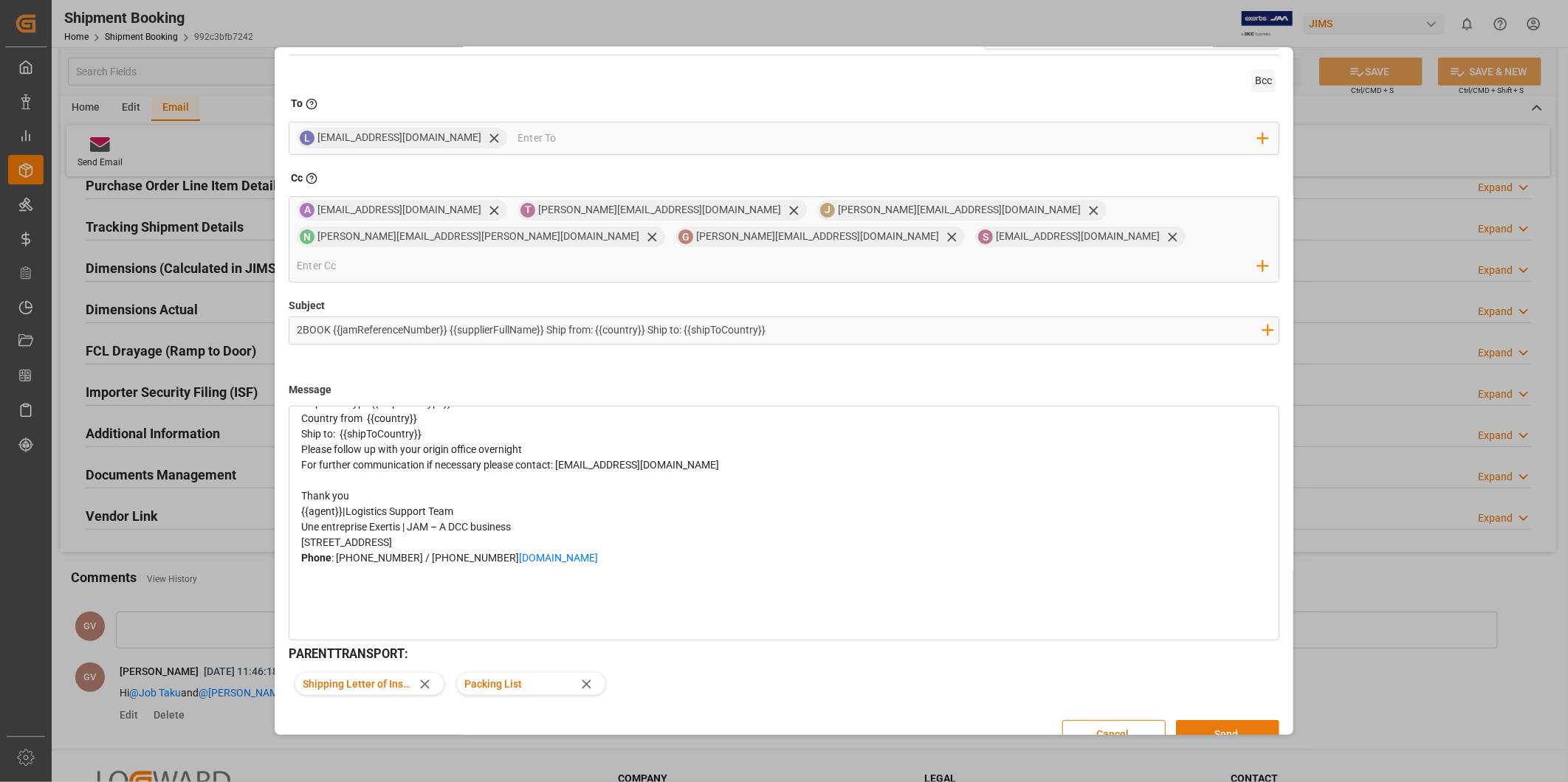
click at [1226, 720] on button "Send" at bounding box center [1227, 734] width 103 height 28
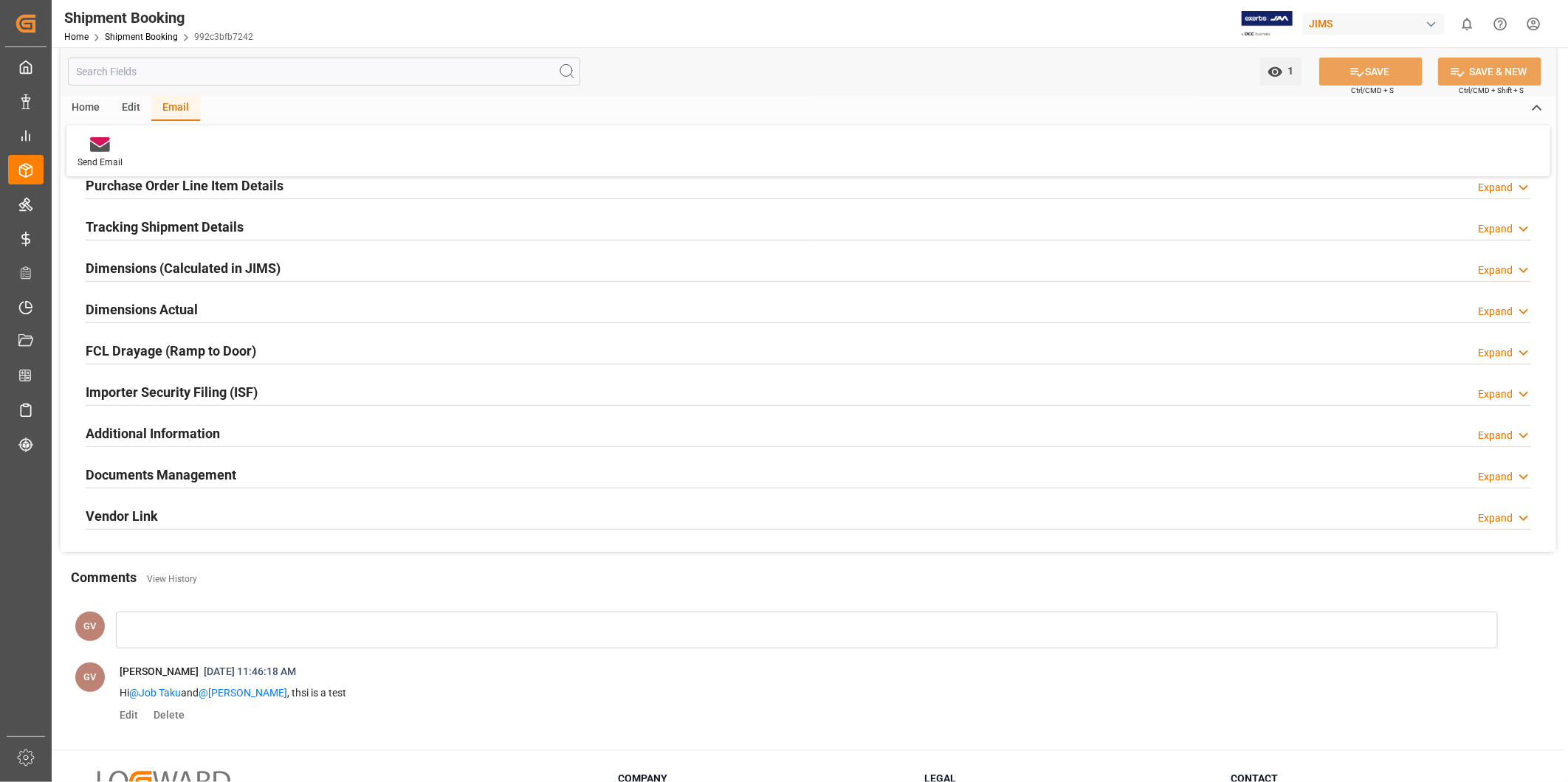
scroll to position [0, 0]
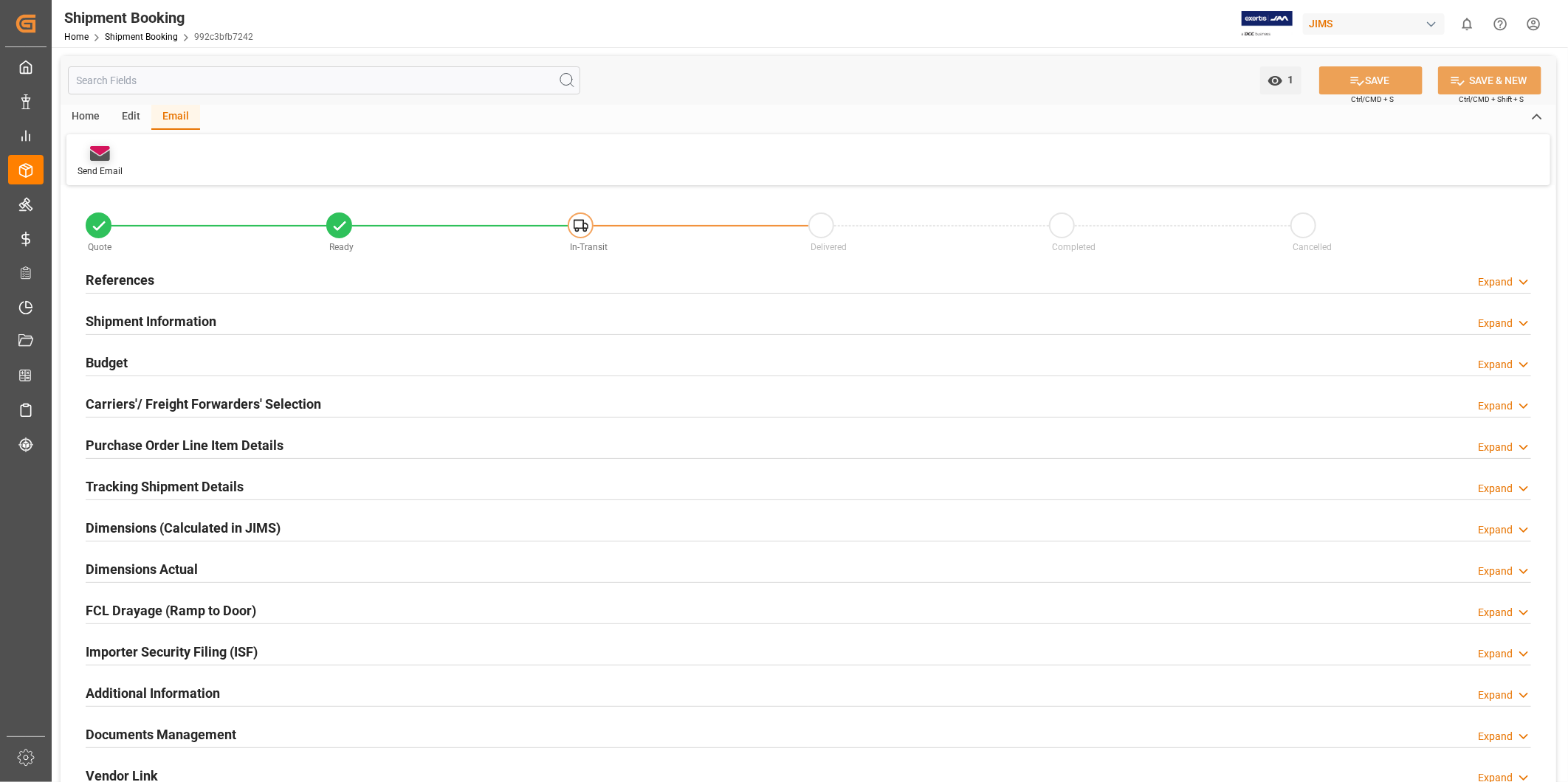
click at [118, 160] on div at bounding box center [100, 152] width 45 height 15
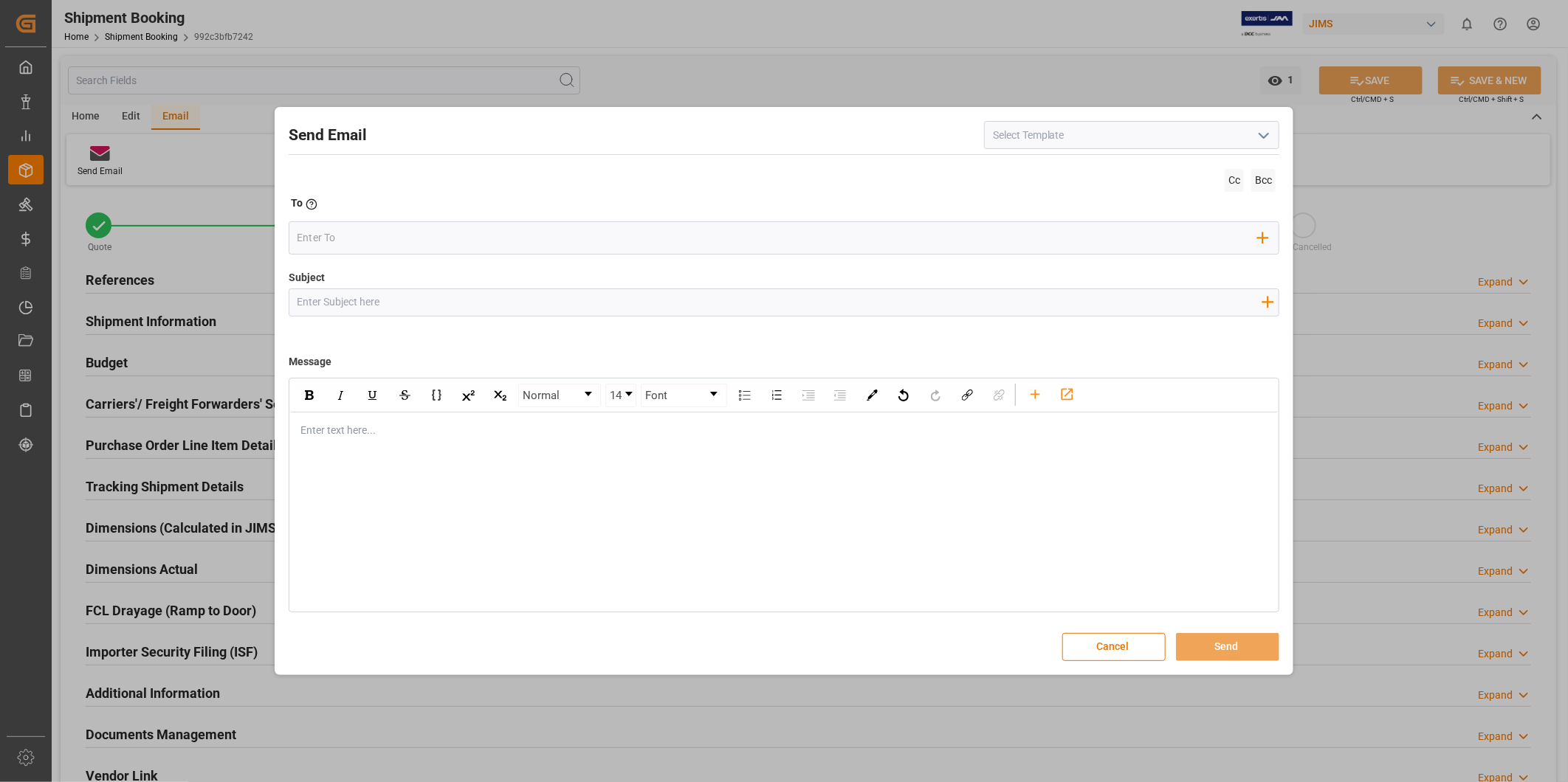
click at [1139, 136] on input at bounding box center [1131, 134] width 295 height 28
click at [1263, 135] on polyline "open menu" at bounding box center [1263, 135] width 9 height 4
click at [1237, 165] on div "2BOOK - Ocean - Air freight" at bounding box center [1131, 168] width 294 height 33
type input "2BOOK - Ocean - Air freight"
type input "2BOOK {{jamReferenceNumber}} {{supplierFullName}} Ship from: {{country}} Ship t…"
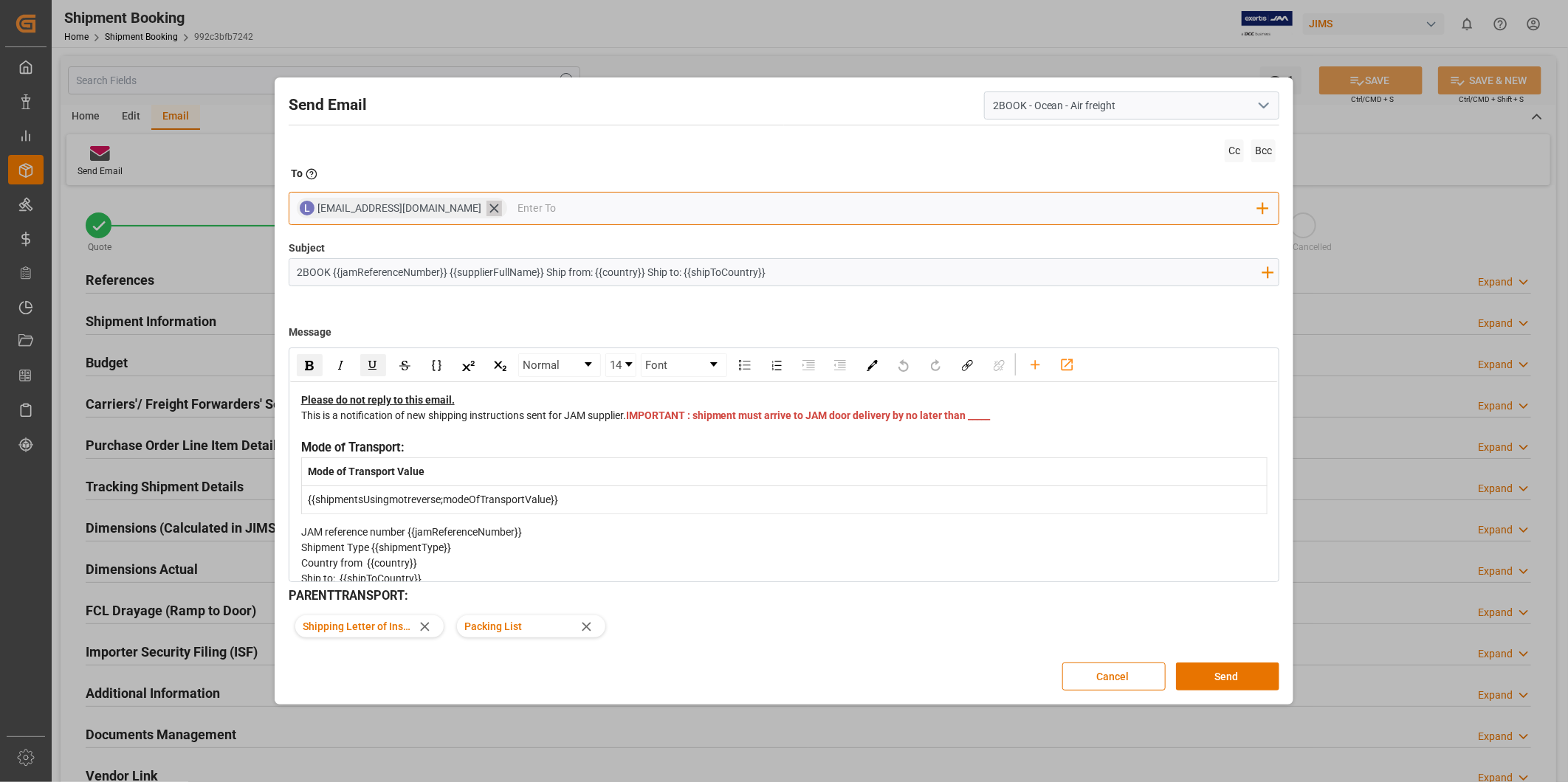
click at [490, 210] on icon at bounding box center [494, 209] width 9 height 9
click at [359, 219] on div "Add Field to To" at bounding box center [784, 208] width 991 height 33
click at [362, 212] on input "email" at bounding box center [777, 209] width 961 height 22
paste input "[PERSON_NAME][EMAIL_ADDRESS][DOMAIN_NAME]"
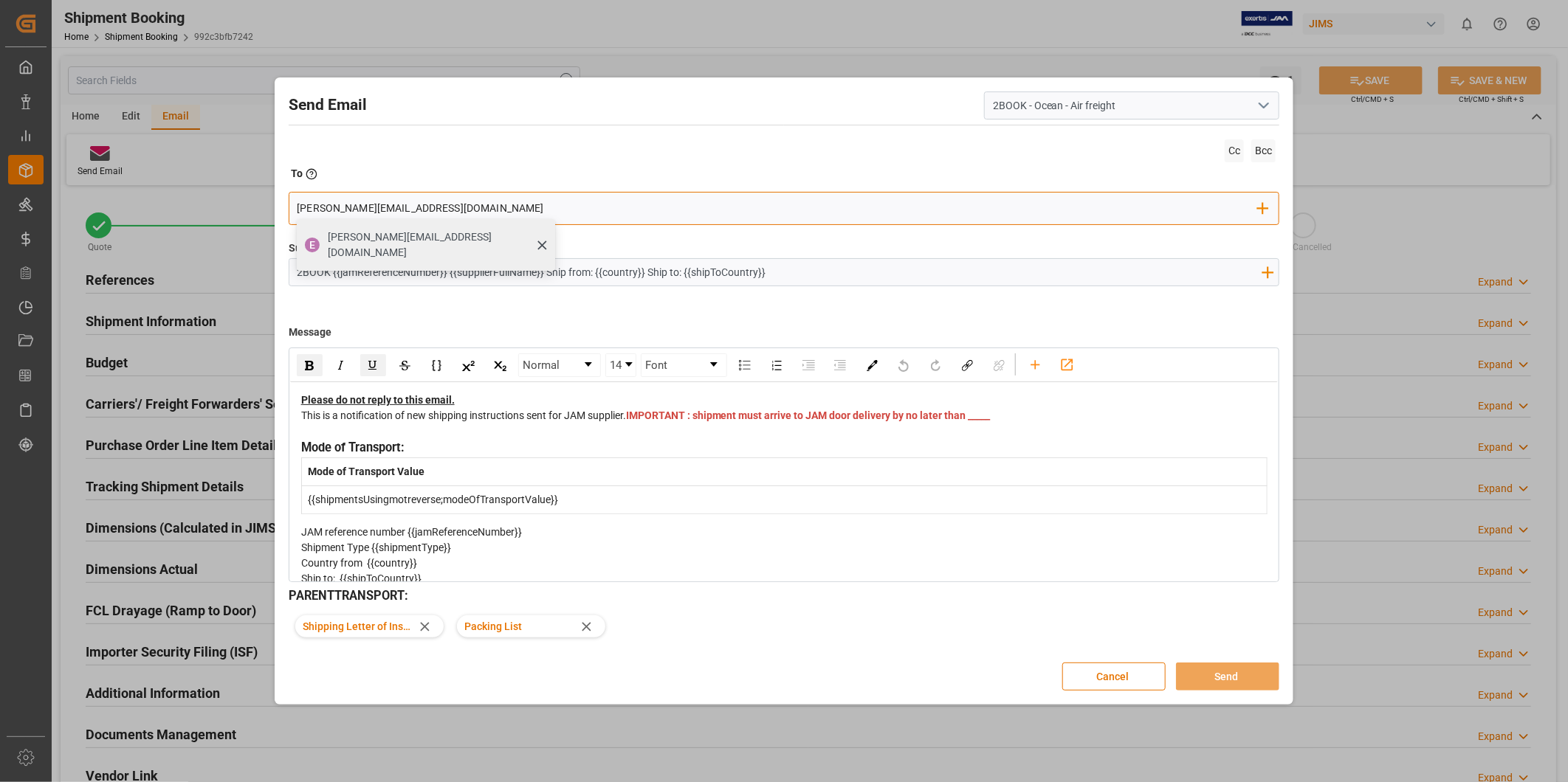
type input "[PERSON_NAME][EMAIL_ADDRESS][DOMAIN_NAME]"
click at [359, 238] on span "[PERSON_NAME][EMAIL_ADDRESS][DOMAIN_NAME]" at bounding box center [436, 245] width 217 height 31
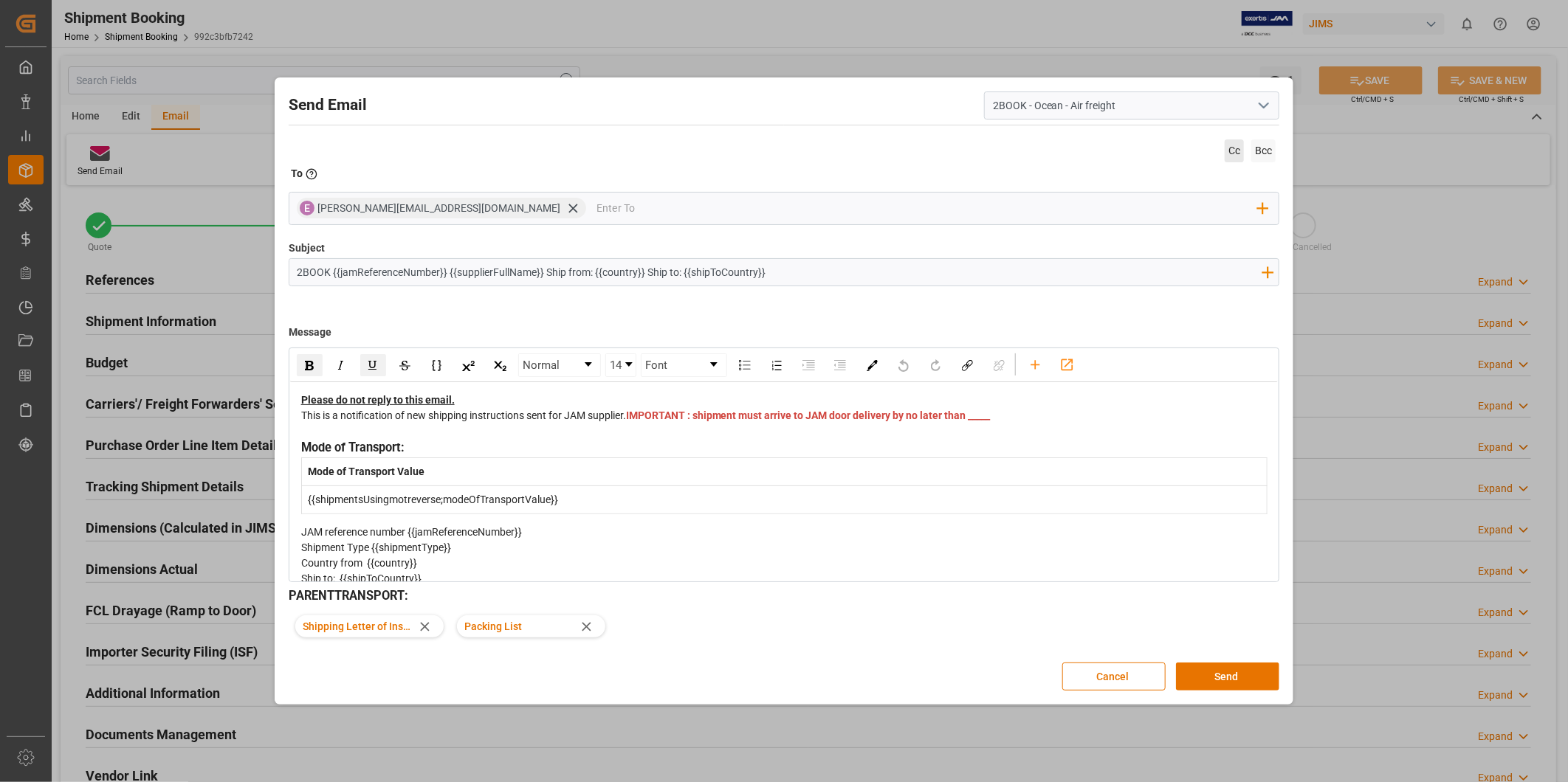
click at [1237, 155] on span "Cc" at bounding box center [1234, 151] width 19 height 23
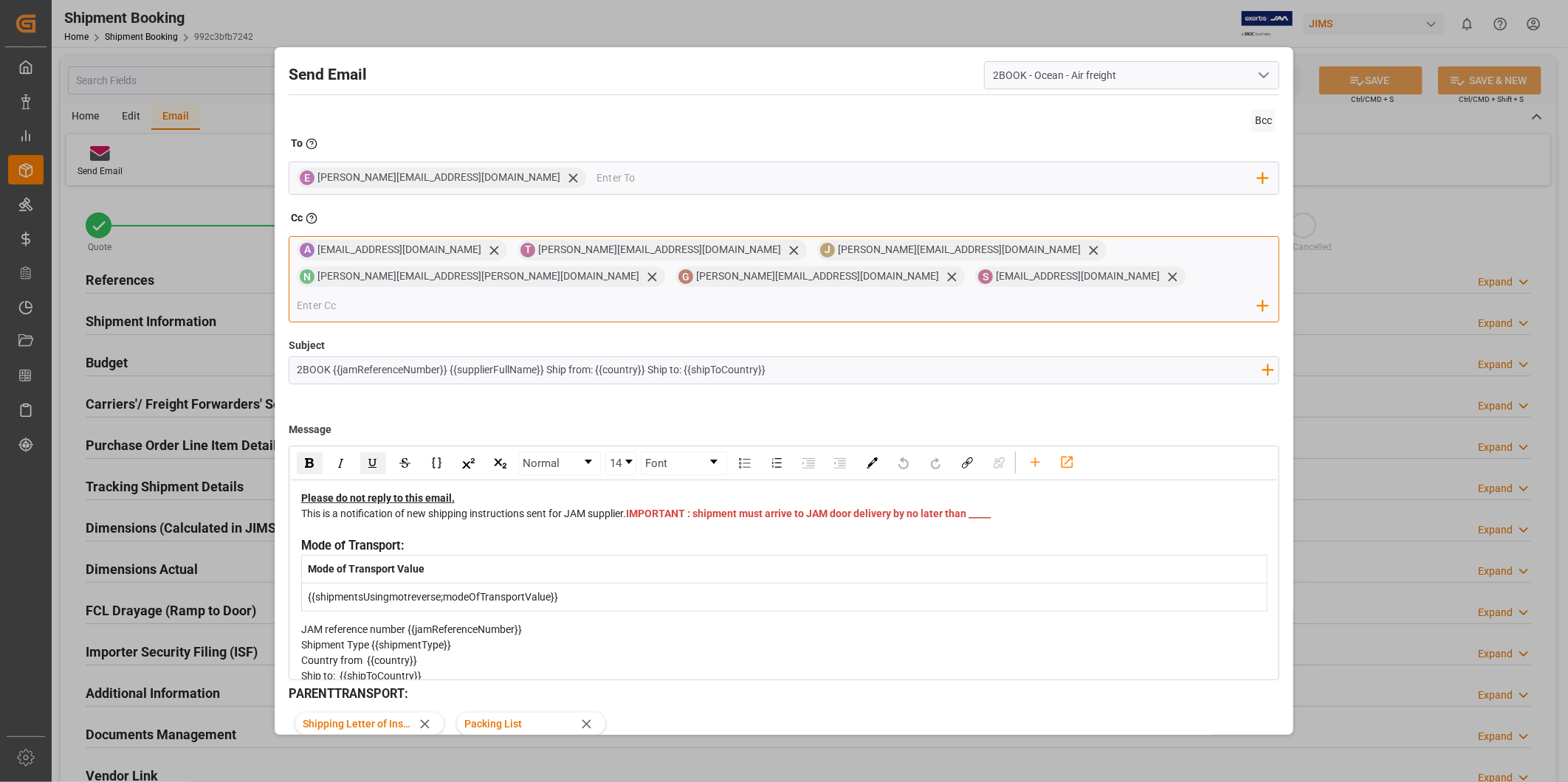
click at [556, 295] on input "email" at bounding box center [777, 305] width 961 height 22
paste input "[EMAIL_ADDRESS][DOMAIN_NAME]"
type input "[EMAIL_ADDRESS][DOMAIN_NAME]"
click at [492, 328] on span "[EMAIL_ADDRESS][DOMAIN_NAME]" at bounding box center [409, 335] width 164 height 15
click at [660, 269] on icon at bounding box center [652, 276] width 15 height 15
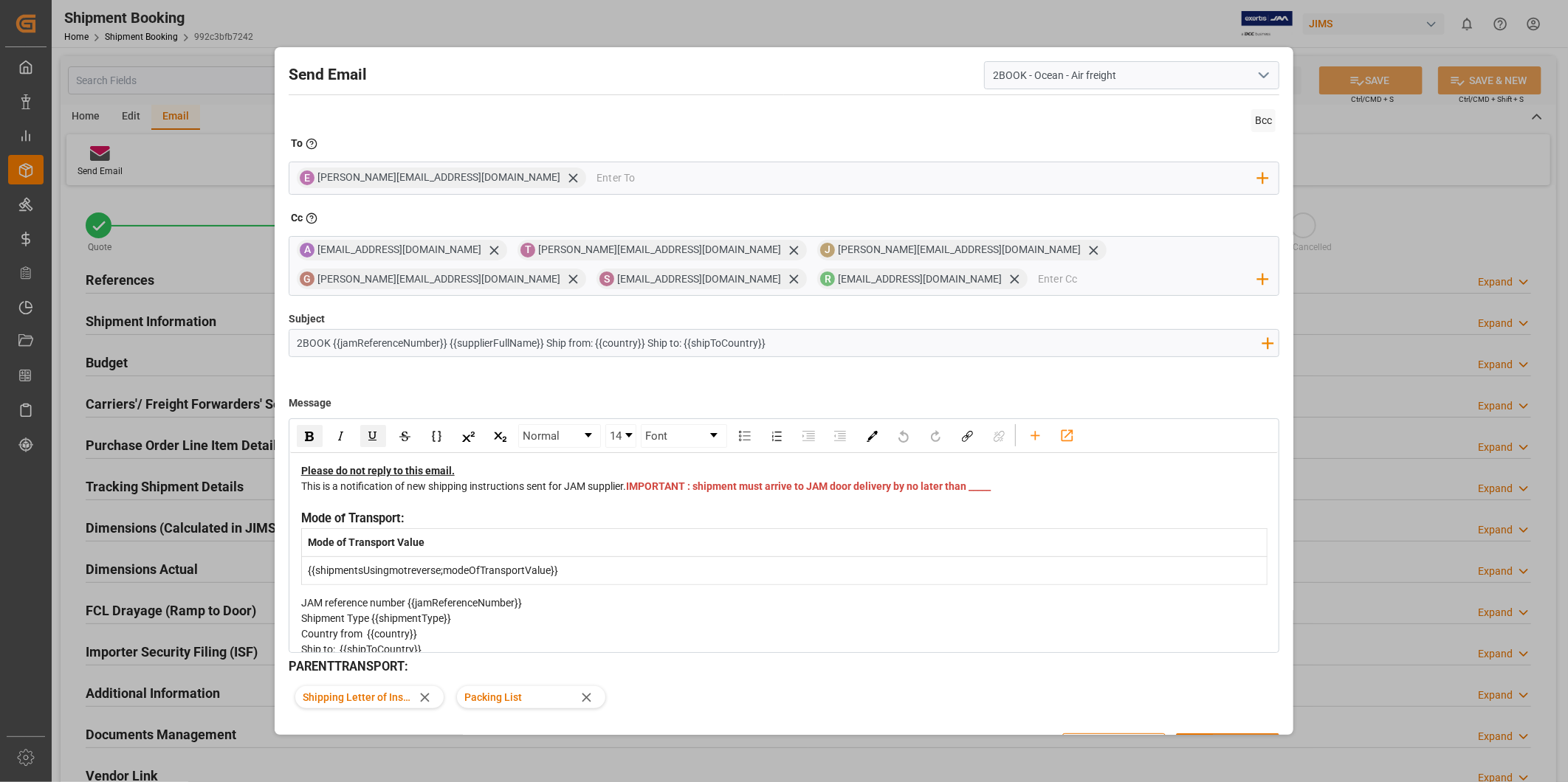
click at [653, 492] on span "IMPORTANT : shipment must arrive to JAM door delivery by no later than _____" at bounding box center [808, 486] width 365 height 12
click at [1038, 283] on input "email" at bounding box center [1147, 279] width 220 height 22
type input "[EMAIL_ADDRESS][DOMAIN_NAME]"
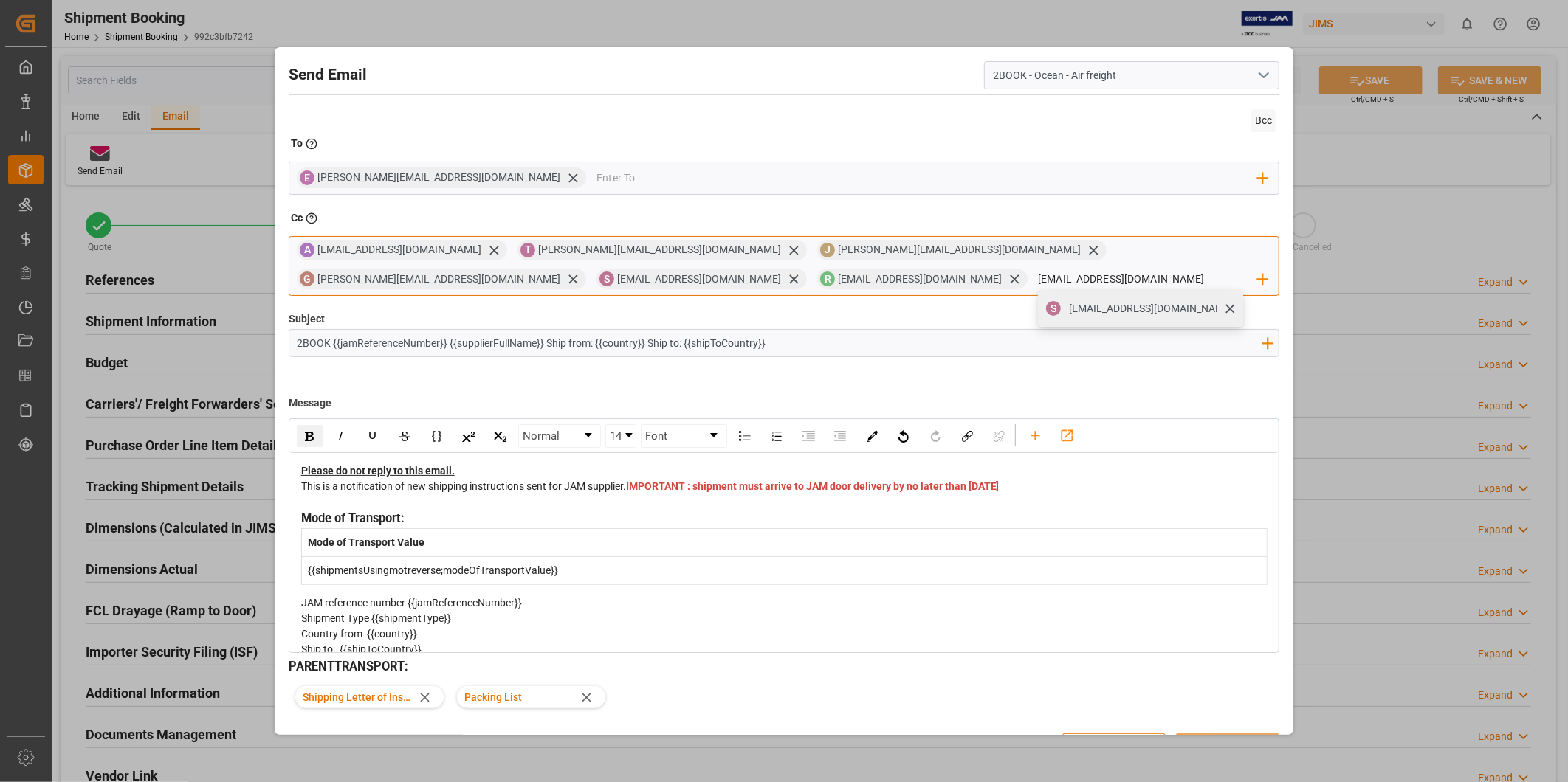
click at [1068, 311] on span "[EMAIL_ADDRESS][DOMAIN_NAME]" at bounding box center [1150, 308] width 164 height 15
click at [1038, 280] on input "[EMAIL_ADDRESS][DOMAIN_NAME]" at bounding box center [1147, 279] width 220 height 22
click at [1038, 274] on input "[EMAIL_ADDRESS][DOMAIN_NAME]" at bounding box center [1147, 279] width 220 height 22
drag, startPoint x: 690, startPoint y: 271, endPoint x: 487, endPoint y: 281, distance: 203.2
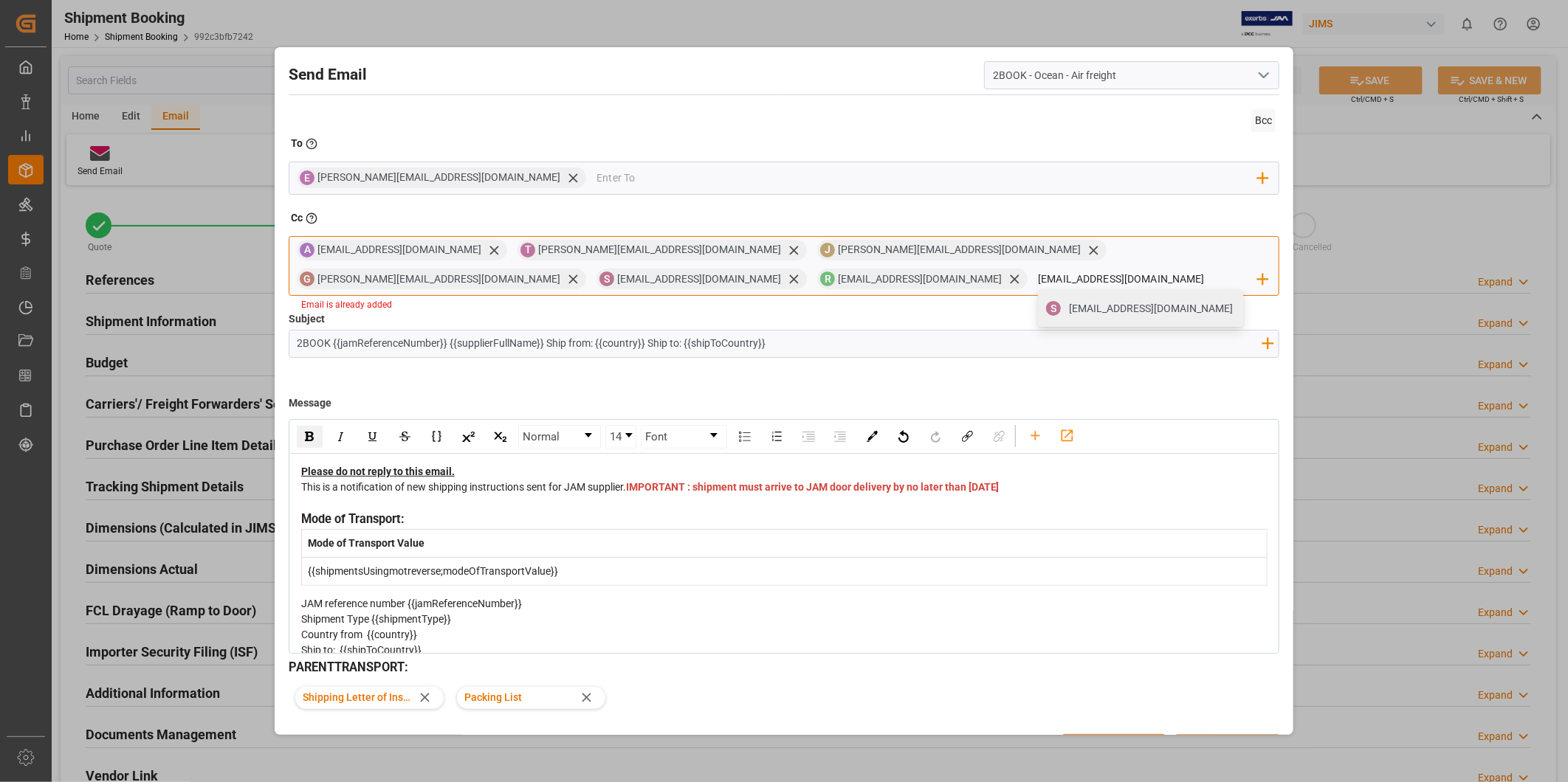
click at [487, 281] on div "A [EMAIL_ADDRESS][DOMAIN_NAME] T [PERSON_NAME][EMAIL_ADDRESS][DOMAIN_NAME] [PER…" at bounding box center [784, 266] width 991 height 60
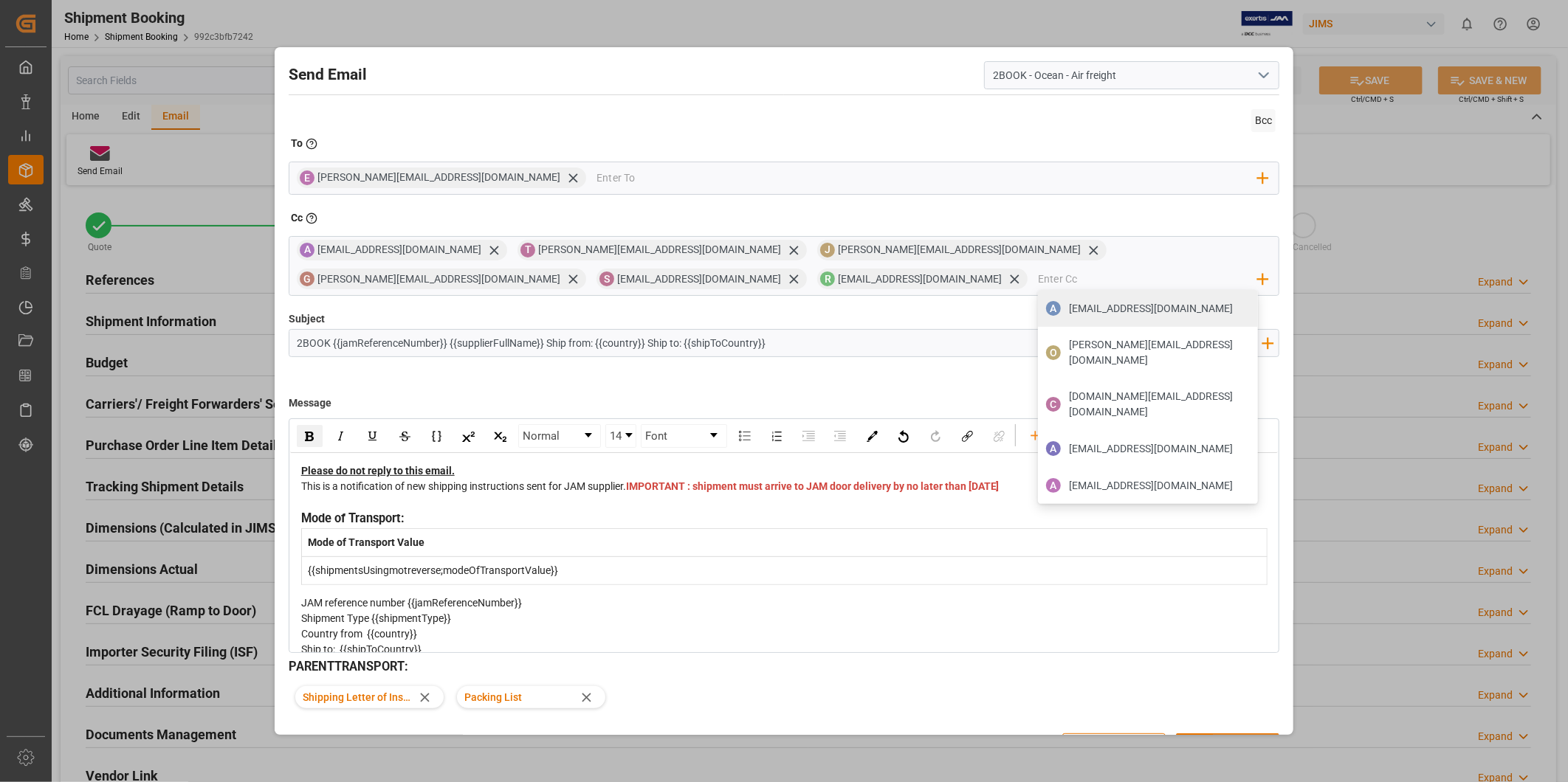
click at [1008, 320] on div "Subject 2BOOK {{jamReferenceNumber}} {{supplierFullName}} Ship from: {{country}…" at bounding box center [784, 349] width 991 height 74
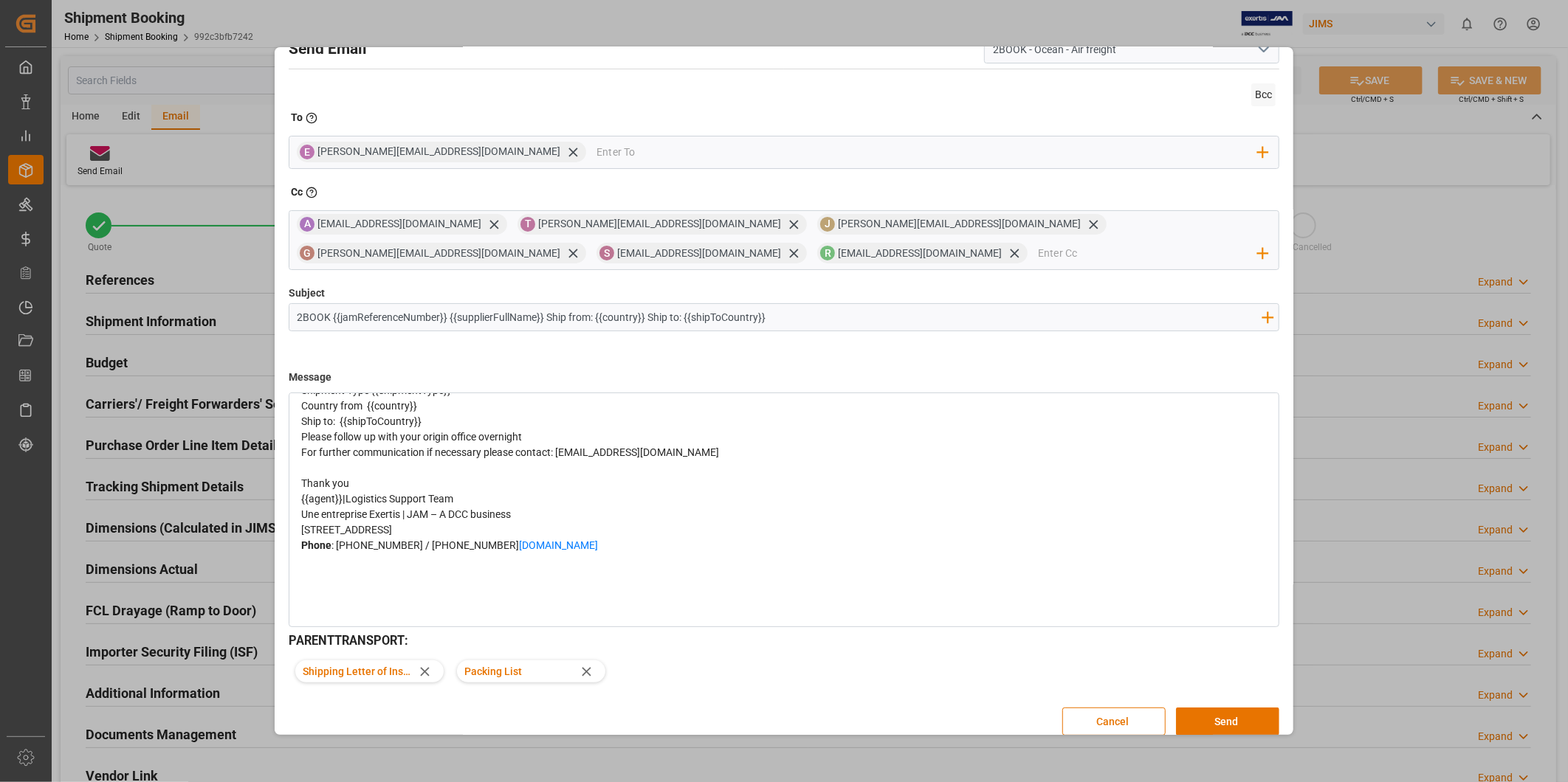
scroll to position [39, 0]
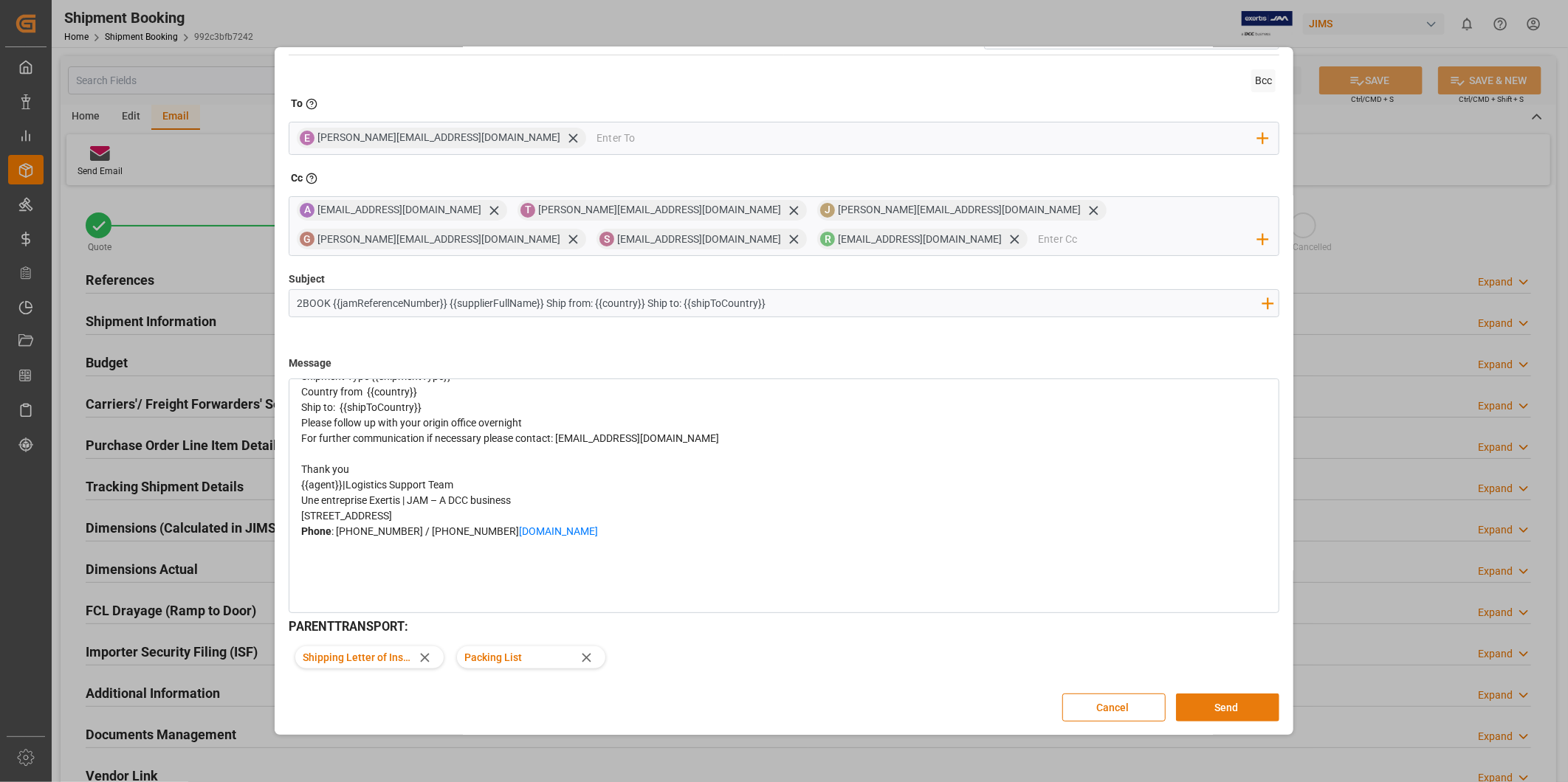
click at [1244, 701] on button "Send" at bounding box center [1227, 707] width 103 height 28
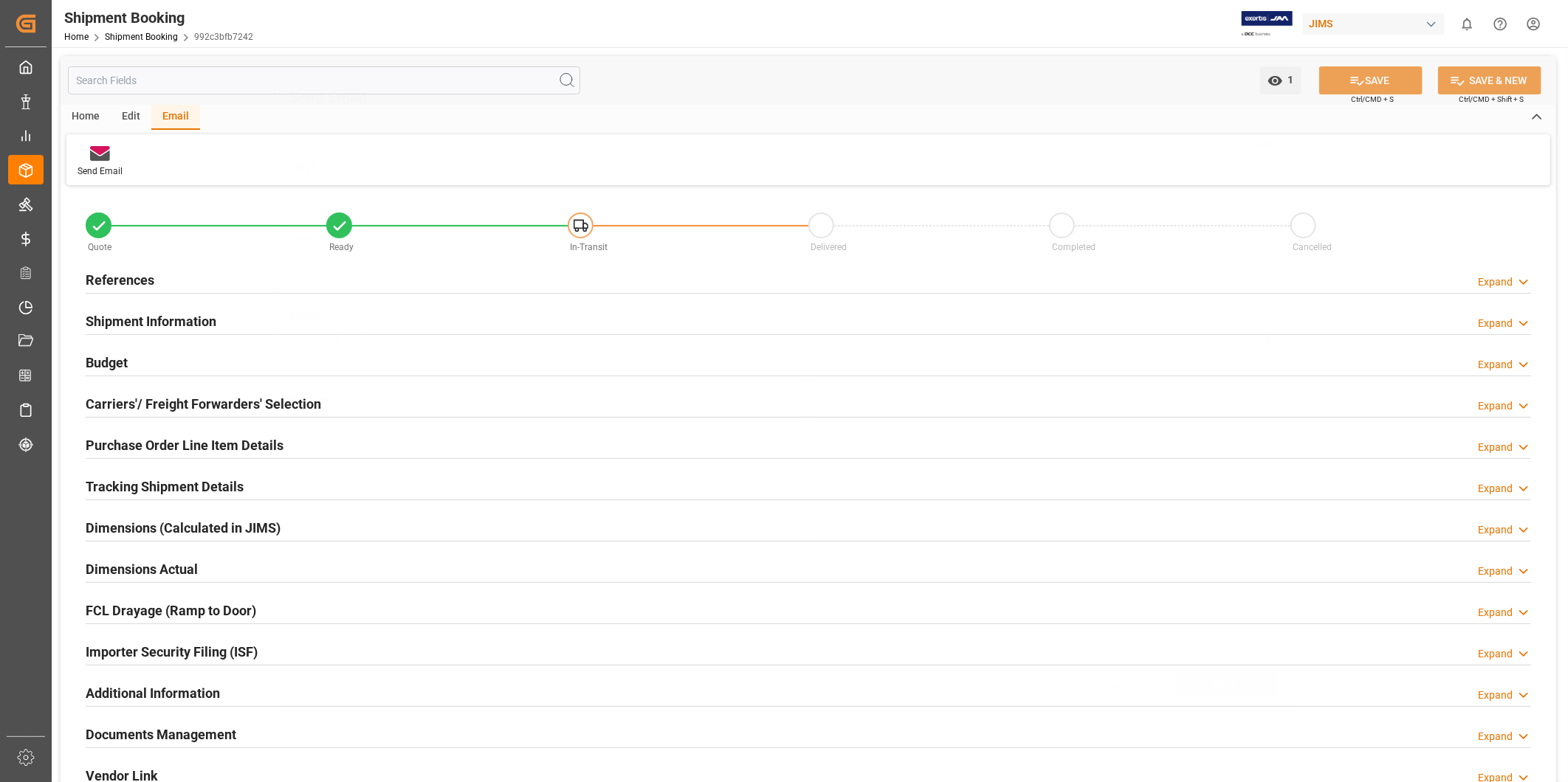
scroll to position [0, 0]
